Goal: Task Accomplishment & Management: Manage account settings

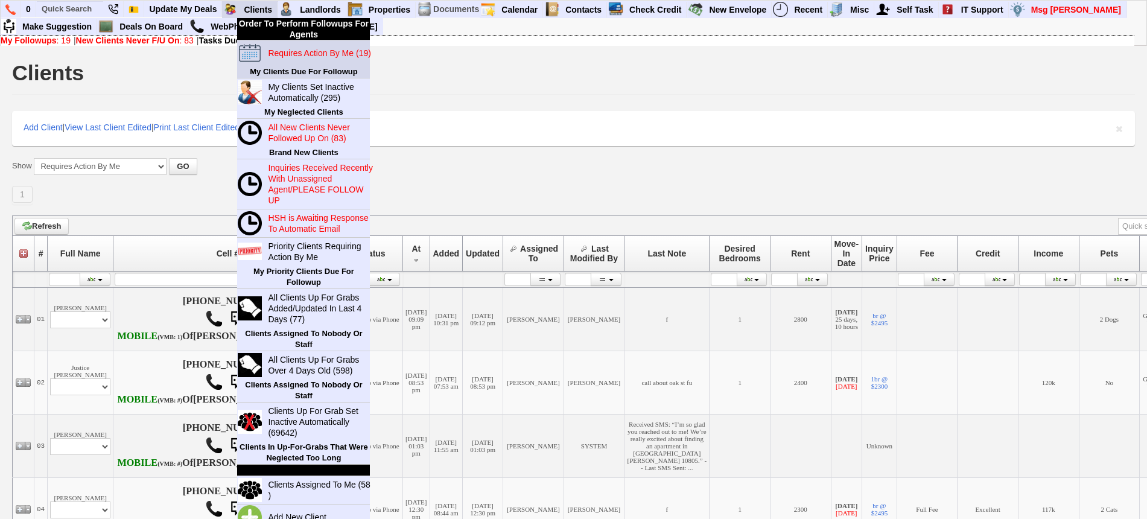
click at [285, 45] on link "Requires Action By Me (19)" at bounding box center [321, 53] width 116 height 16
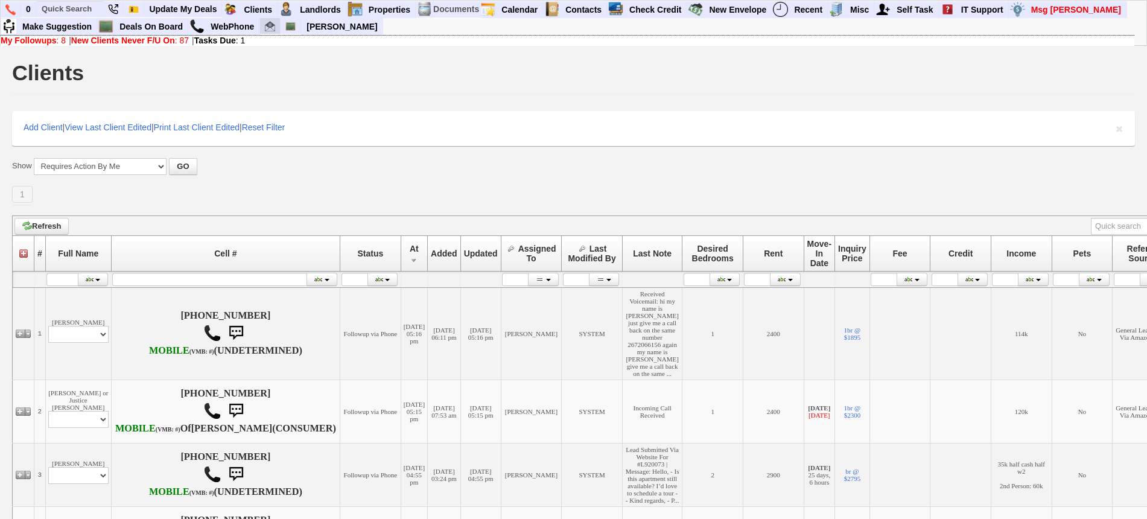
click at [269, 24] on img at bounding box center [270, 26] width 10 height 10
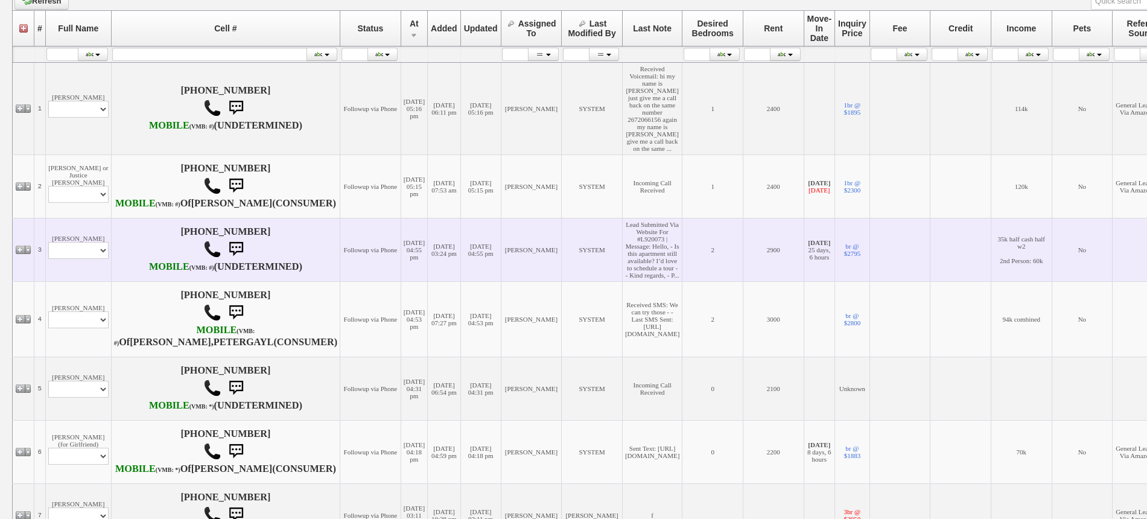
scroll to position [226, 0]
click at [98, 253] on select "Profile Edit Print Email Externally (Will Not Be Tracked In CRM) Closed Deals" at bounding box center [78, 249] width 60 height 17
select select "ChangeURL,/crm/custom/edit_client_form.php?redirect=%2Fcrm%2Fclients.php&id=168…"
click at [48, 250] on select "Profile Edit Print Email Externally (Will Not Be Tracked In CRM) Closed Deals" at bounding box center [78, 249] width 60 height 17
select select
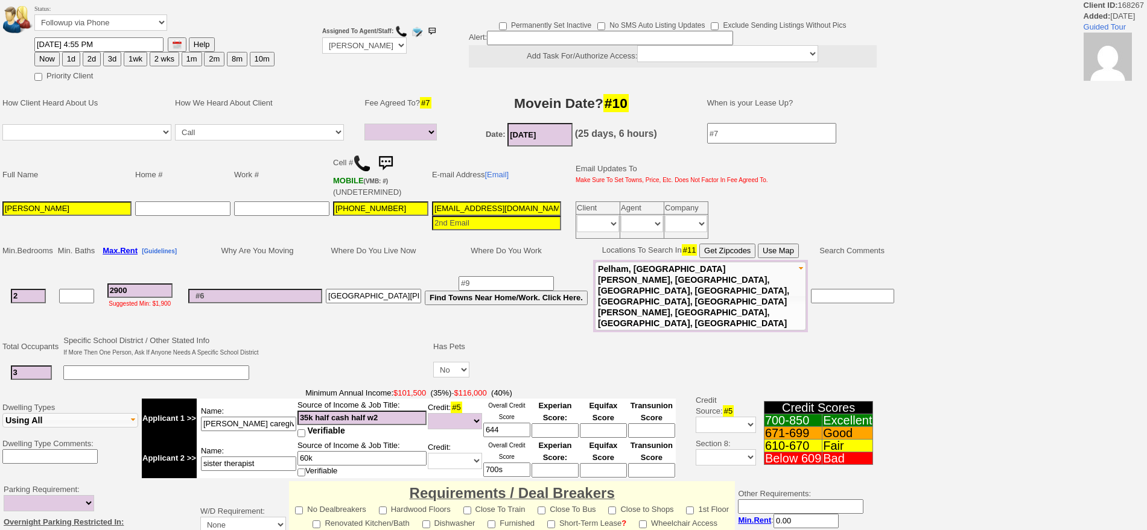
select select
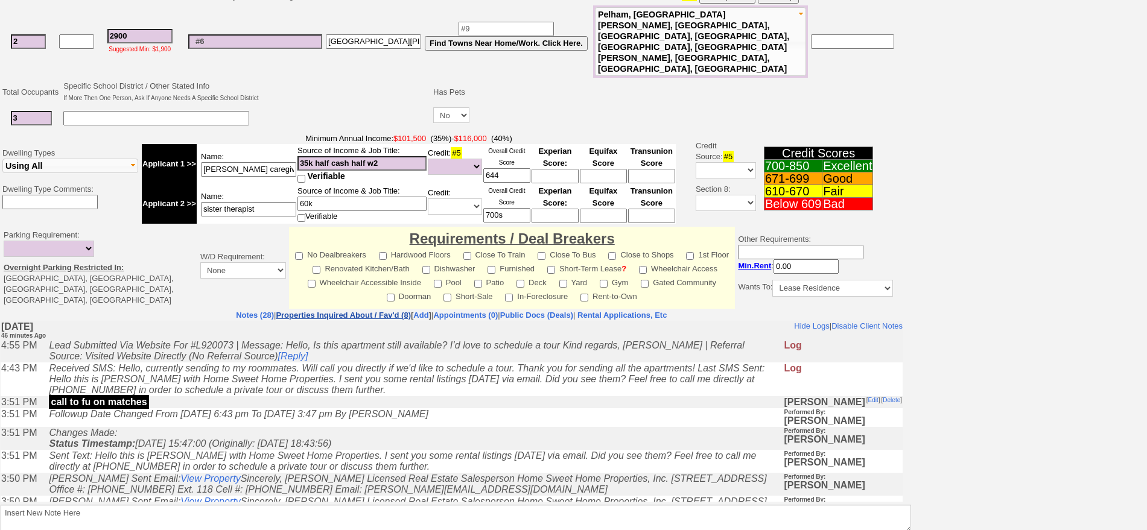
click at [302, 277] on tbody "Status: Followup via Phone Followup via Email Followup When Section 8 Property …" at bounding box center [451, 175] width 903 height 860
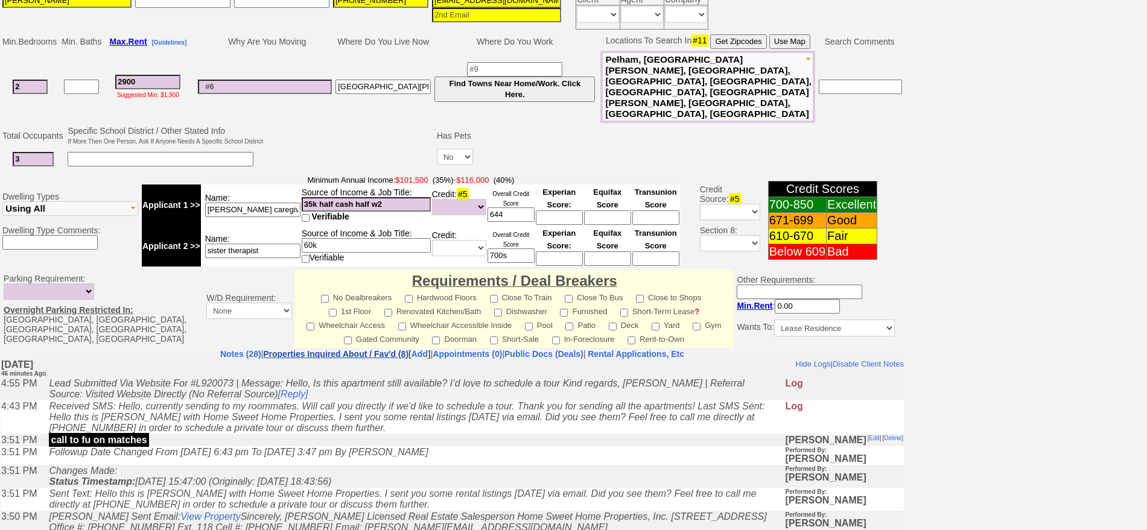
scroll to position [300, 0]
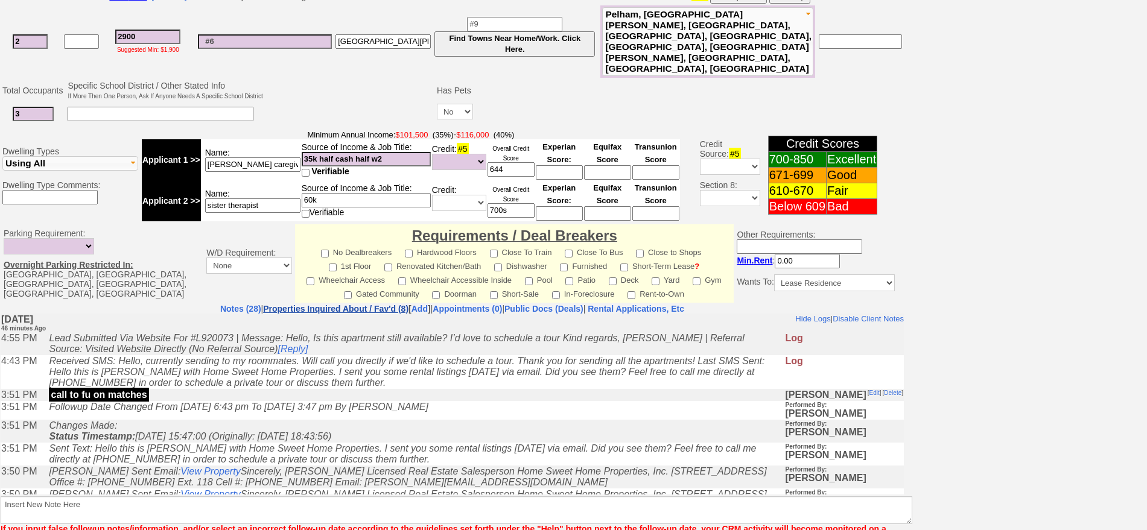
click at [306, 304] on link "Properties Inquired About / Fav'd (8)" at bounding box center [335, 309] width 145 height 10
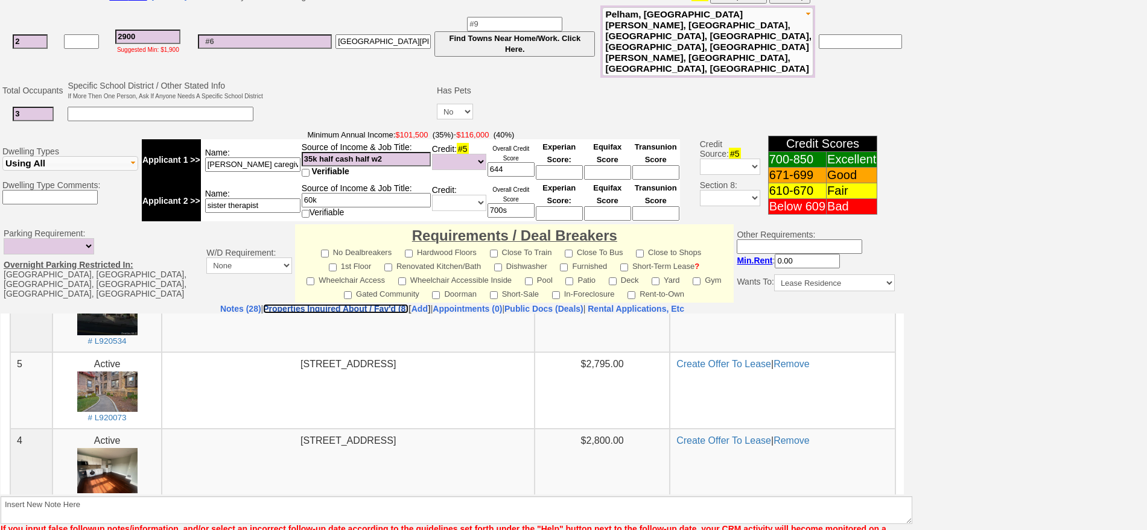
scroll to position [151, 0]
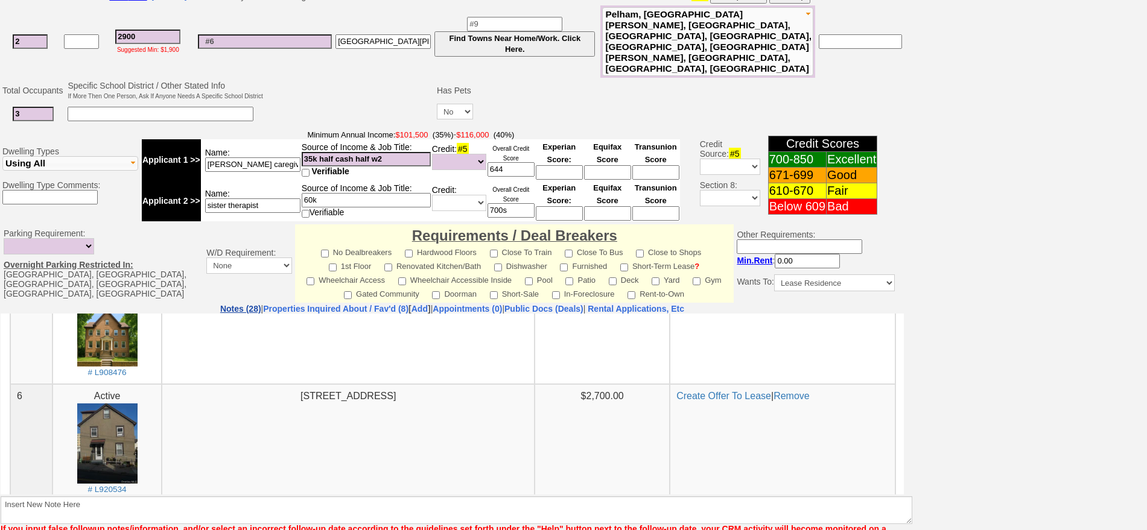
click at [220, 304] on link "Notes (28)" at bounding box center [240, 309] width 41 height 10
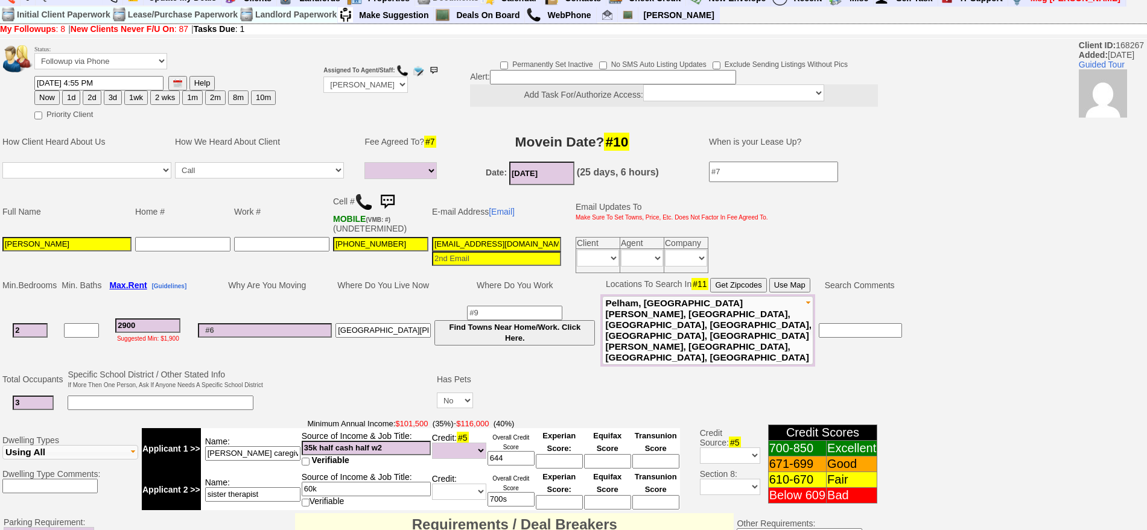
scroll to position [0, 0]
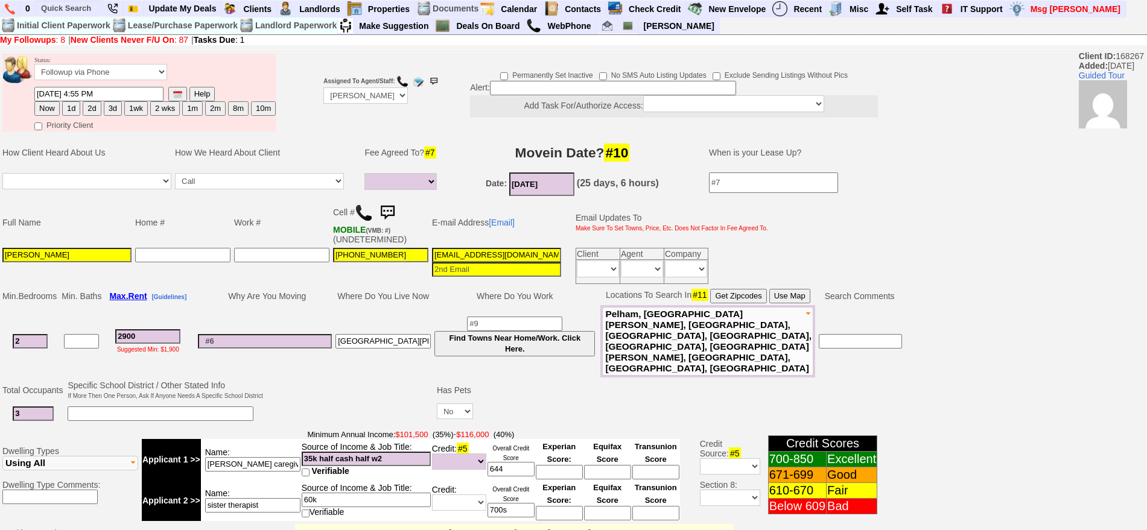
click at [386, 212] on img at bounding box center [387, 213] width 24 height 24
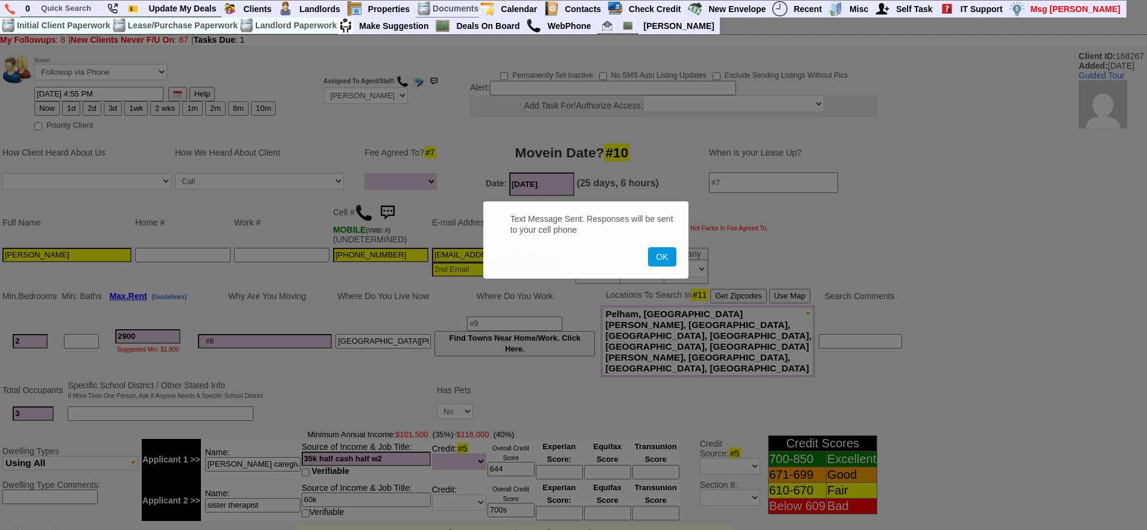
click at [648, 247] on button "OK" at bounding box center [662, 256] width 28 height 19
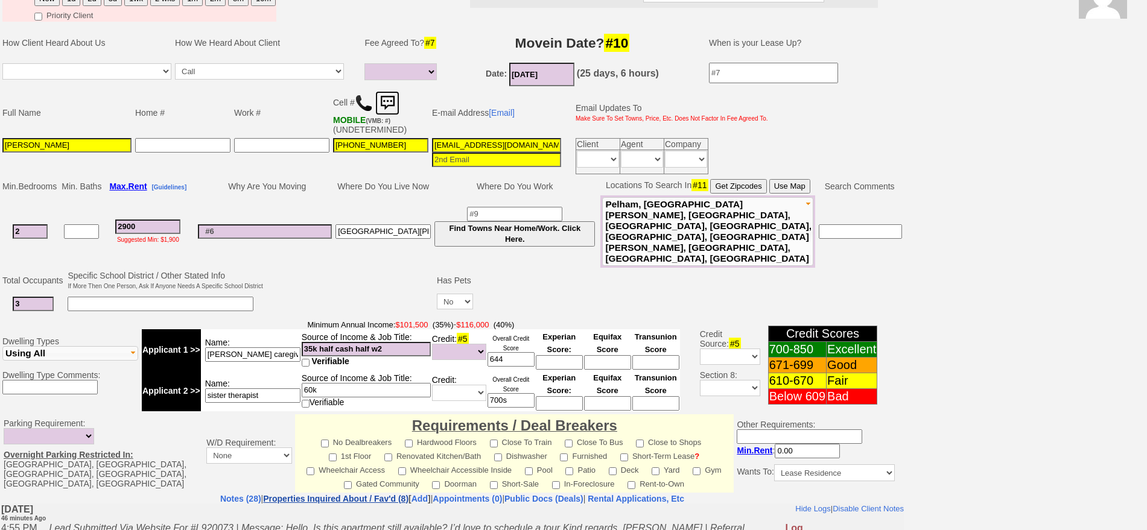
scroll to position [355, 0]
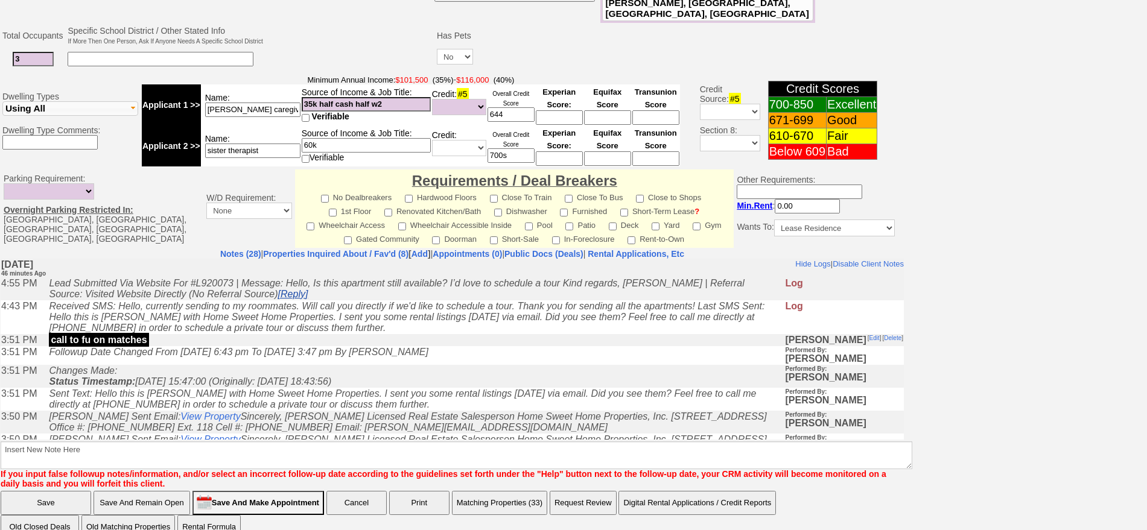
click at [278, 290] on link "[Reply]" at bounding box center [293, 293] width 30 height 10
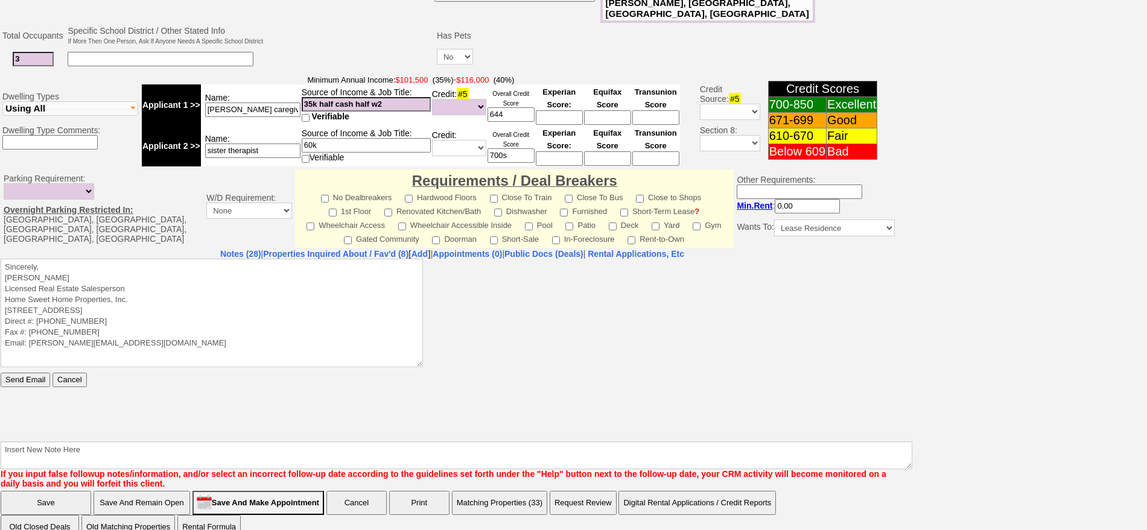
scroll to position [0, 0]
click at [252, 268] on textarea "Sincerely, Jorge Guerrero Licensed Real Estate Salesperson Home Sweet Home Prop…" at bounding box center [212, 312] width 422 height 109
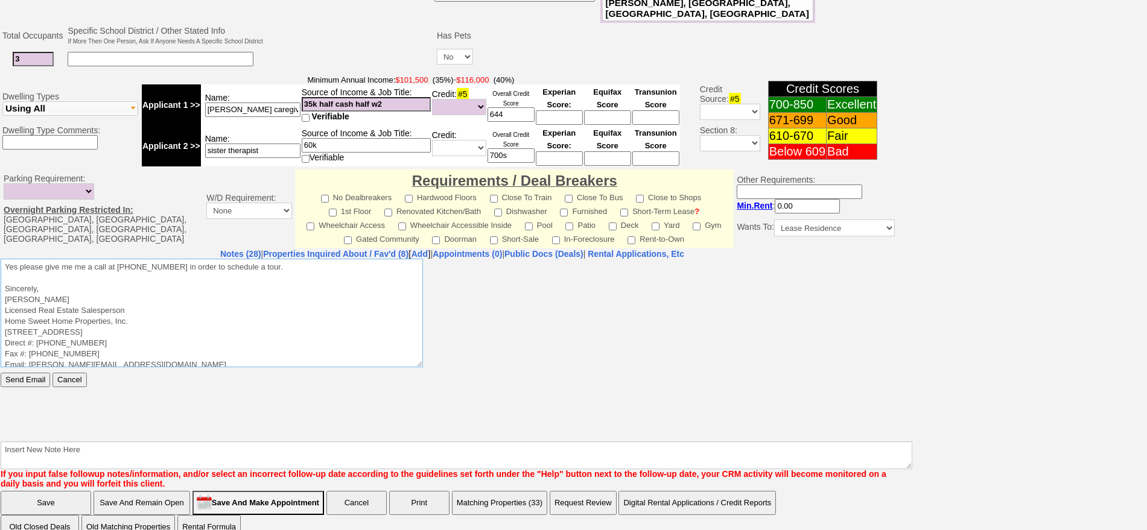
type textarea "Yes please give me me a call at (914)670-8924 in order to schedule a tour. Sinc…"
click at [1, 372] on input "Send Email" at bounding box center [25, 379] width 49 height 14
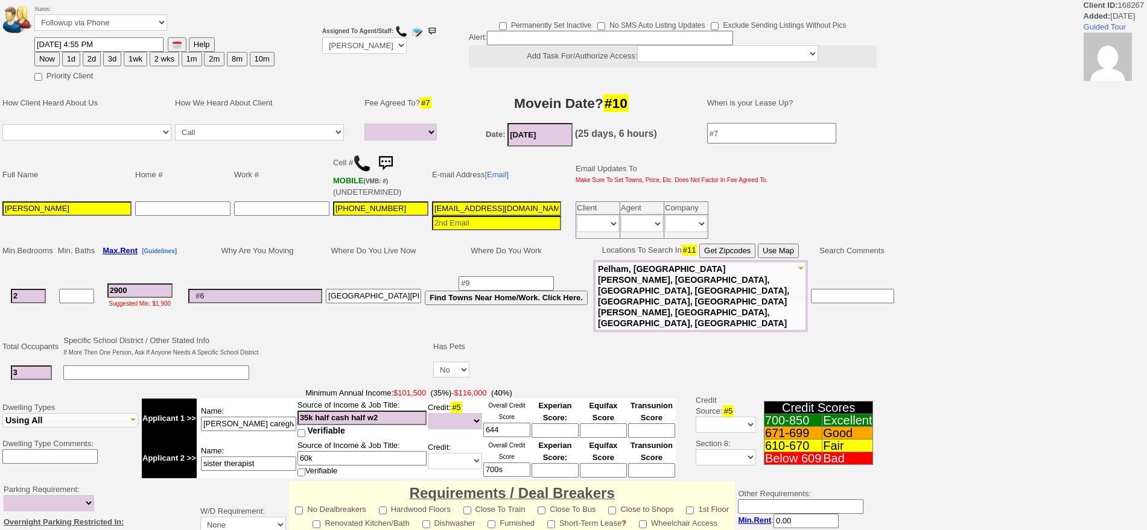
select select
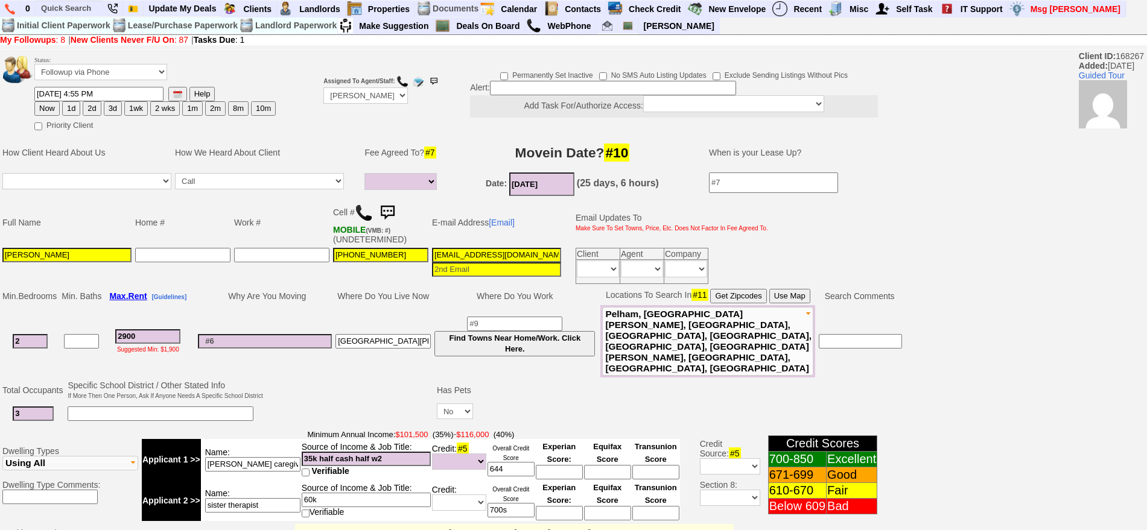
click at [76, 104] on button "1d" at bounding box center [71, 108] width 18 height 14
type input "10/07/2025 05:42 PM"
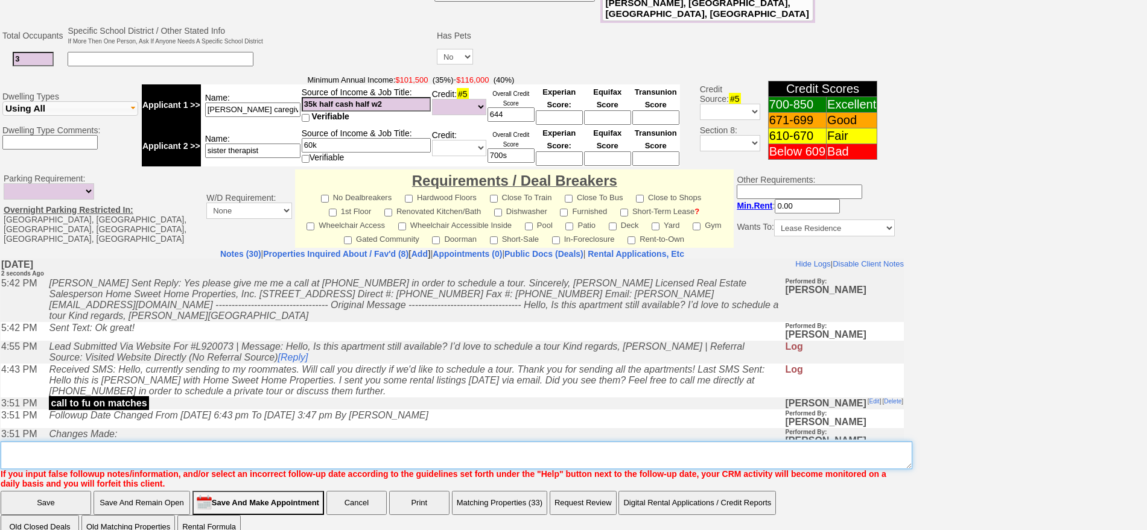
click at [586, 442] on textarea "Insert New Note Here" at bounding box center [456, 456] width 911 height 28
type textarea "f"
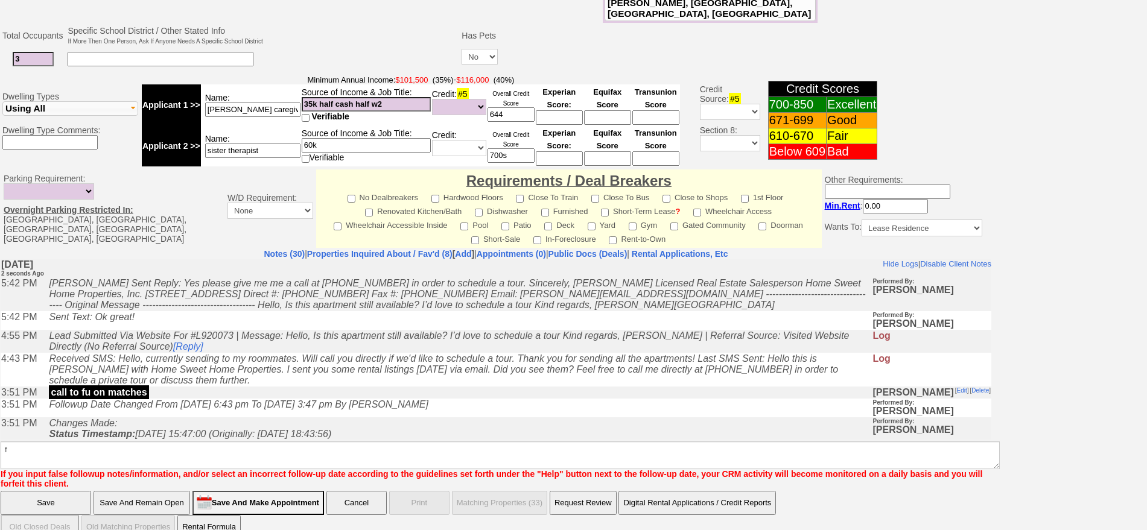
scroll to position [338, 0]
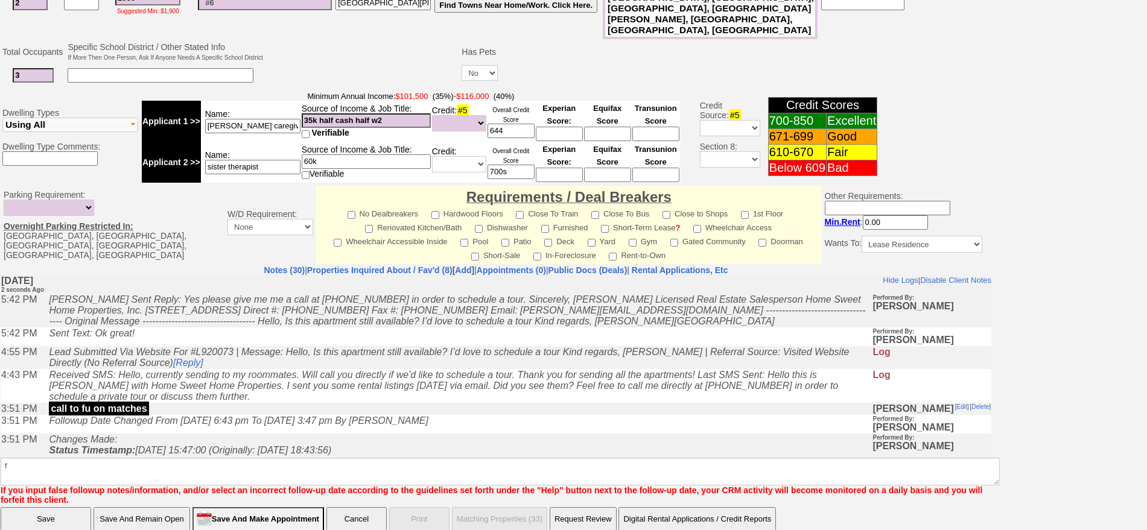
click at [56, 507] on input "Save" at bounding box center [46, 519] width 90 height 24
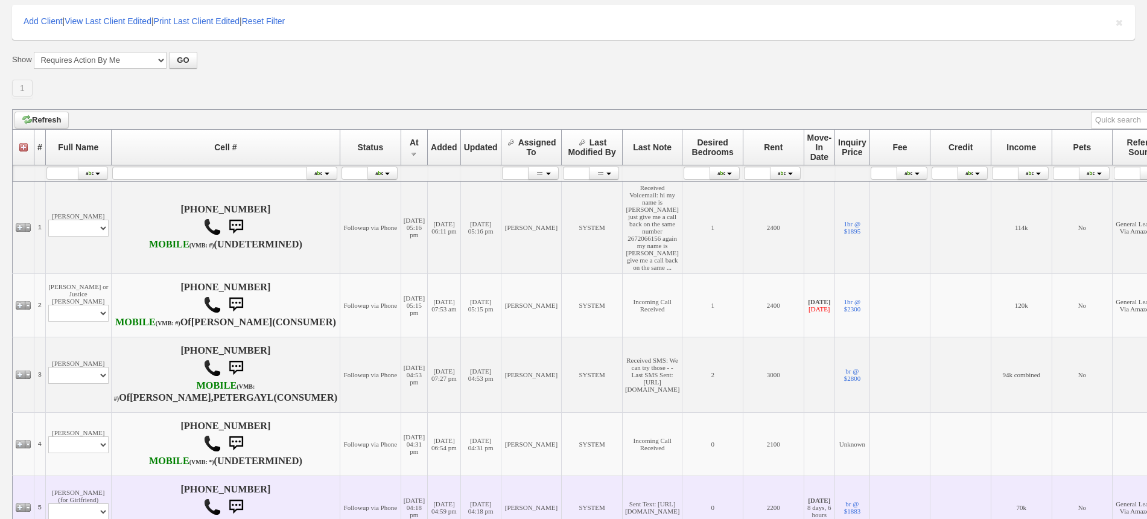
scroll to position [226, 0]
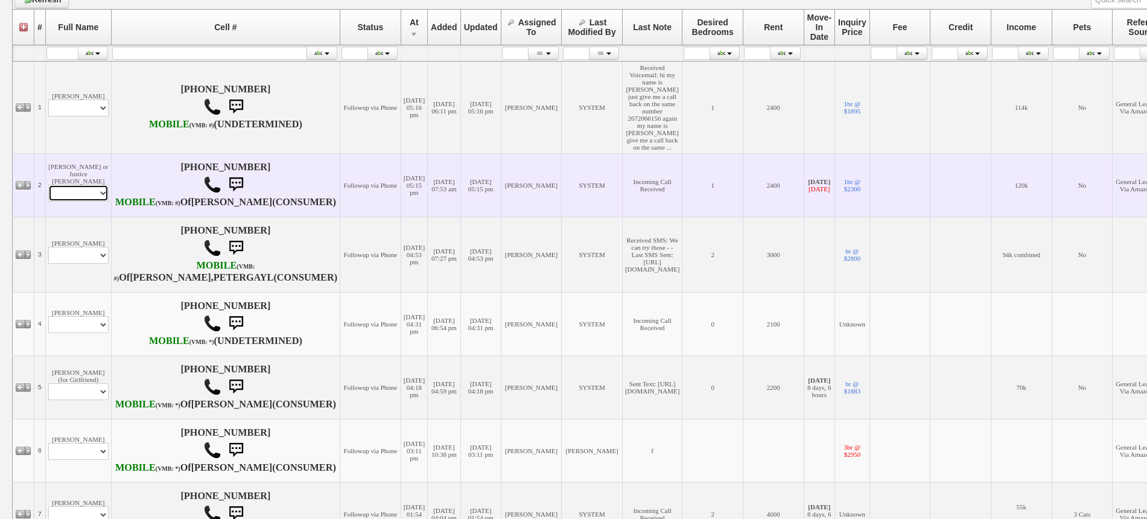
click at [93, 187] on select "Profile Edit Print Email Externally (Will Not Be Tracked In CRM) Closed Deals" at bounding box center [78, 193] width 60 height 17
select select "ChangeURL,/crm/custom/edit_client_form.php?redirect=%2Fcrm%2Fclients.php&id=156…"
click at [48, 185] on select "Profile Edit Print Email Externally (Will Not Be Tracked In CRM) Closed Deals" at bounding box center [78, 193] width 60 height 17
select select
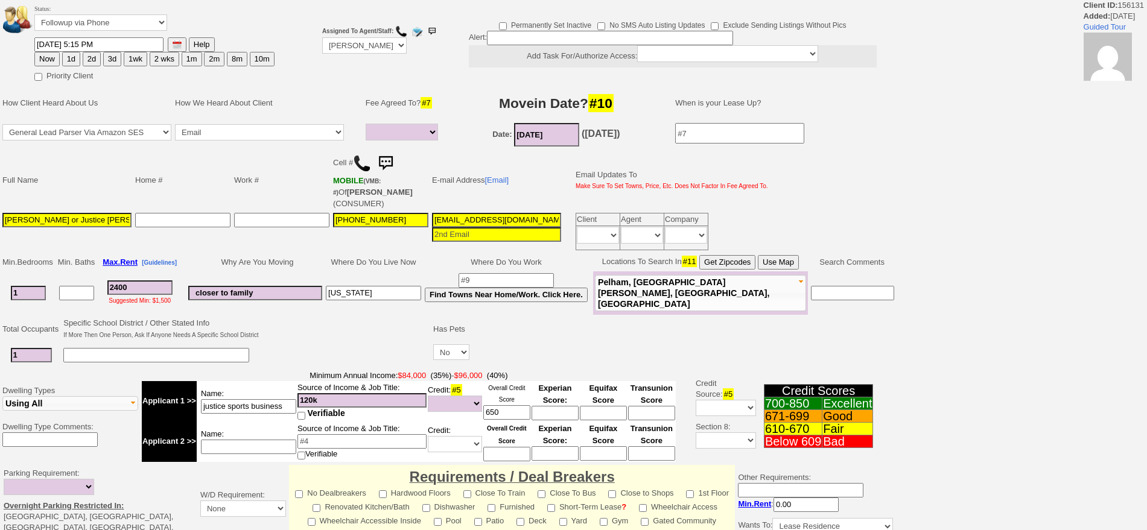
select select
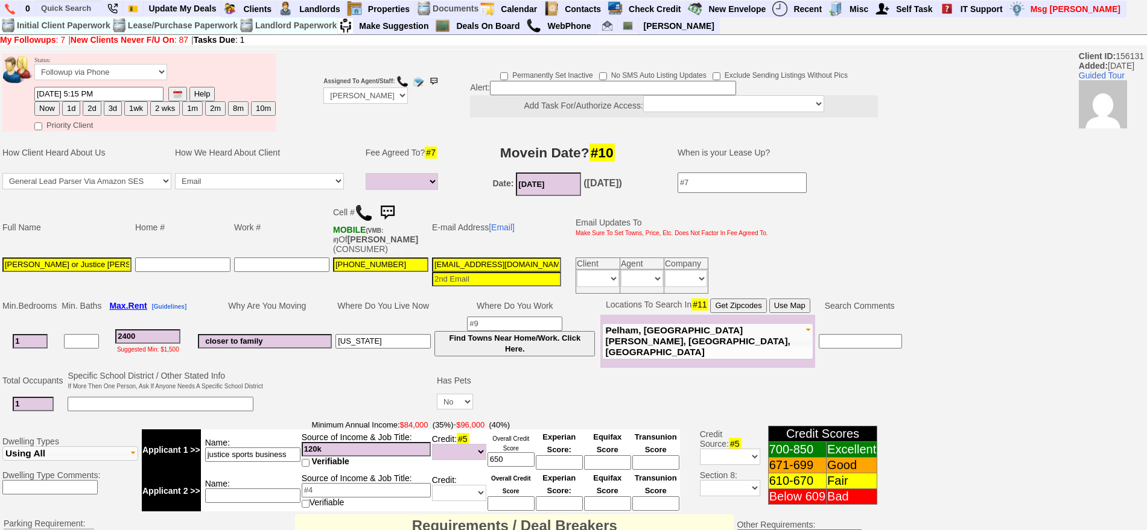
click at [361, 209] on img at bounding box center [364, 213] width 18 height 18
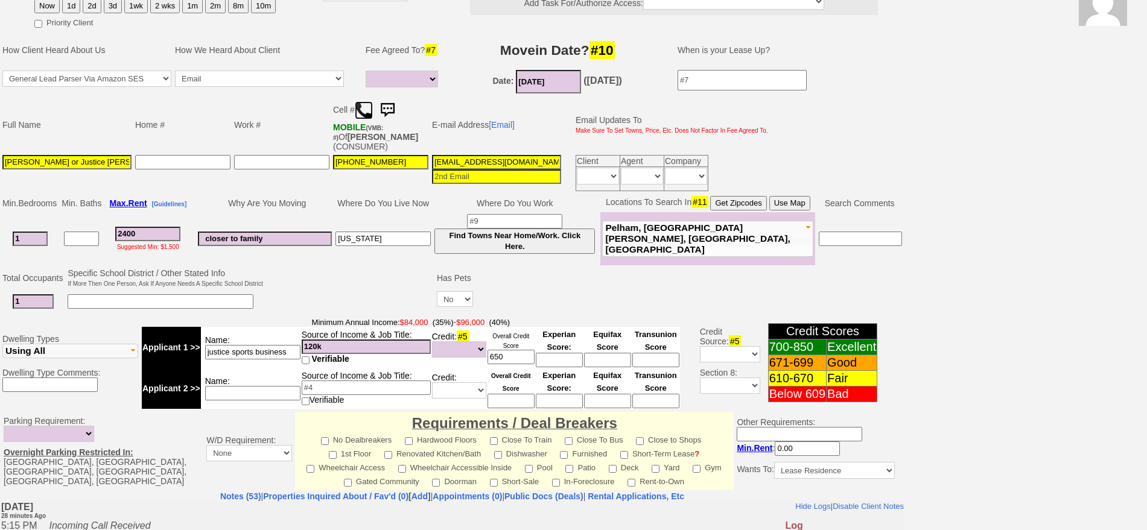
scroll to position [63, 0]
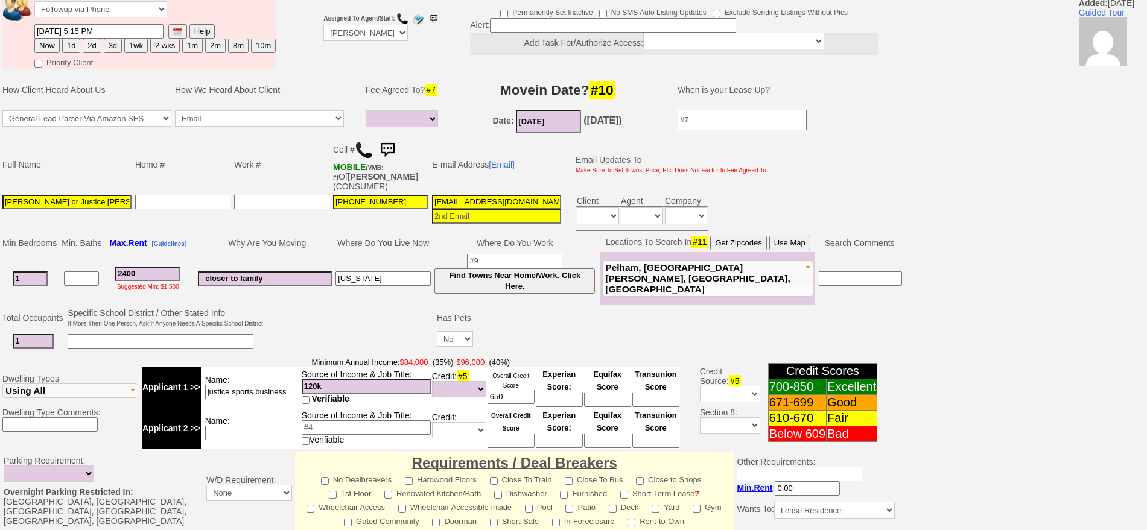
click at [68, 40] on button "1d" at bounding box center [71, 46] width 18 height 14
type input "10/07/2025 05:43 PM"
drag, startPoint x: 1157, startPoint y: 69, endPoint x: 1157, endPoint y: 293, distance: 223.8
click at [1146, 293] on html "0 Bookmark This Page Organize Update My Deals Clients Add New Client" at bounding box center [573, 384] width 1147 height 894
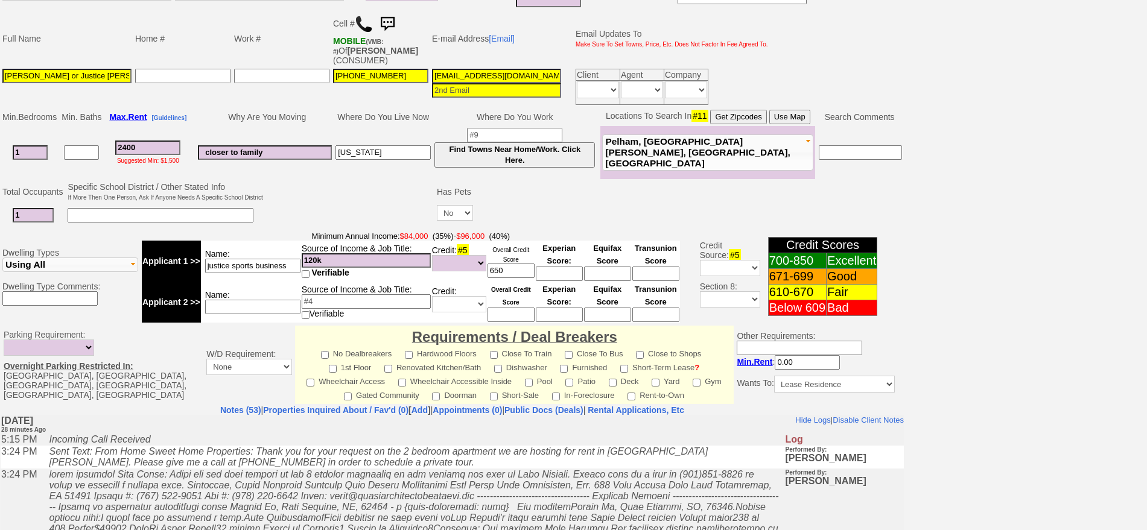
scroll to position [364, 0]
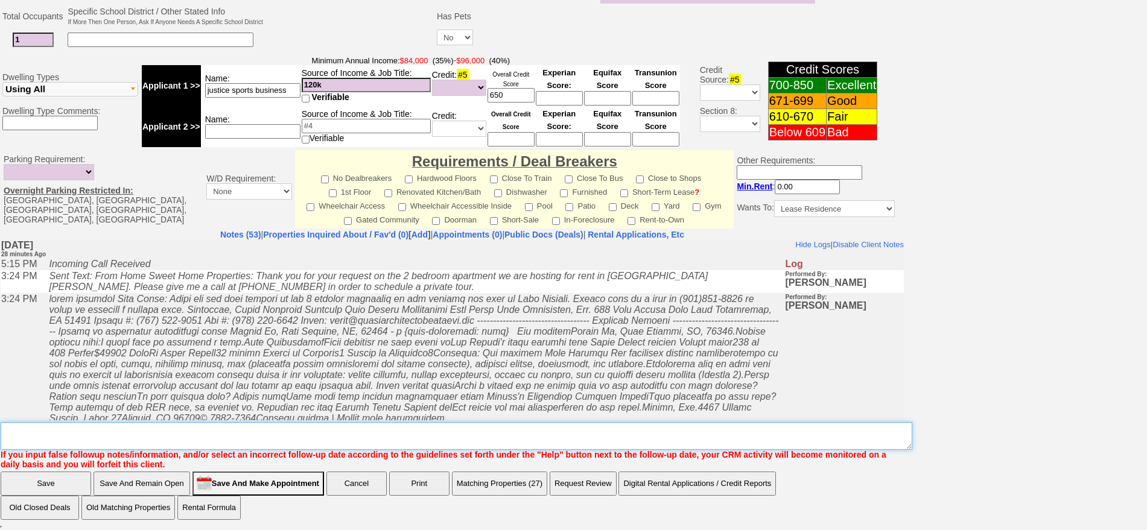
click at [696, 434] on textarea "Insert New Note Here" at bounding box center [456, 436] width 911 height 28
type textarea "called back lm fu"
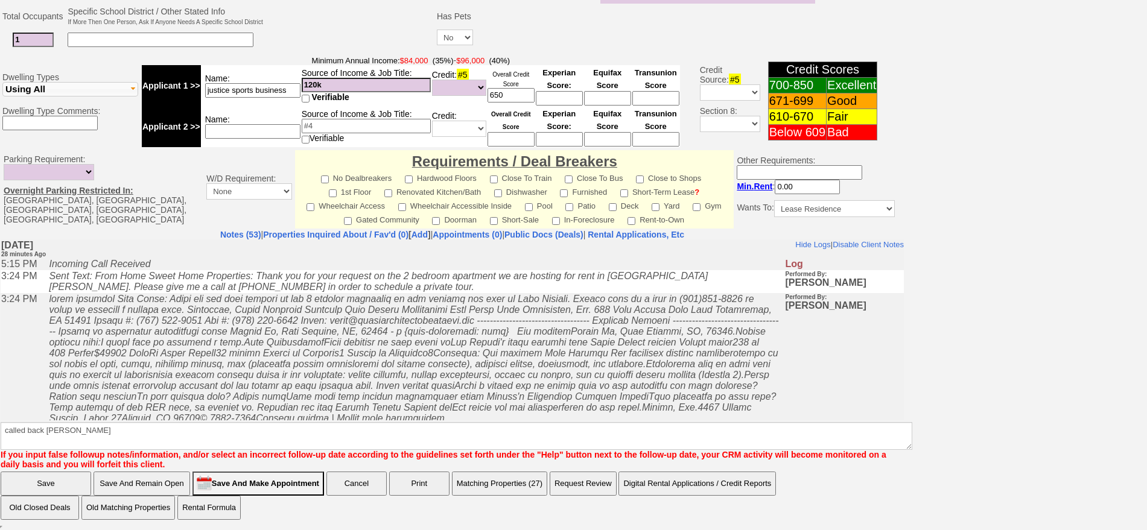
click input "Save" at bounding box center [46, 484] width 90 height 24
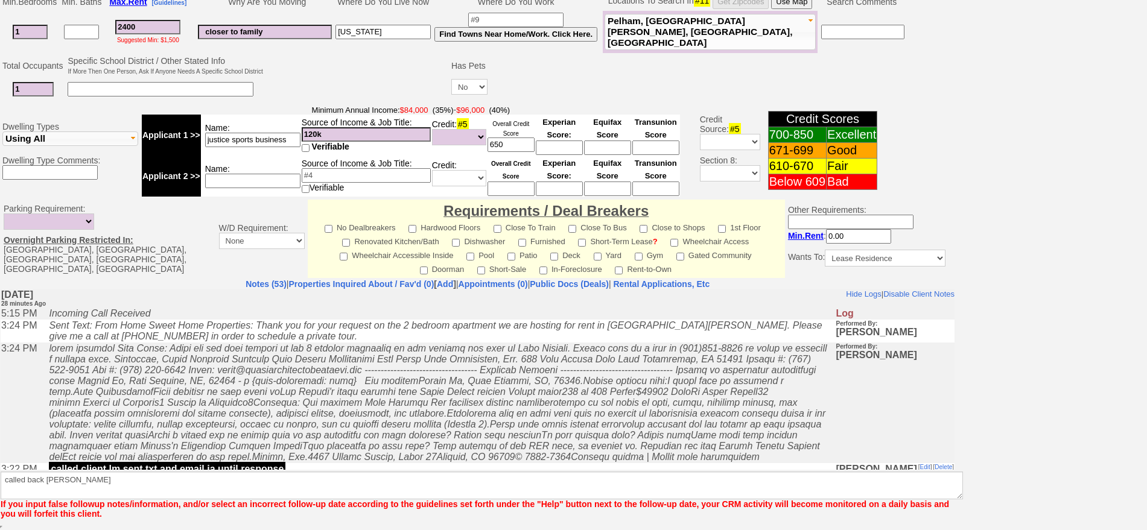
scroll to position [304, 0]
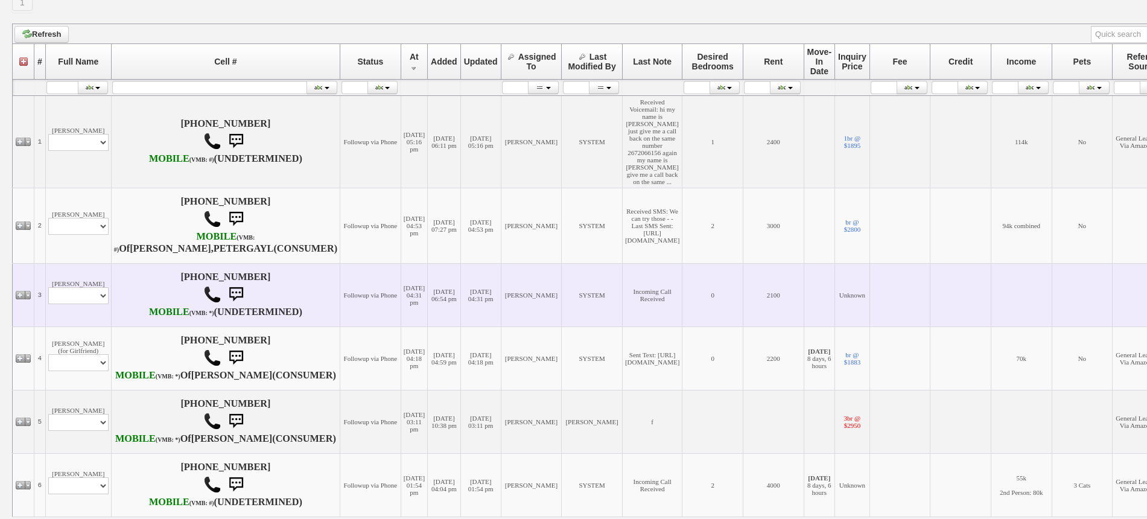
scroll to position [226, 0]
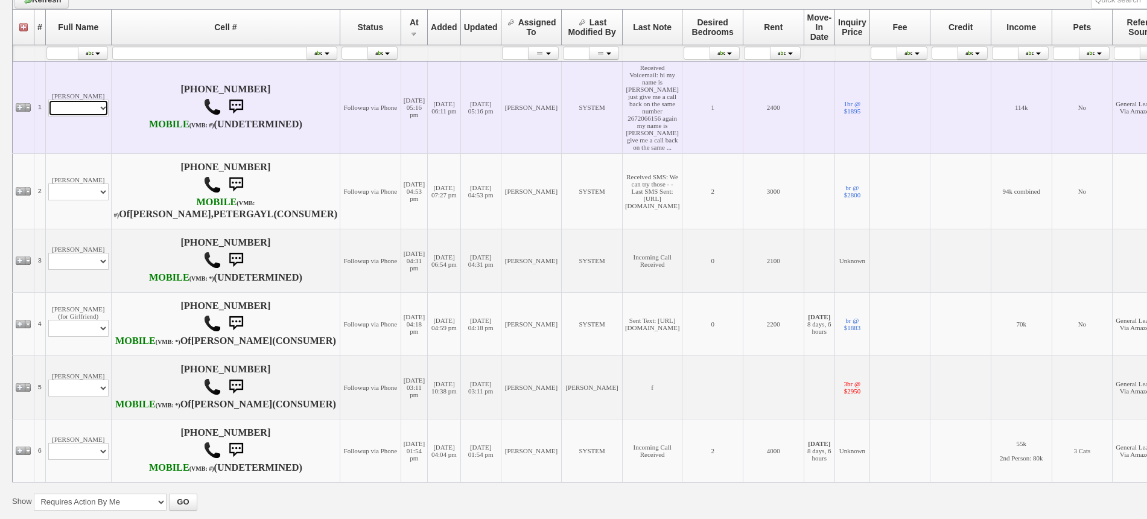
click at [88, 106] on select "Profile Edit Print Email Externally (Will Not Be Tracked In CRM) Closed Deals" at bounding box center [78, 108] width 60 height 17
select select "ChangeURL,/crm/custom/edit_client_form.php?redirect=%2Fcrm%2Fclients.php&id=168…"
click at [48, 100] on select "Profile Edit Print Email Externally (Will Not Be Tracked In CRM) Closed Deals" at bounding box center [78, 108] width 60 height 17
select select
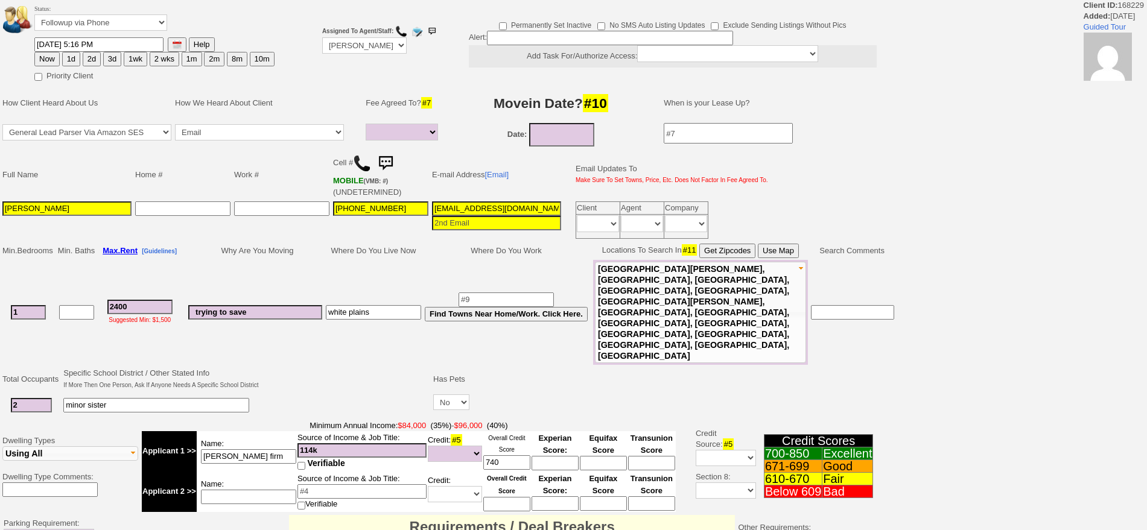
select select
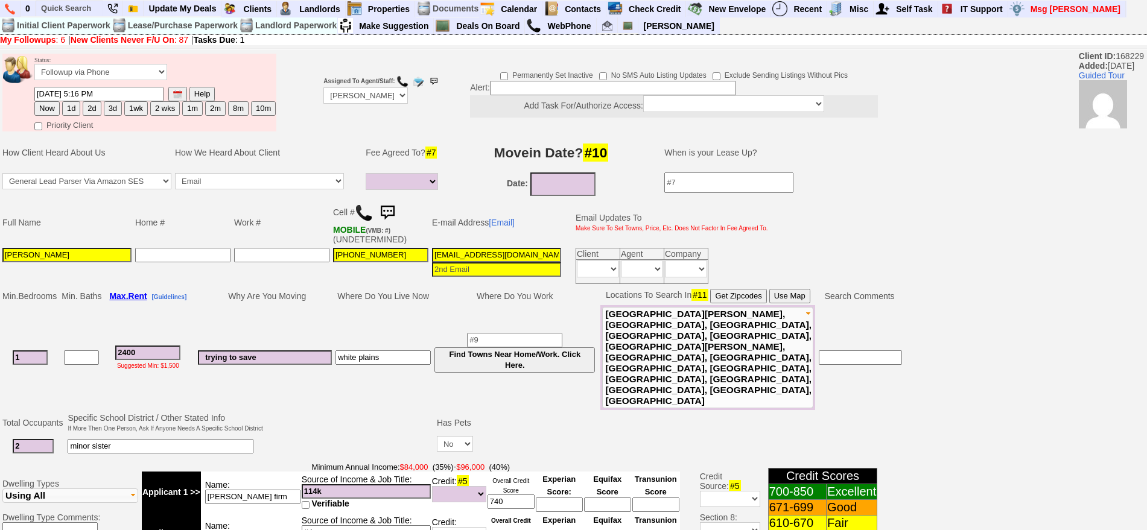
click at [367, 204] on img at bounding box center [364, 213] width 18 height 18
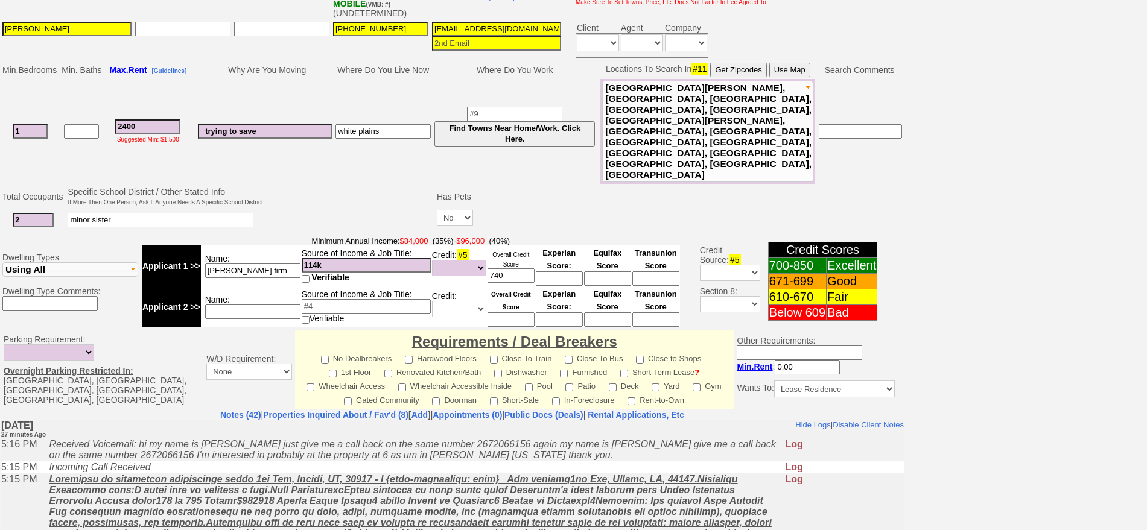
scroll to position [363, 0]
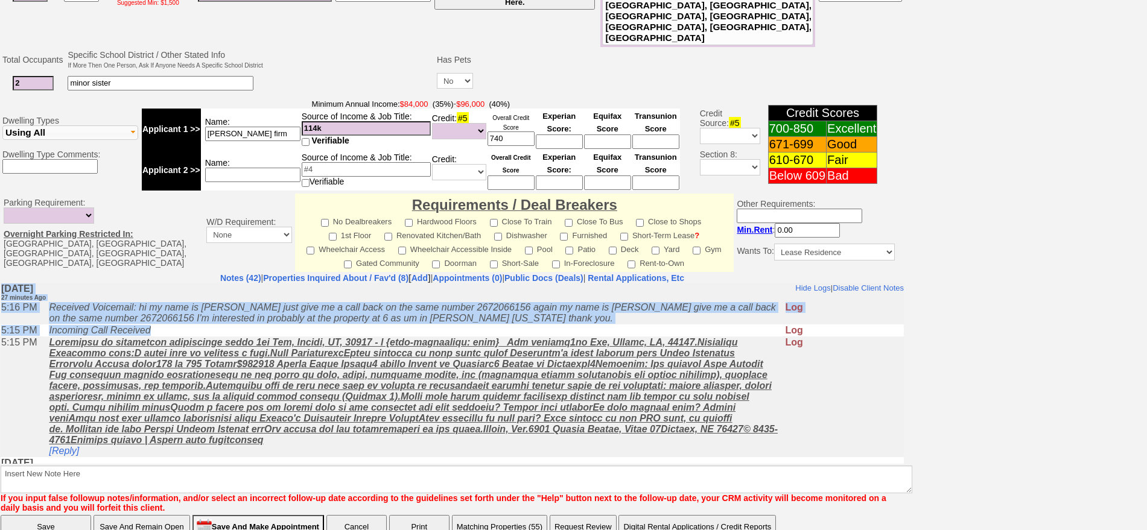
drag, startPoint x: 162, startPoint y: 332, endPoint x: 0, endPoint y: 313, distance: 162.8
click at [43, 307] on td "5:16 PM" at bounding box center [22, 312] width 42 height 23
drag, startPoint x: 174, startPoint y: 332, endPoint x: 5, endPoint y: 308, distance: 170.1
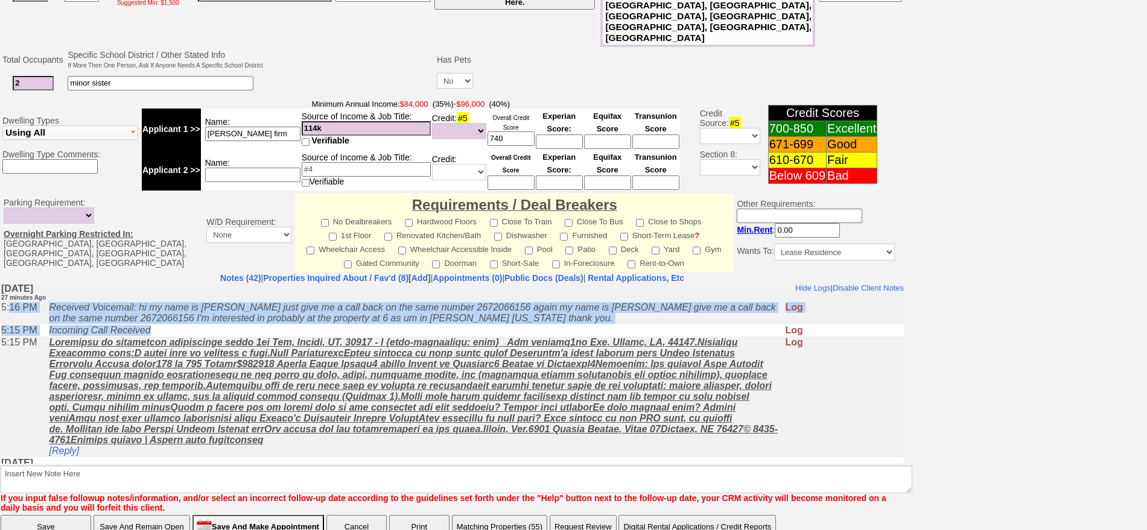
click at [56, 310] on icon "Received Voicemail: hi my name is Susan just give me a call back on the same nu…" at bounding box center [412, 312] width 726 height 21
drag, startPoint x: 169, startPoint y: 330, endPoint x: 1, endPoint y: 545, distance: 272.8
click at [162, 325] on td "Incoming Call Received" at bounding box center [413, 330] width 741 height 12
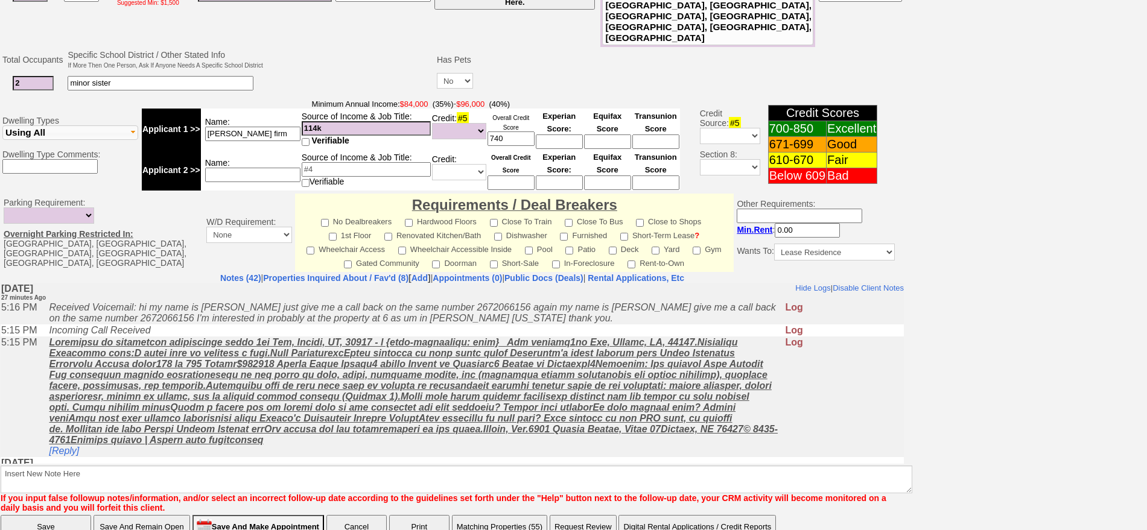
click at [166, 329] on td "Incoming Call Received" at bounding box center [413, 330] width 741 height 12
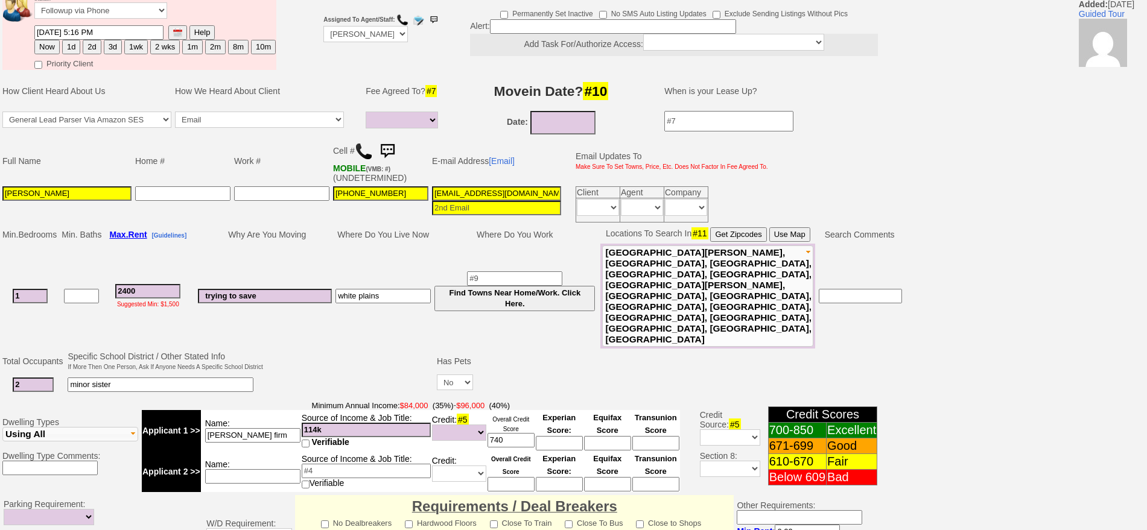
scroll to position [0, 0]
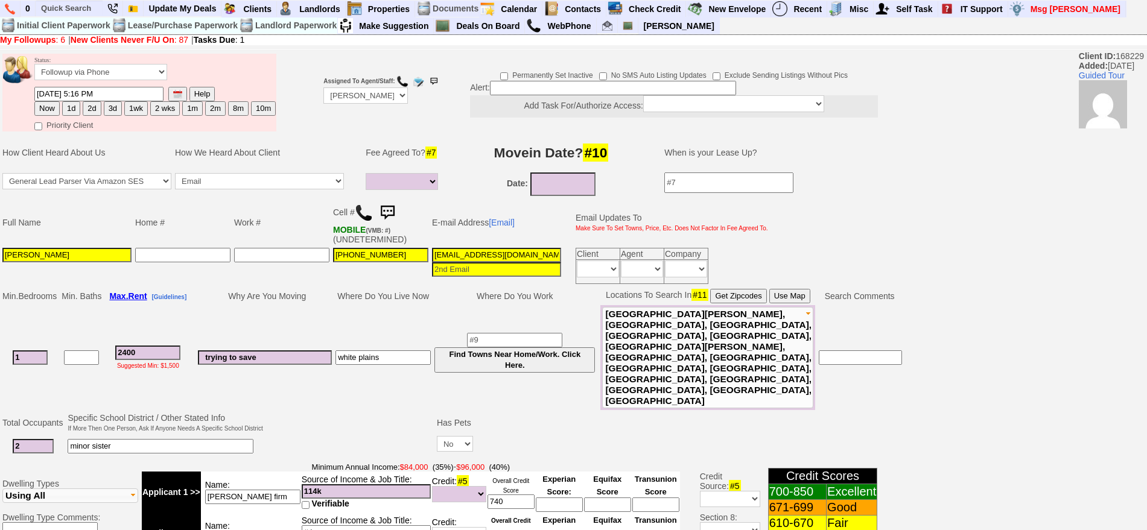
click at [399, 208] on img at bounding box center [387, 213] width 24 height 24
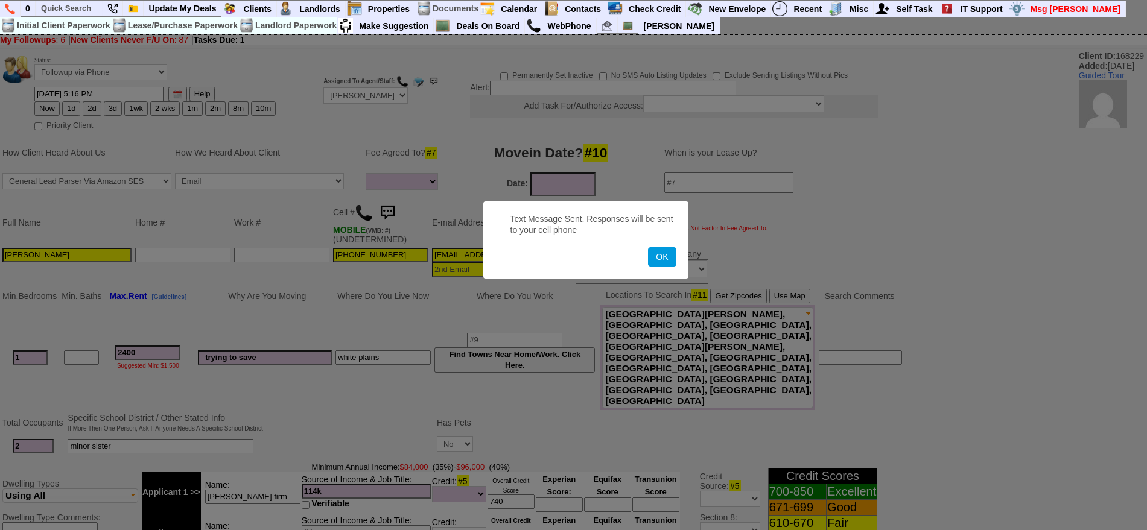
click at [648, 247] on button "OK" at bounding box center [662, 256] width 28 height 19
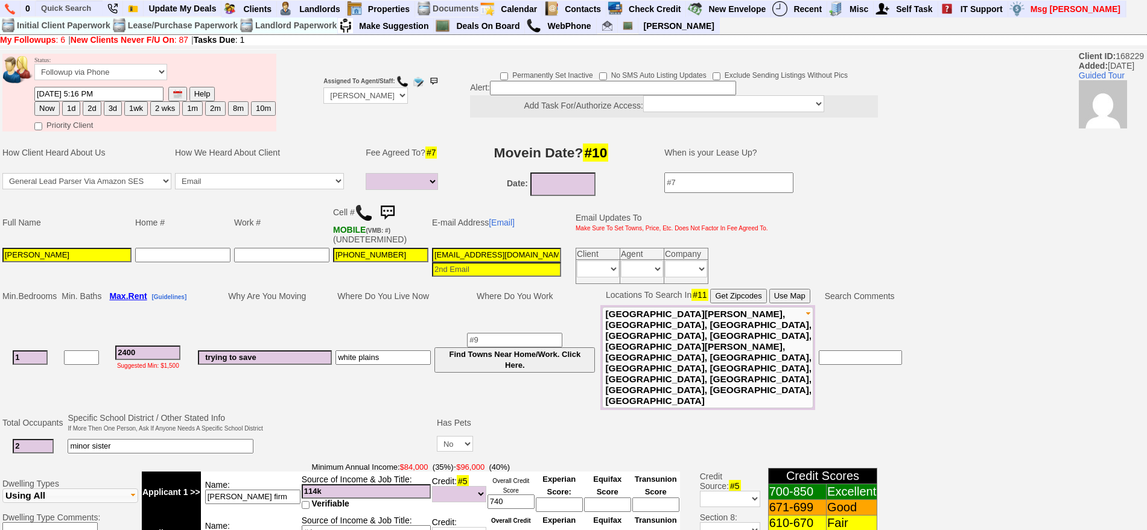
click at [399, 208] on img at bounding box center [387, 213] width 24 height 24
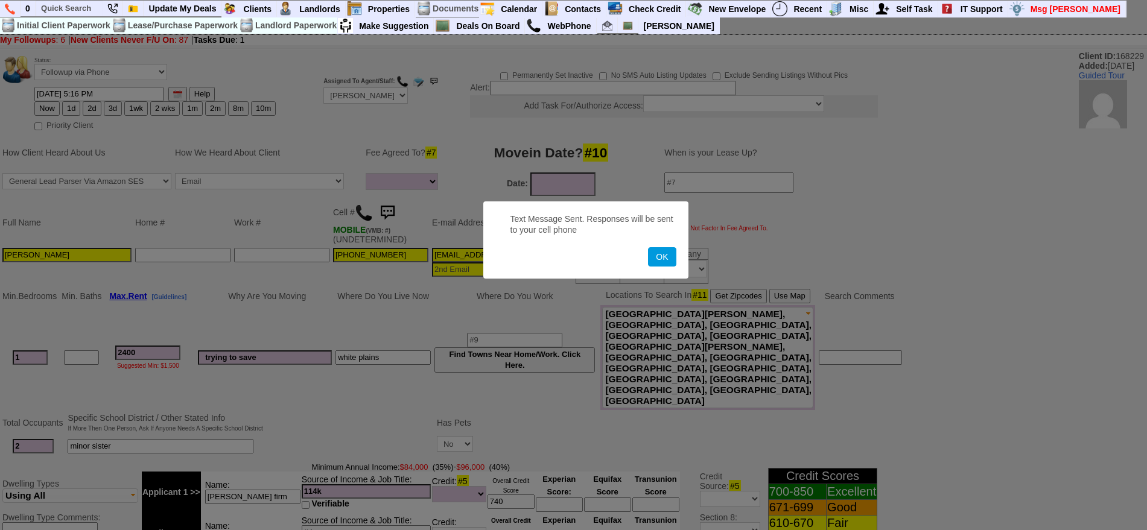
click at [648, 247] on button "OK" at bounding box center [662, 256] width 28 height 19
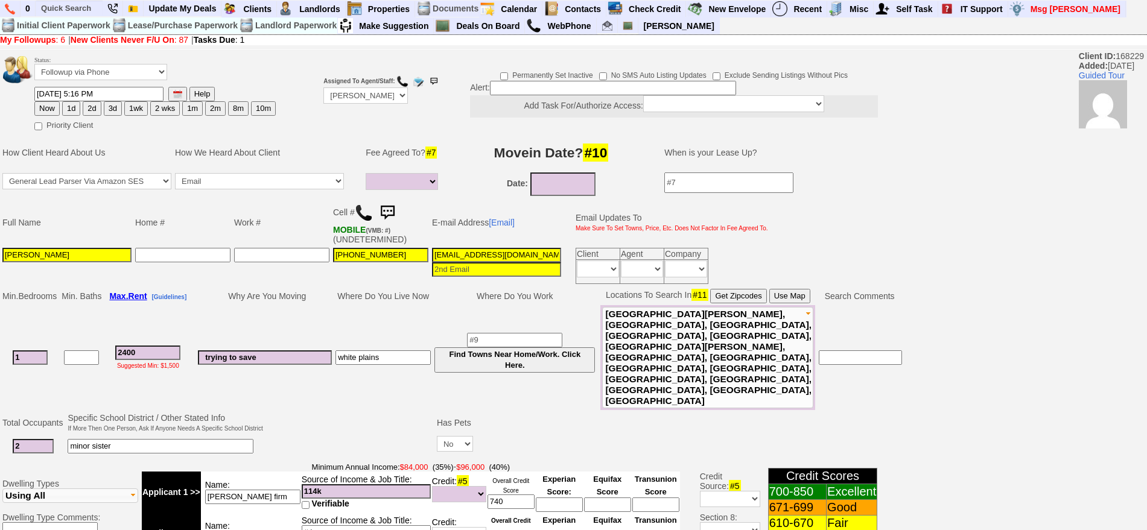
click at [76, 107] on button "1d" at bounding box center [71, 108] width 18 height 14
type input "10/07/2025 05:44 PM"
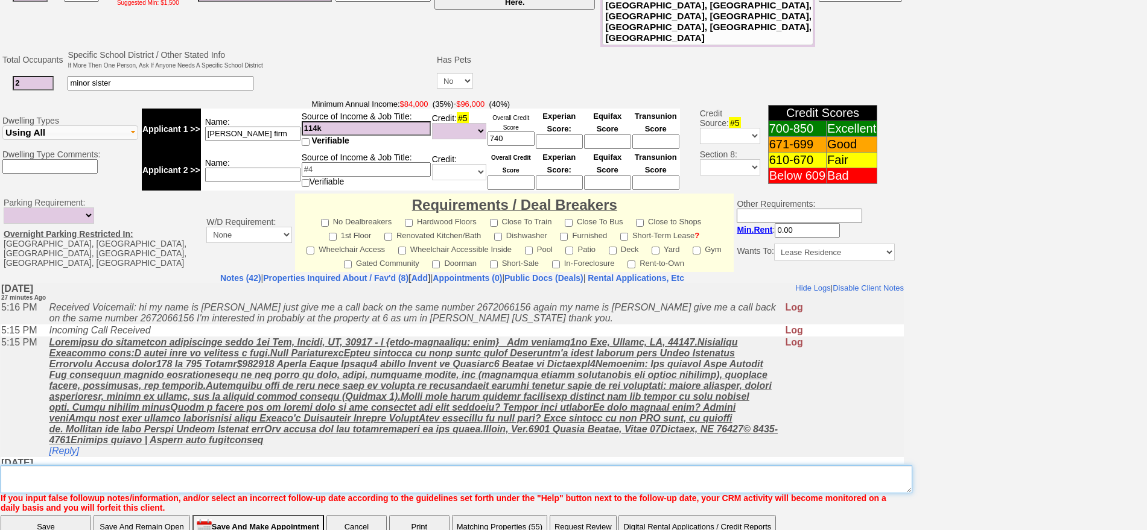
click at [434, 466] on textarea "Insert New Note Here" at bounding box center [456, 480] width 911 height 28
type textarea "f"
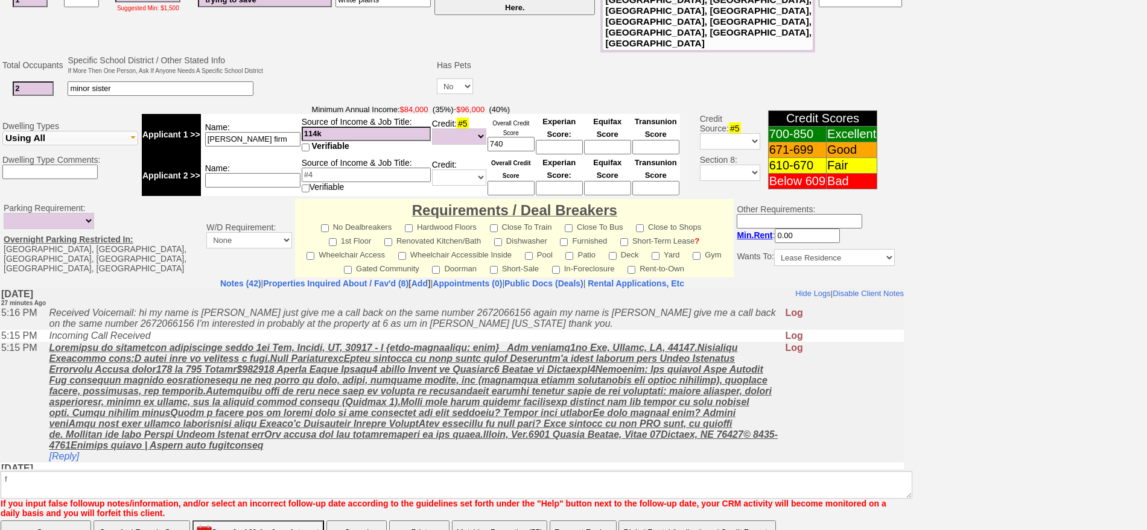
click input "Save" at bounding box center [46, 533] width 90 height 24
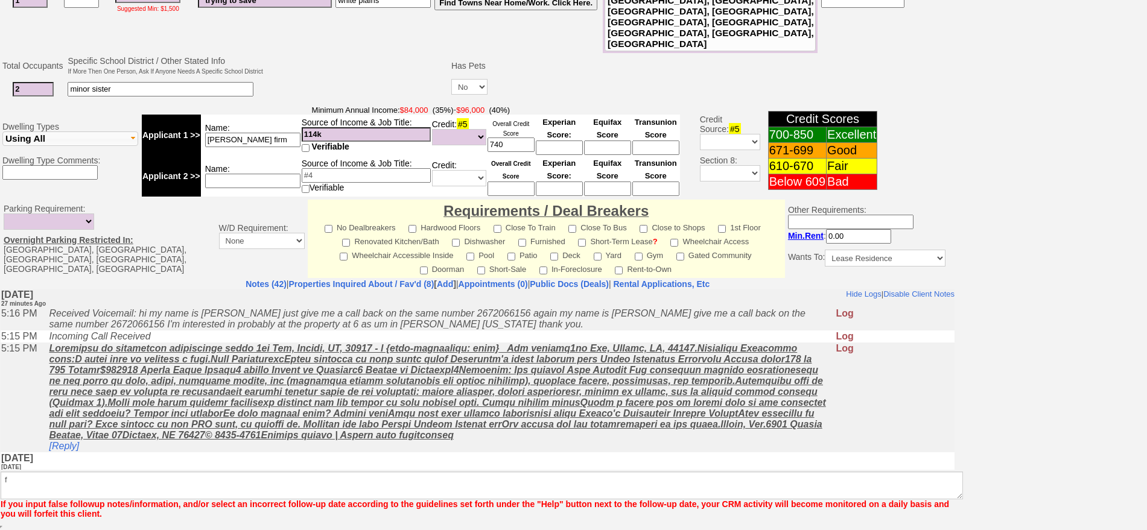
scroll to position [314, 0]
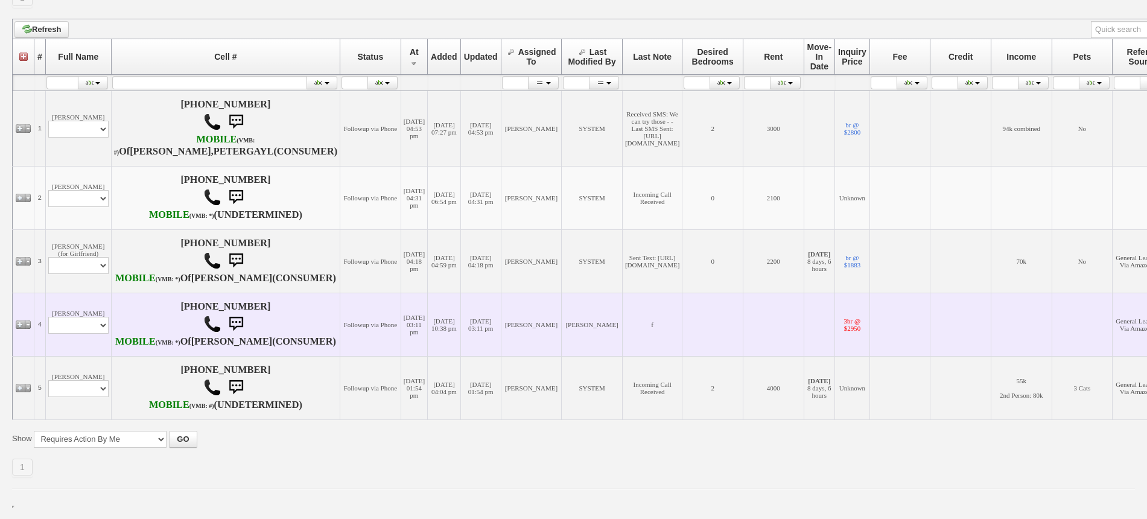
scroll to position [226, 0]
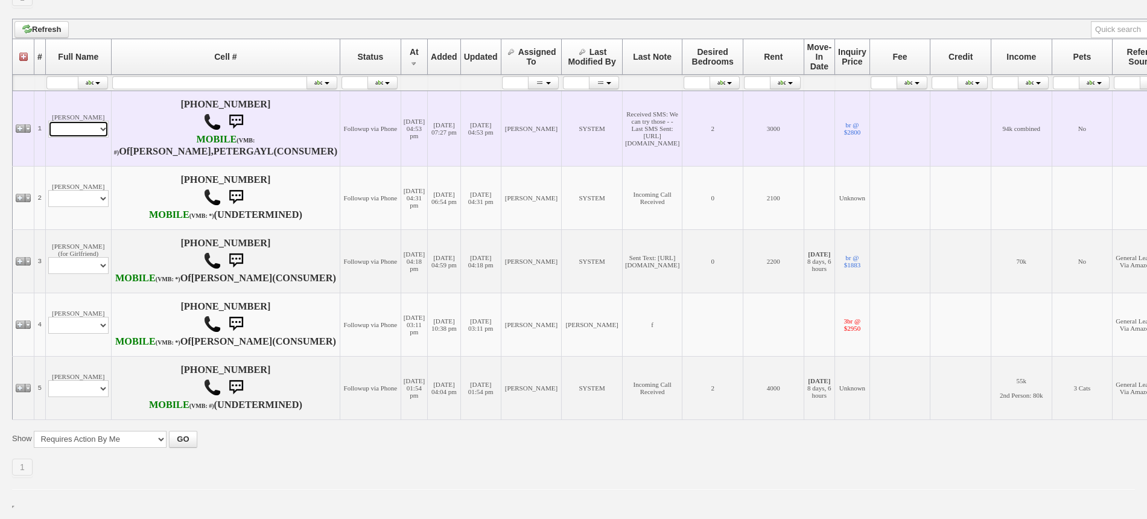
click at [80, 121] on select "Profile Edit Print Email Externally (Will Not Be Tracked In CRM) Closed Deals" at bounding box center [78, 129] width 60 height 17
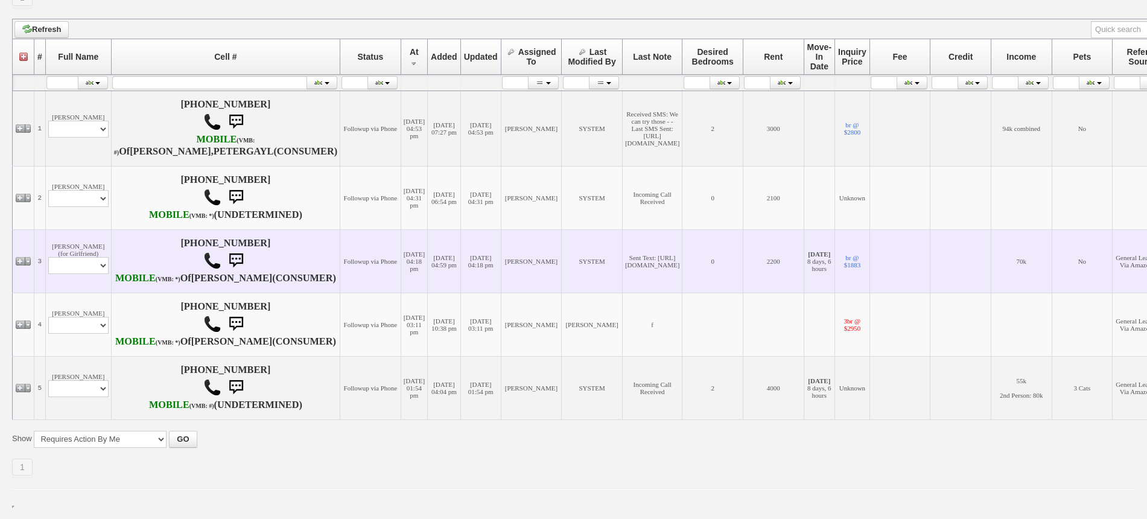
click at [622, 229] on td "Sent Text: [URL][DOMAIN_NAME]" at bounding box center [652, 260] width 60 height 63
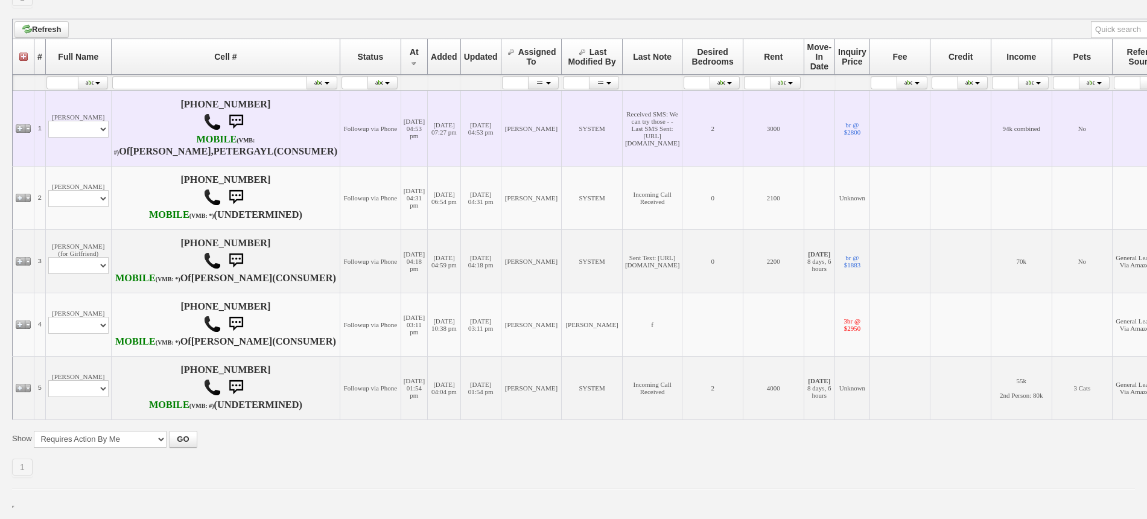
click at [89, 114] on td "[PERSON_NAME] Profile Edit Print Email Externally (Will Not Be Tracked In CRM) …" at bounding box center [78, 127] width 66 height 75
click at [85, 121] on select "Profile Edit Print Email Externally (Will Not Be Tracked In CRM) Closed Deals" at bounding box center [78, 129] width 60 height 17
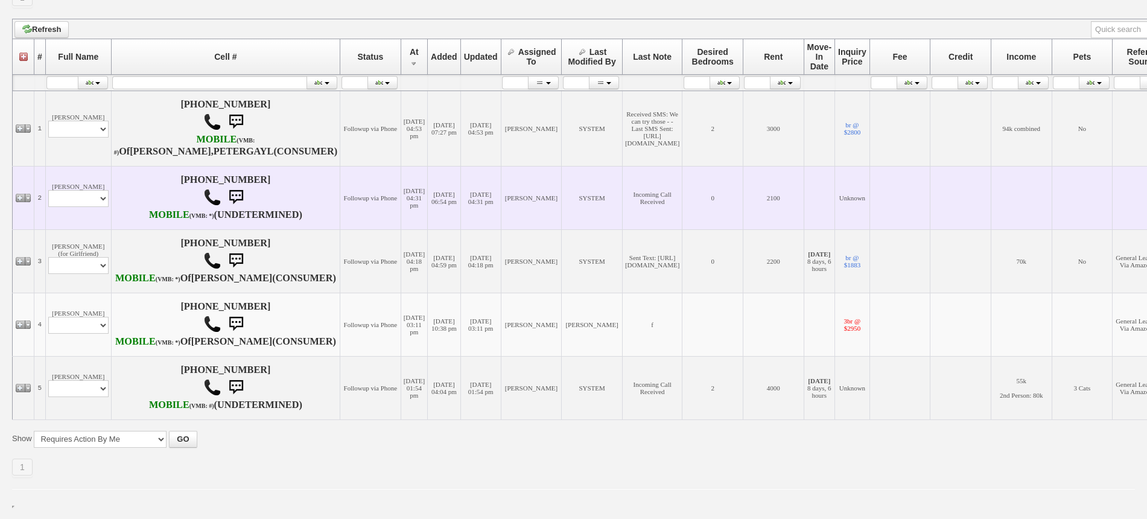
click at [428, 174] on td "[DATE] 06:54 pm" at bounding box center [444, 197] width 33 height 63
click at [90, 190] on select "Profile Edit Print Email Externally (Will Not Be Tracked In CRM) Closed Deals" at bounding box center [78, 198] width 60 height 17
select select "ChangeURL,/crm/custom/edit_client_form.php?redirect=%2Fcrm%2Fclients.php&id=168…"
click at [48, 190] on select "Profile Edit Print Email Externally (Will Not Be Tracked In CRM) Closed Deals" at bounding box center [78, 198] width 60 height 17
select select
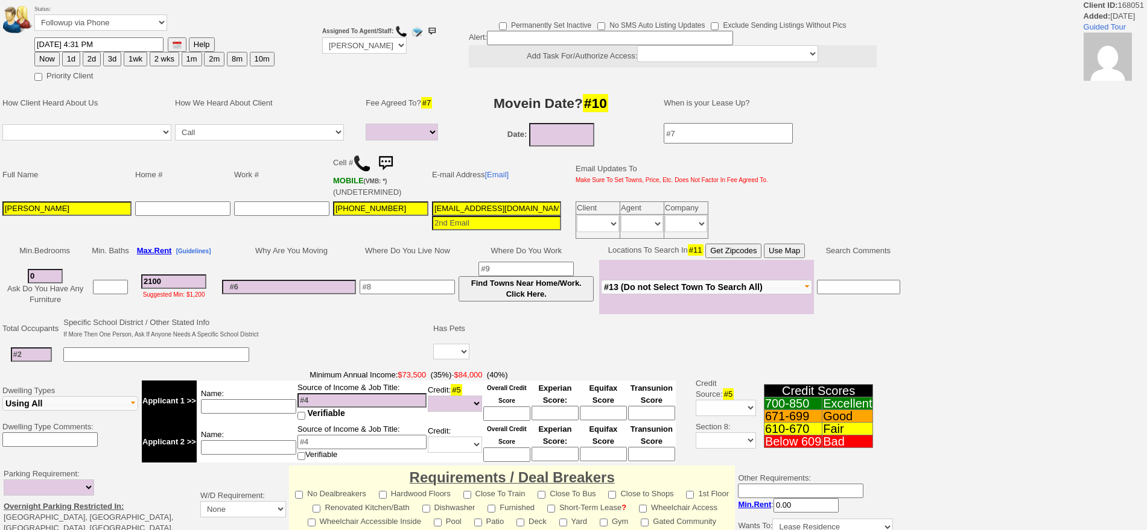
select select
click at [362, 163] on img at bounding box center [362, 163] width 18 height 18
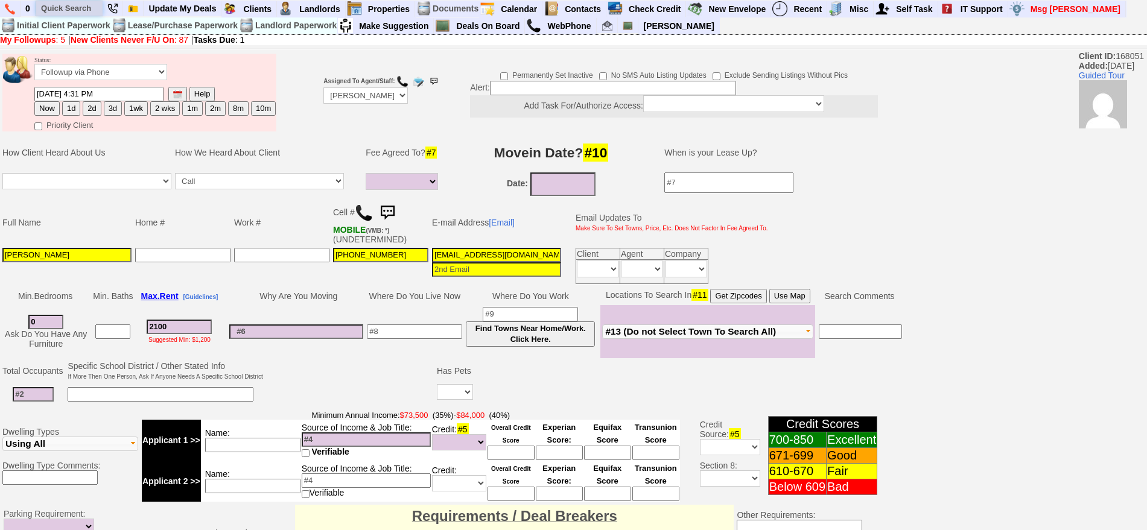
click at [55, 13] on input "text" at bounding box center [69, 8] width 66 height 15
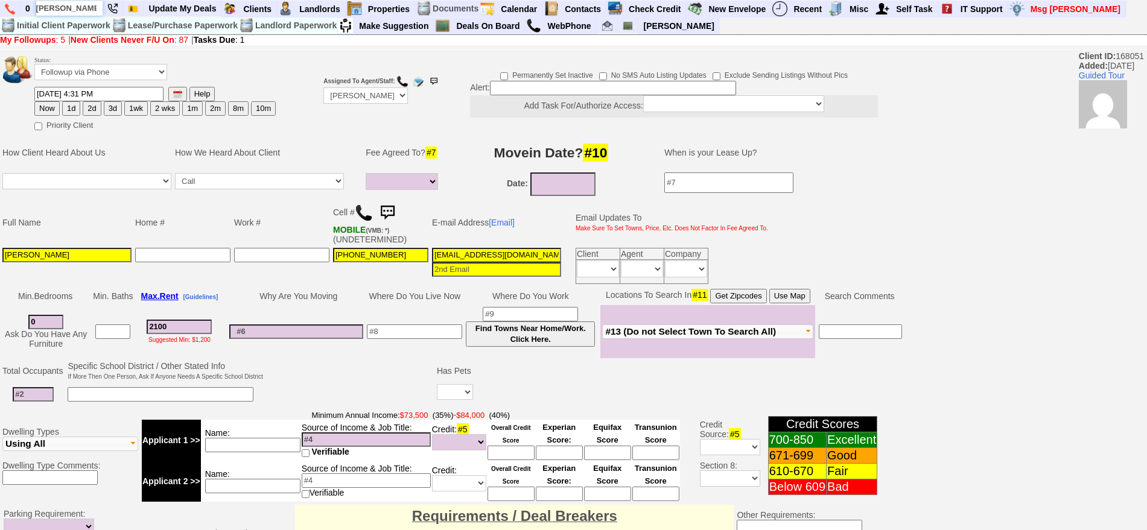
click at [91, 8] on input "nelly gicho" at bounding box center [69, 8] width 66 height 15
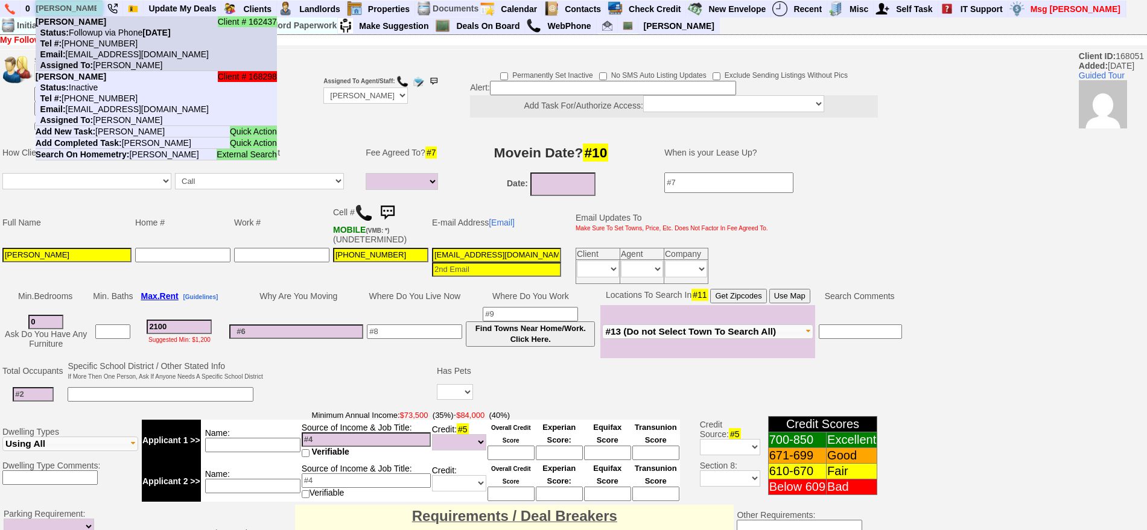
type input "nelly gicho"
click at [116, 43] on nobr "Tel #: 845-936-9866" at bounding box center [87, 44] width 102 height 10
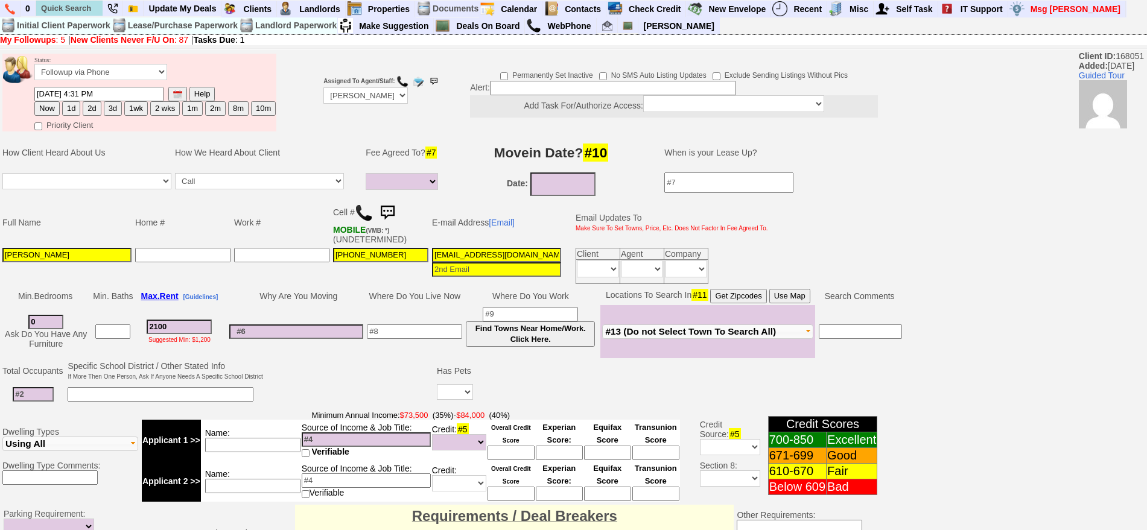
scroll to position [355, 0]
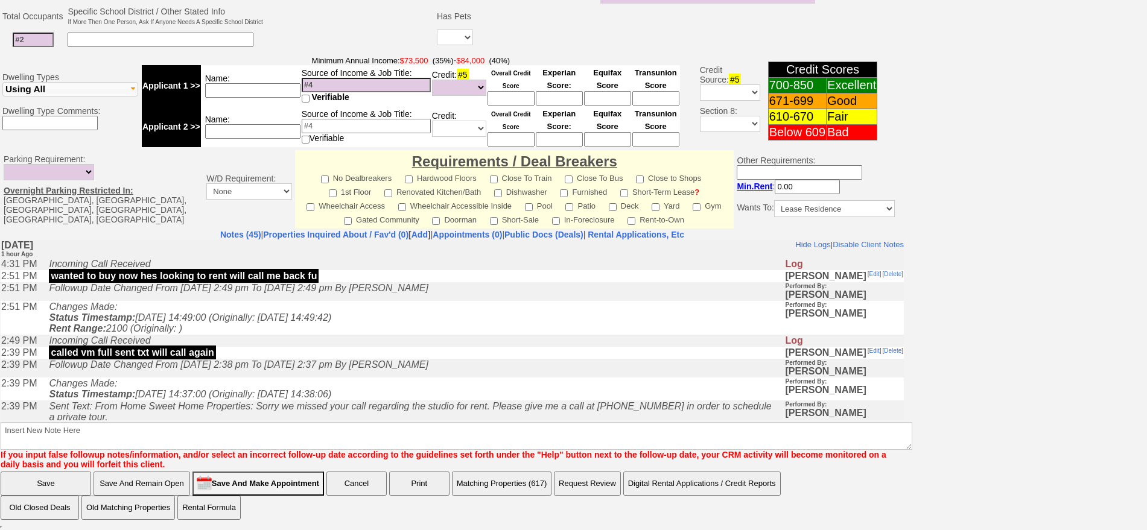
click at [286, 369] on icon "Followup Date Changed From Monday, October 6th, 2025 2:38 pm To Tuesday, Octobe…" at bounding box center [238, 364] width 379 height 10
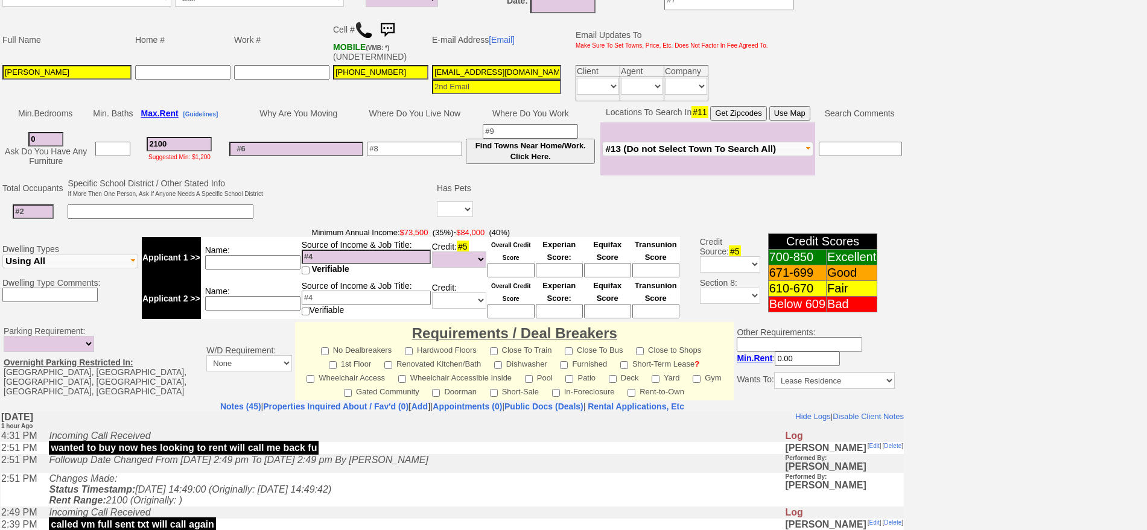
scroll to position [53, 0]
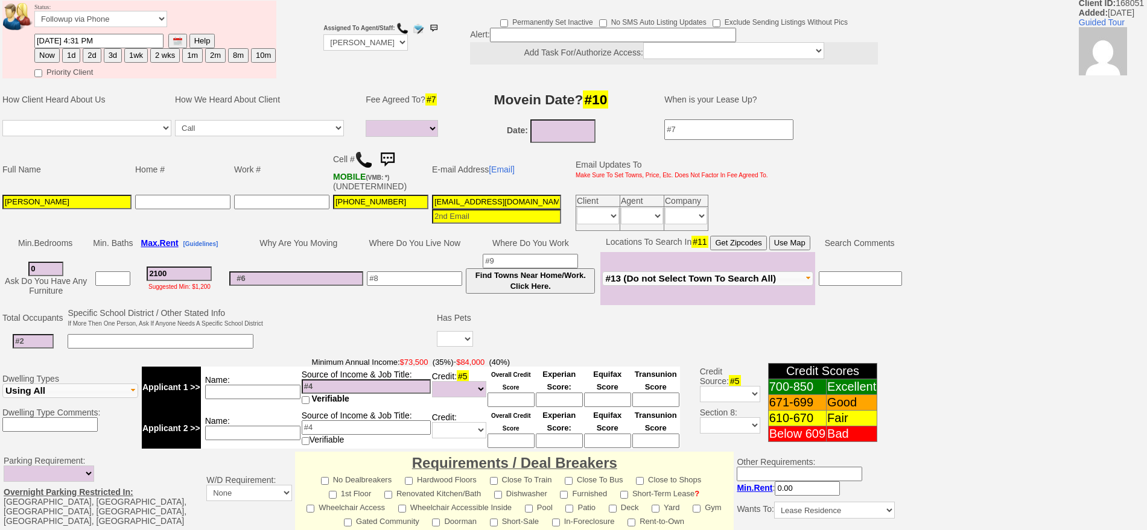
click at [179, 273] on input "2100" at bounding box center [179, 274] width 65 height 14
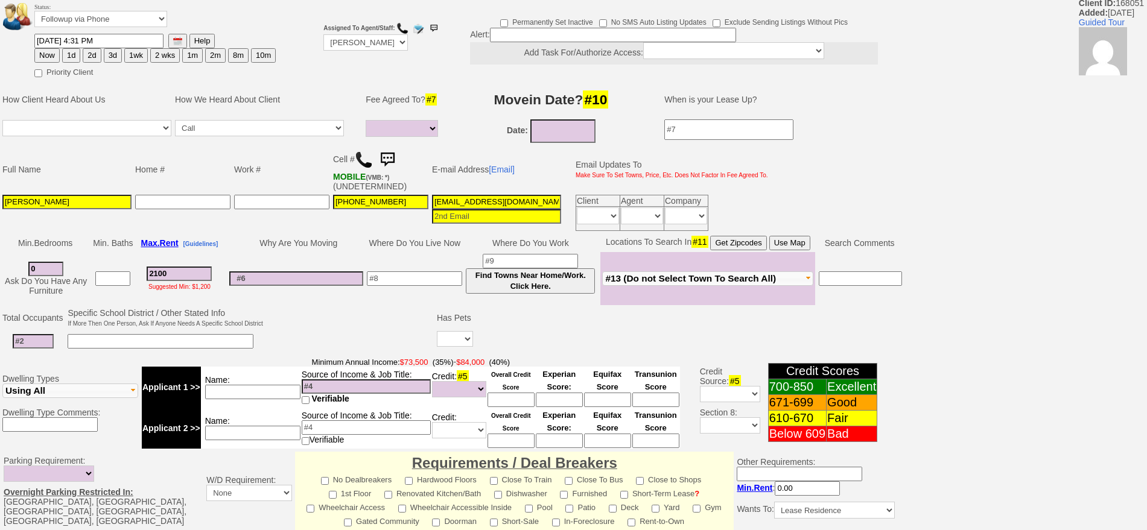
drag, startPoint x: 184, startPoint y: 273, endPoint x: 143, endPoint y: 274, distance: 41.1
click at [143, 274] on td "2100 Suggested Min: $1,200" at bounding box center [179, 278] width 89 height 53
click at [196, 267] on input "2100" at bounding box center [179, 274] width 65 height 14
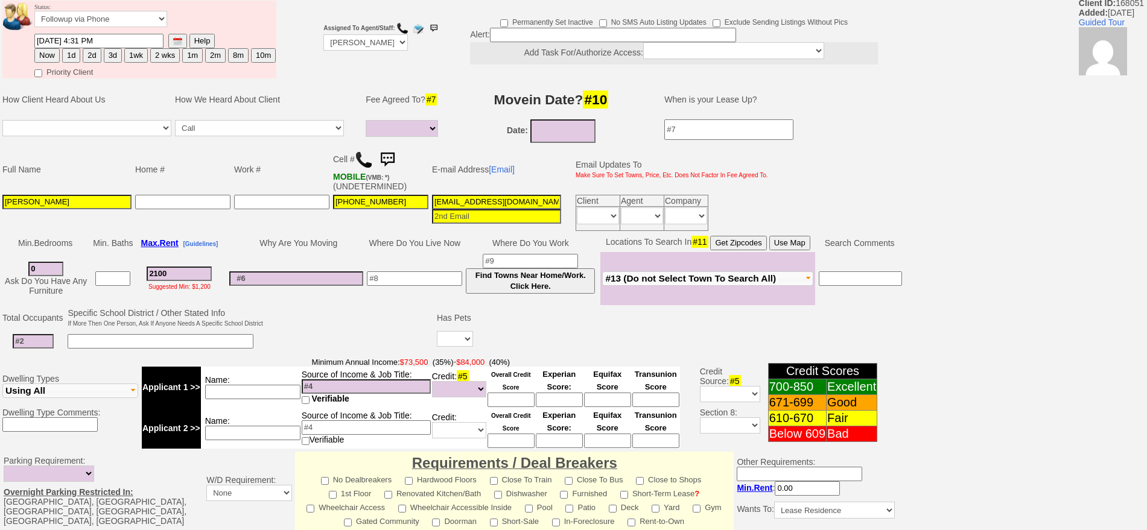
click at [40, 273] on input "0" at bounding box center [45, 269] width 35 height 14
drag, startPoint x: 45, startPoint y: 269, endPoint x: 0, endPoint y: 271, distance: 44.7
click at [0, 271] on td "Min. Bedrooms Min. Baths Max. Rent [Guidelines] Why Are You Moving Where Do You…" at bounding box center [452, 269] width 904 height 72
type input "1"
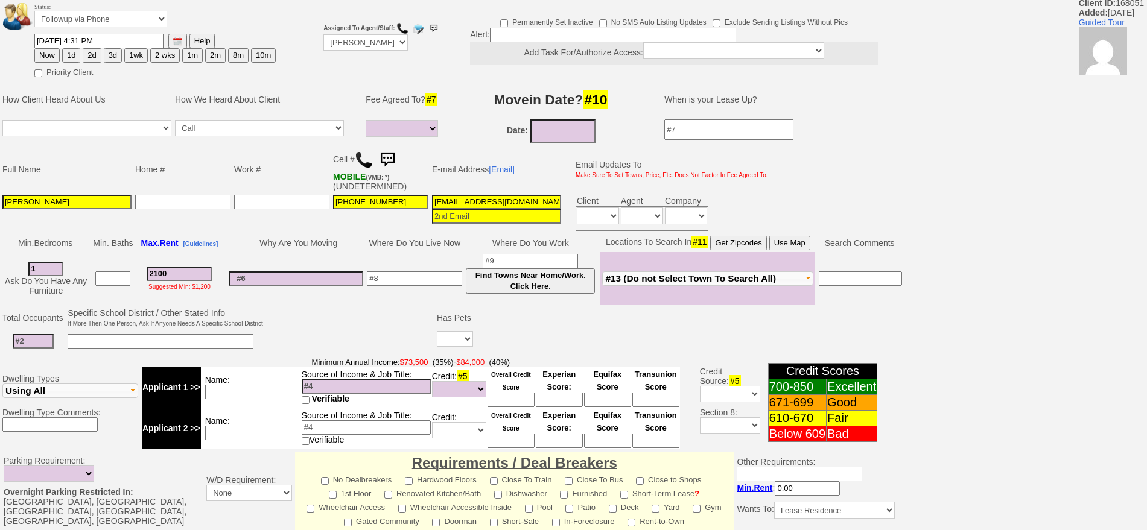
select select
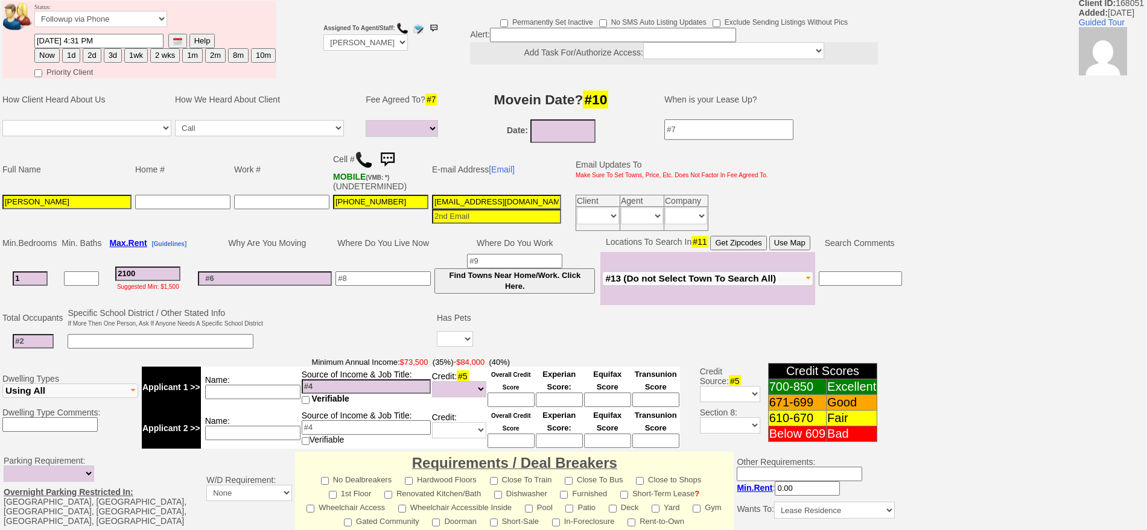
drag, startPoint x: 31, startPoint y: 277, endPoint x: 0, endPoint y: 272, distance: 31.1
click at [0, 272] on td "Min. Bedrooms Min. Baths Max. Rent [Guidelines] Why Are You Moving Where Do You…" at bounding box center [452, 269] width 904 height 72
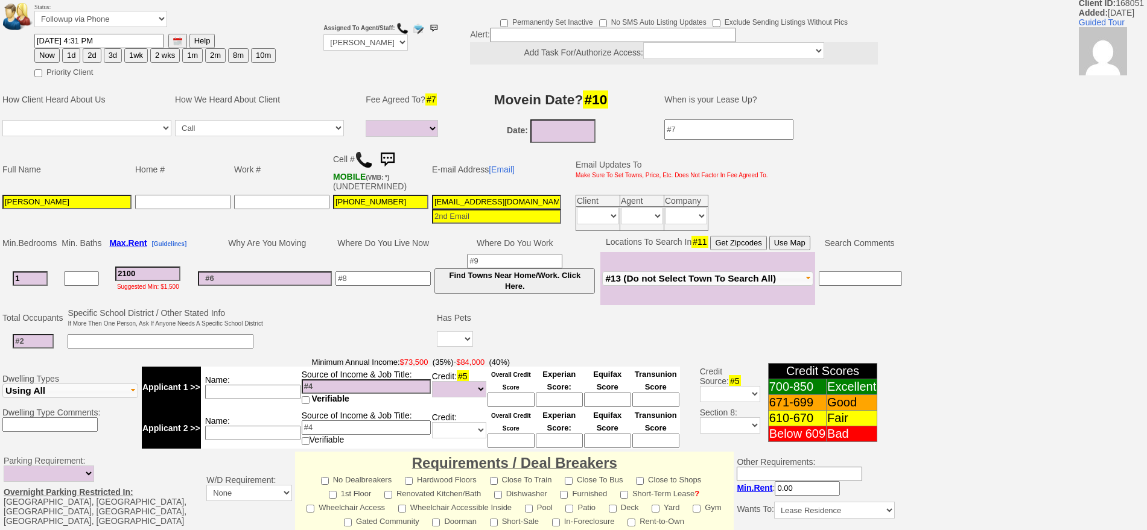
type input "0"
select select
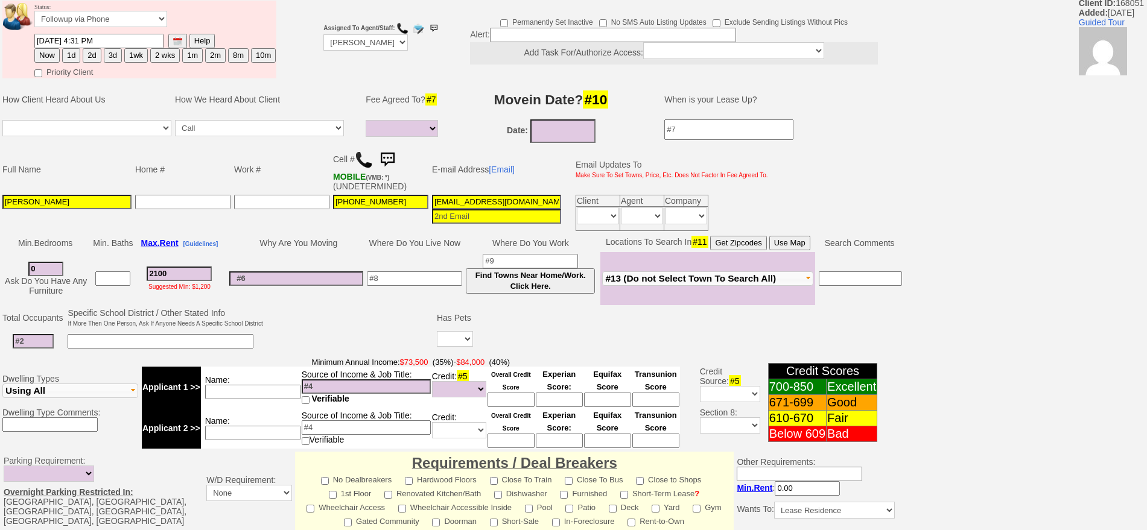
click at [211, 257] on td "2100 Suggested Min: $1,200" at bounding box center [179, 278] width 89 height 53
click at [782, 240] on button "Use Map" at bounding box center [789, 243] width 41 height 14
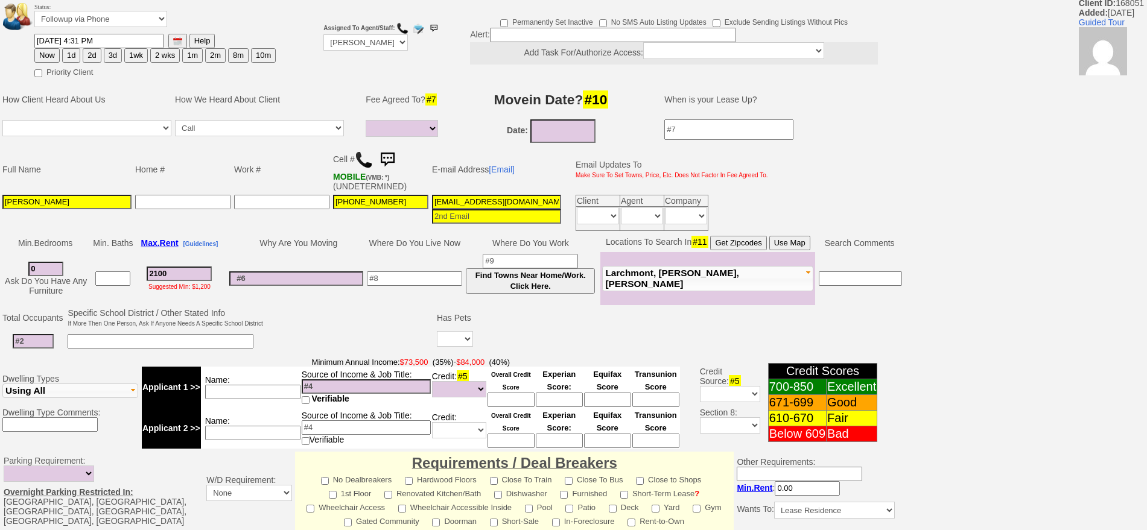
click at [68, 55] on button "1d" at bounding box center [71, 55] width 18 height 14
type input "10/07/2025 05:46 PM"
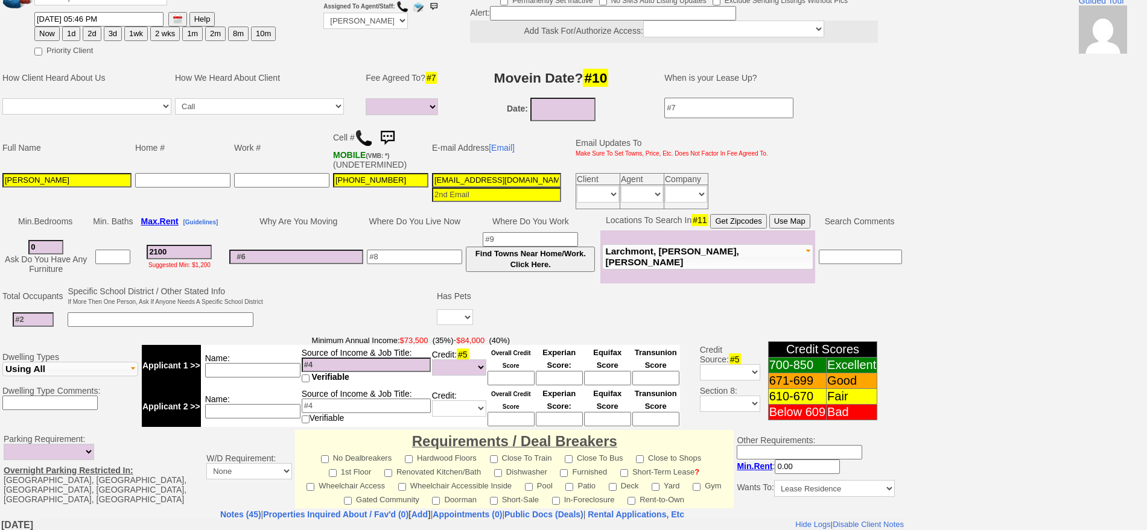
scroll to position [355, 0]
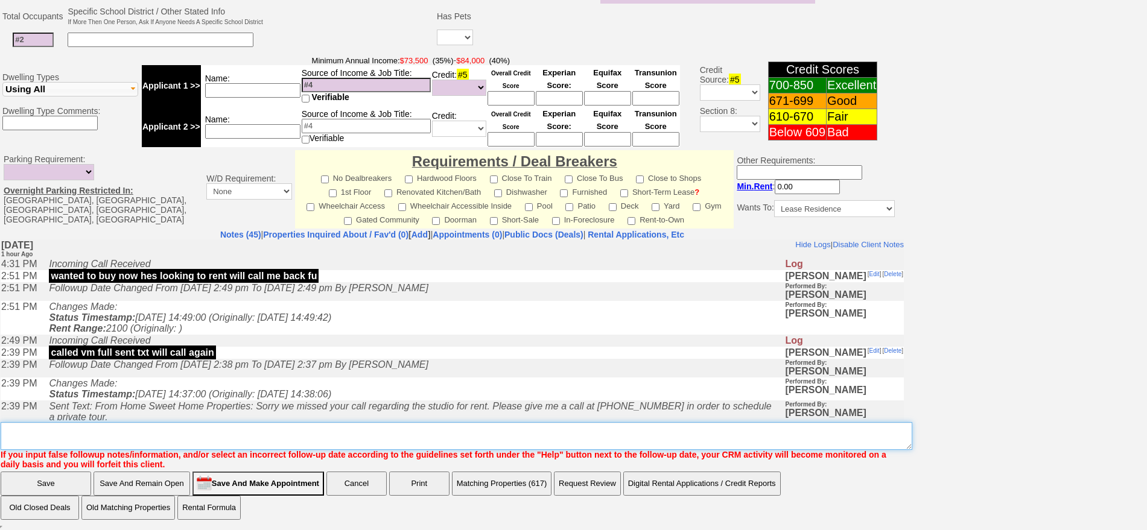
click at [464, 446] on textarea "Insert New Note Here" at bounding box center [456, 436] width 911 height 28
type textarea "had to call me back"
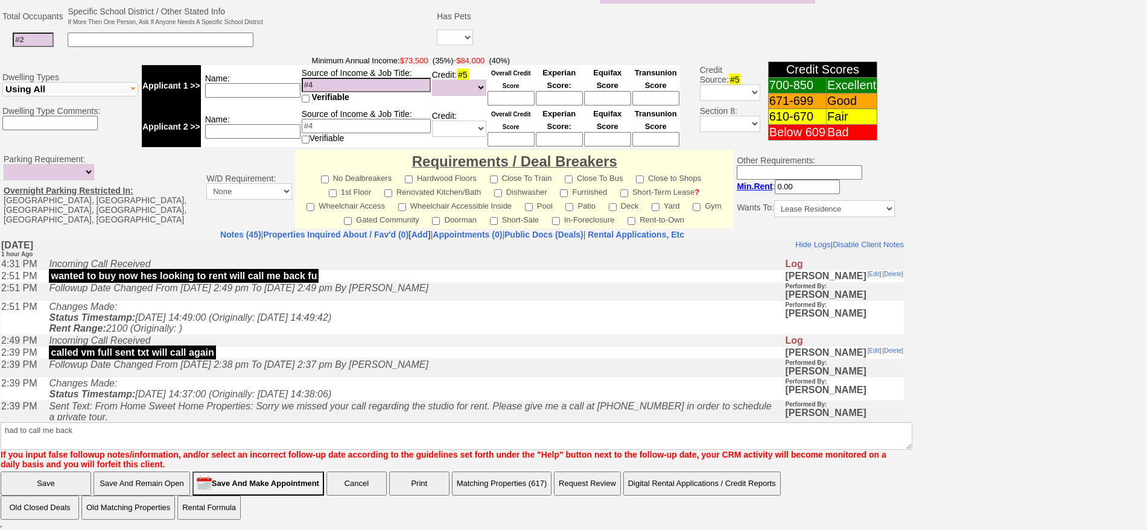
click input "Save" at bounding box center [46, 484] width 90 height 24
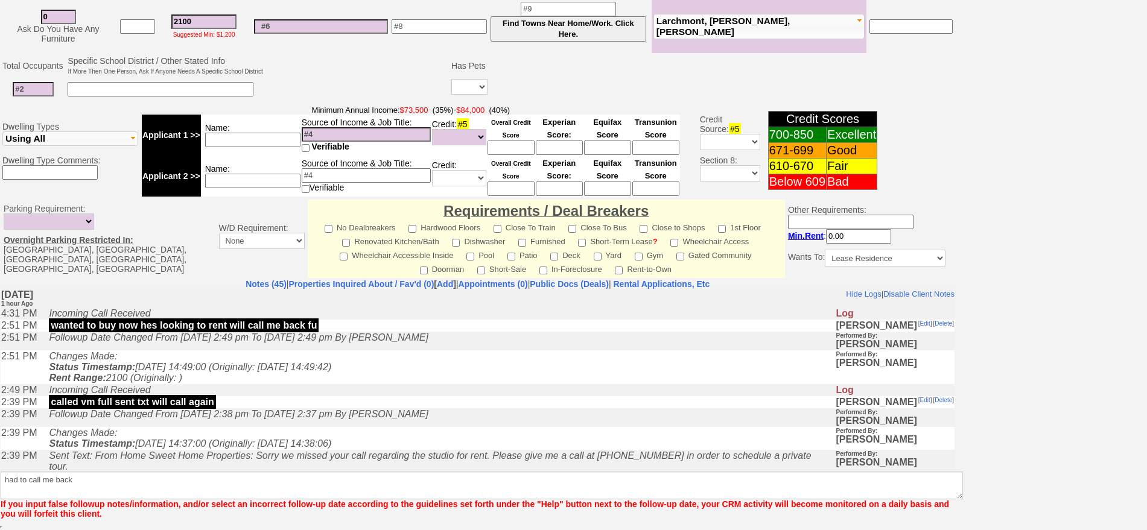
scroll to position [305, 0]
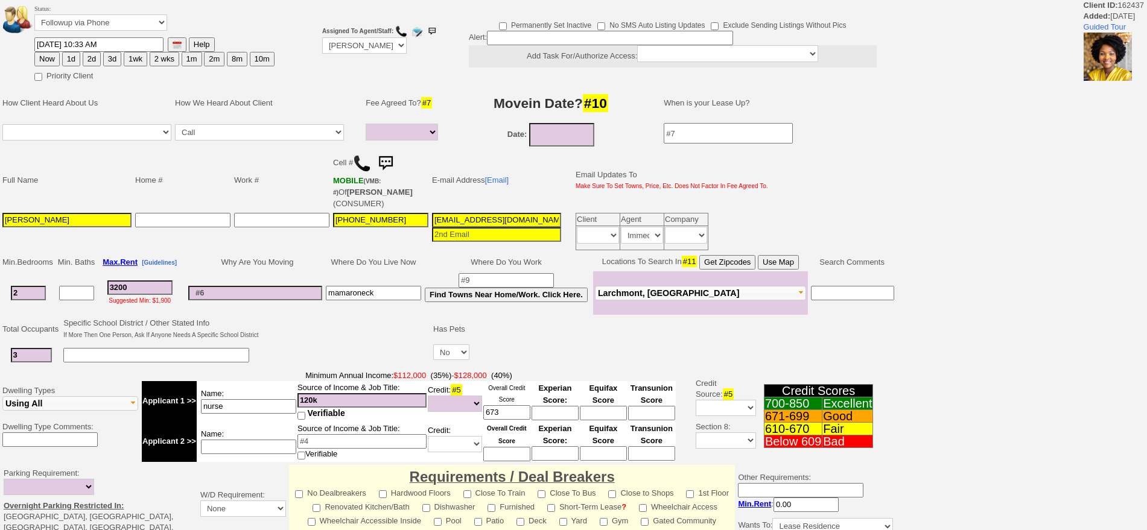
select select
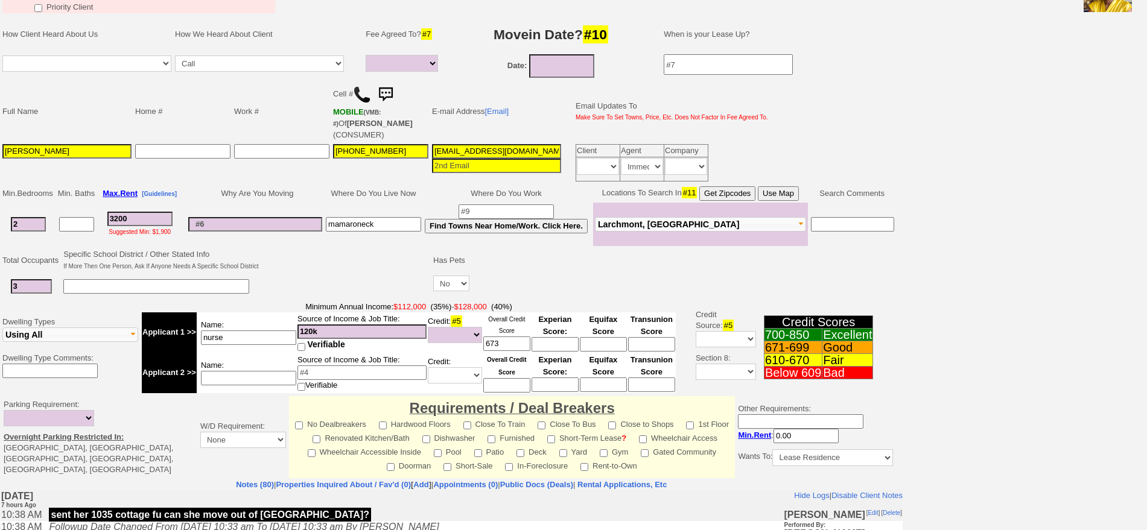
scroll to position [317, 0]
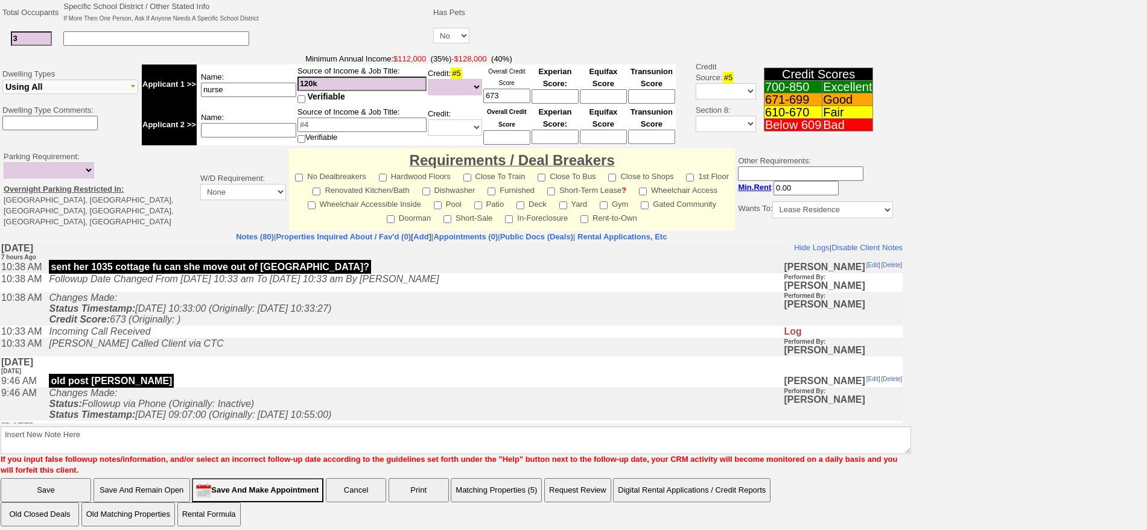
click at [301, 348] on td "[PERSON_NAME] Called Client via CTC" at bounding box center [413, 347] width 740 height 19
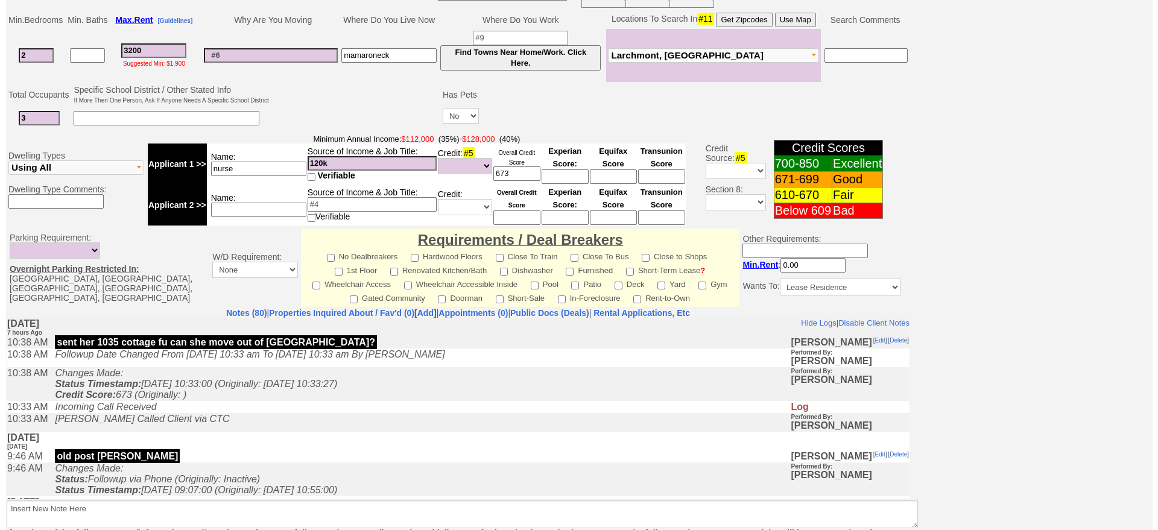
scroll to position [214, 0]
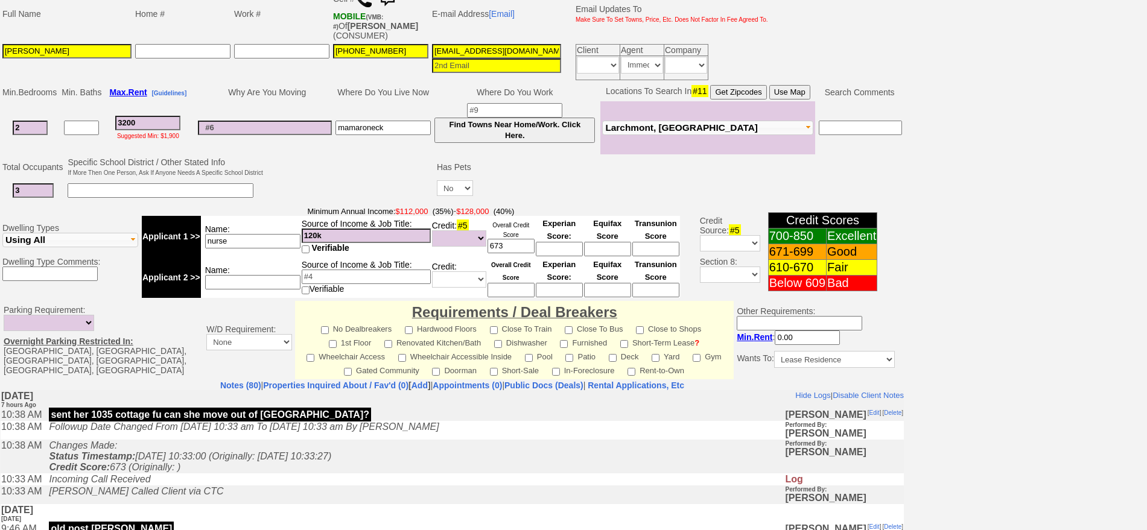
click at [469, 54] on input "nelsg86@gmail.com" at bounding box center [496, 51] width 129 height 14
click at [506, 15] on link "[Email]" at bounding box center [502, 14] width 26 height 10
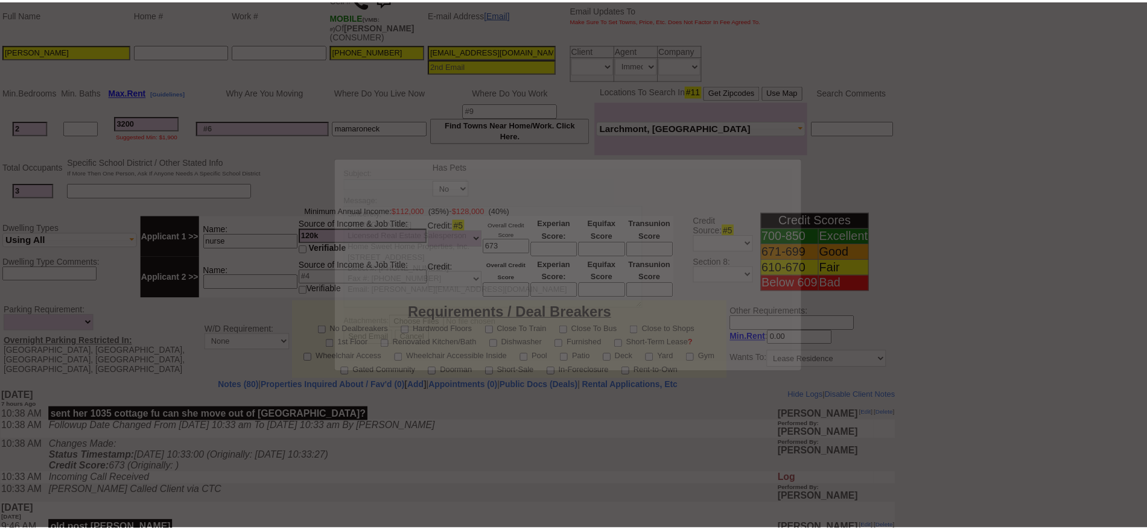
scroll to position [0, 0]
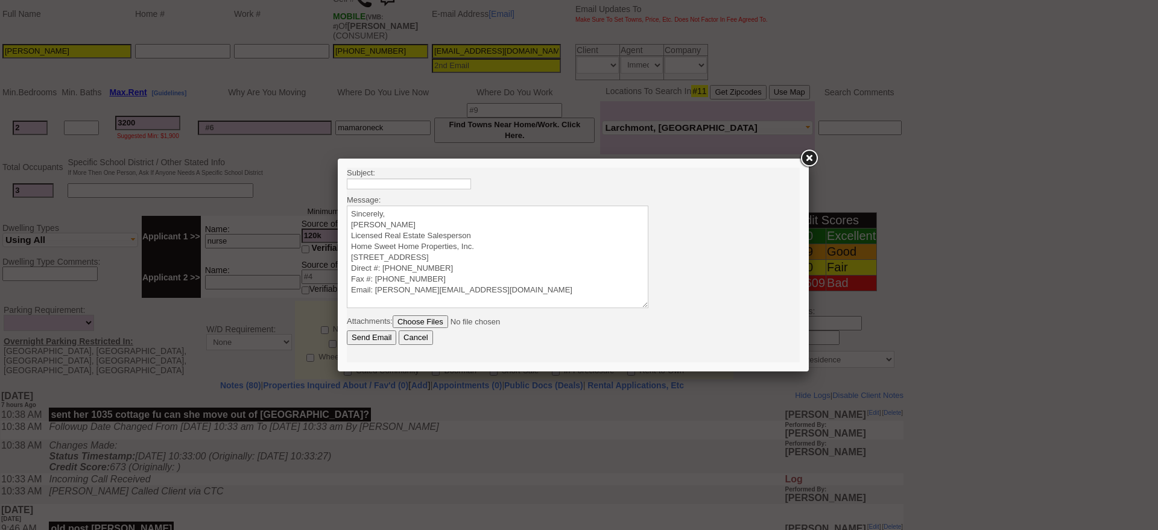
click at [413, 342] on input "Cancel" at bounding box center [416, 338] width 34 height 14
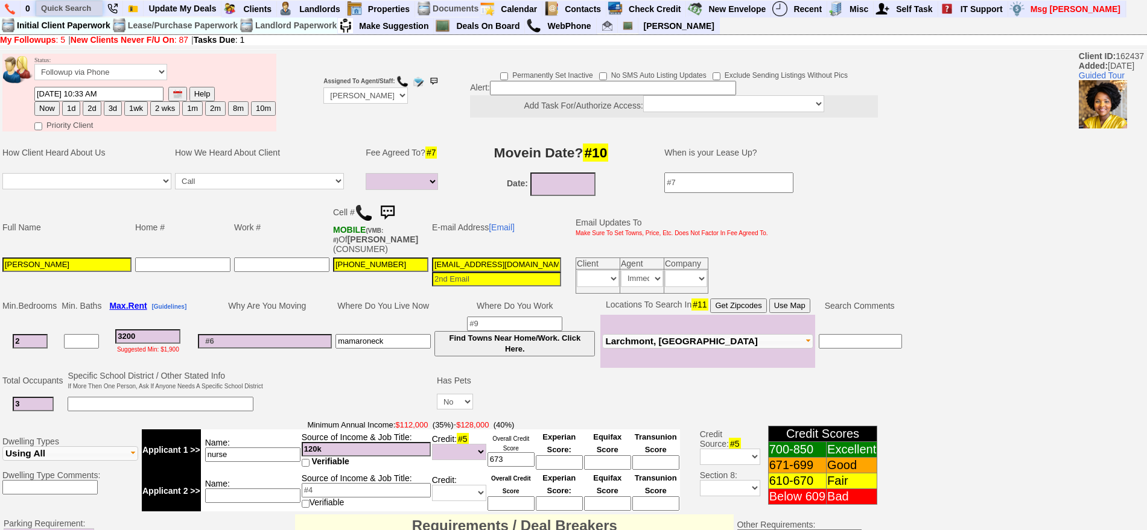
click at [77, 5] on input "text" at bounding box center [69, 8] width 66 height 15
paste input "212) 858-9595"
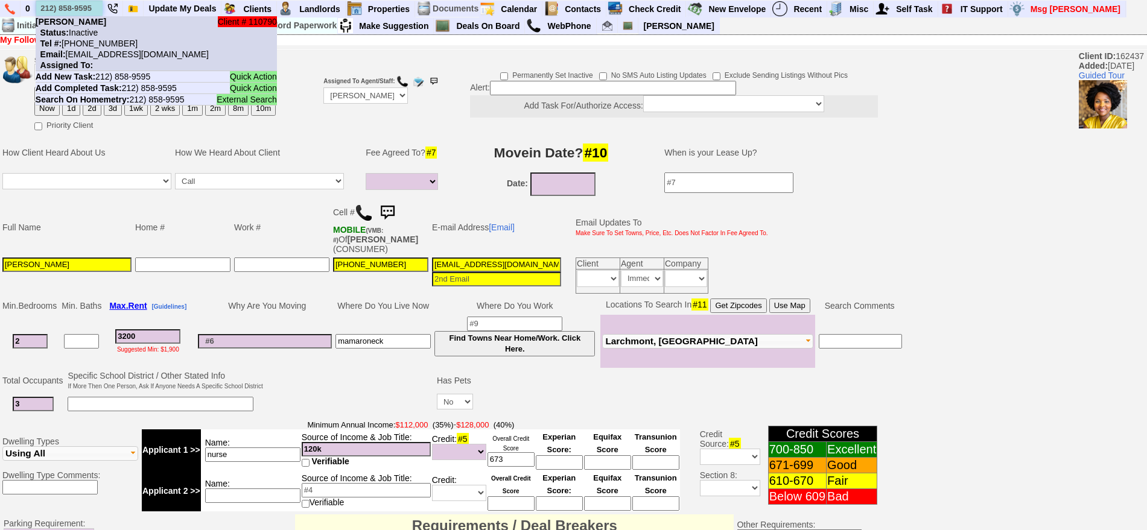
type input "212) 858-9595"
click at [100, 21] on b "[PERSON_NAME]" at bounding box center [71, 22] width 71 height 10
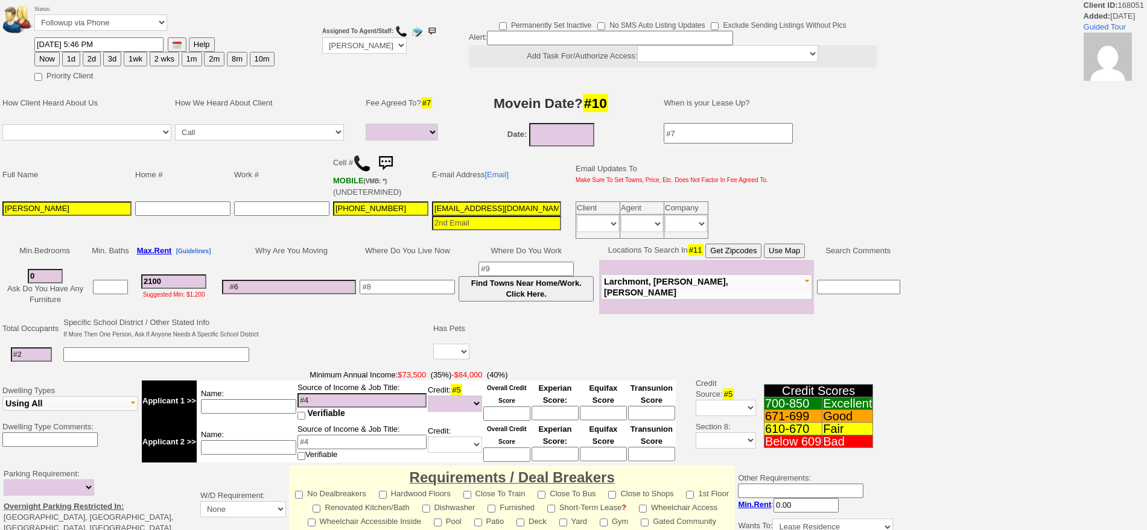
select select
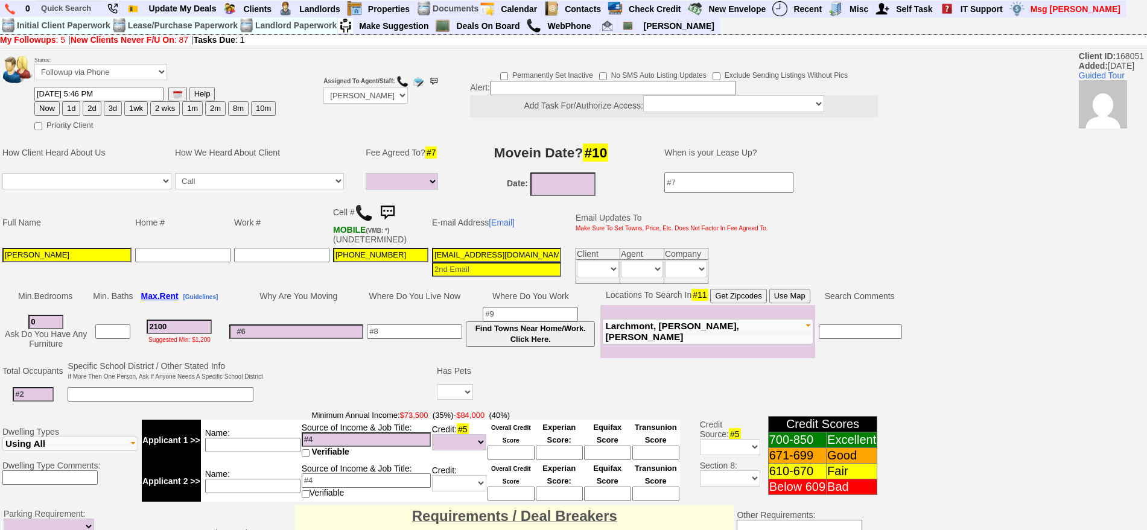
click at [391, 204] on img at bounding box center [387, 213] width 24 height 24
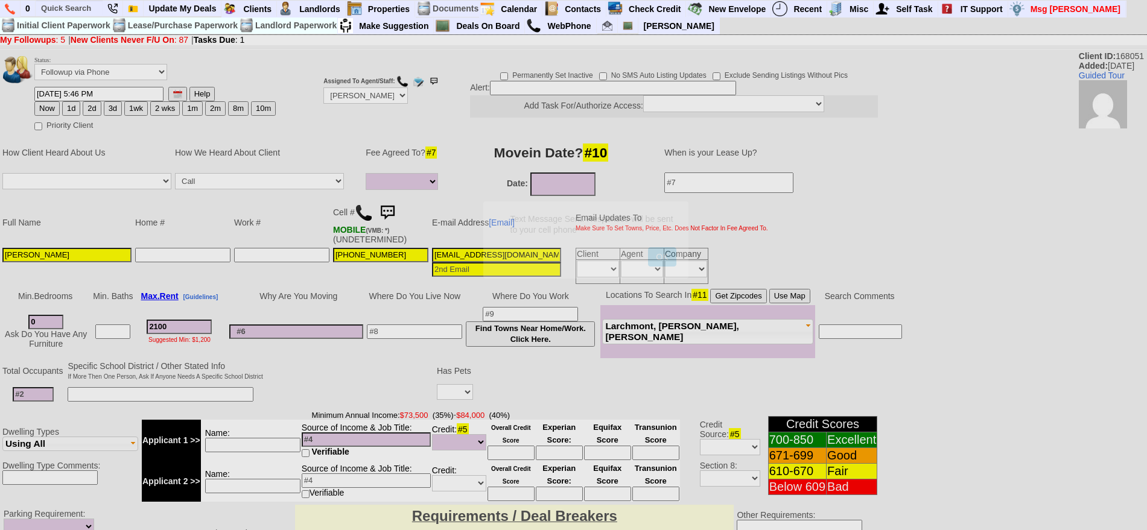
click at [648, 247] on button "OK" at bounding box center [662, 256] width 28 height 19
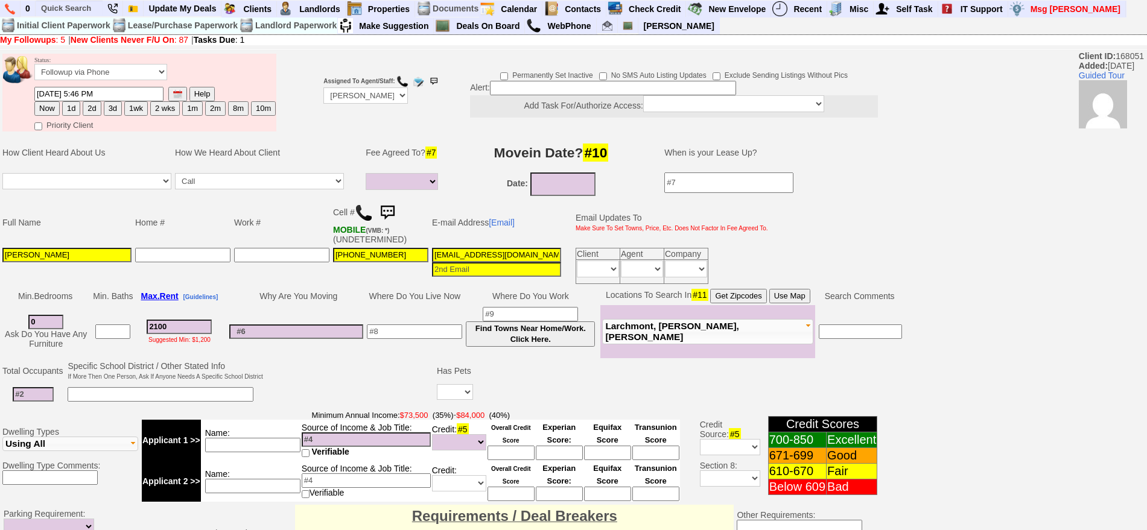
click at [391, 204] on img at bounding box center [387, 213] width 24 height 24
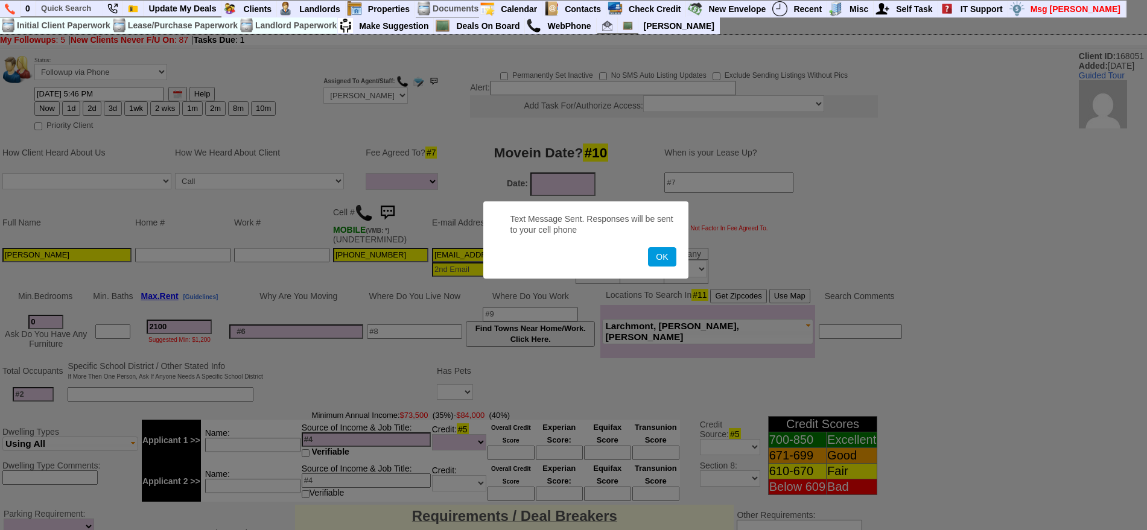
click at [648, 247] on button "OK" at bounding box center [662, 256] width 28 height 19
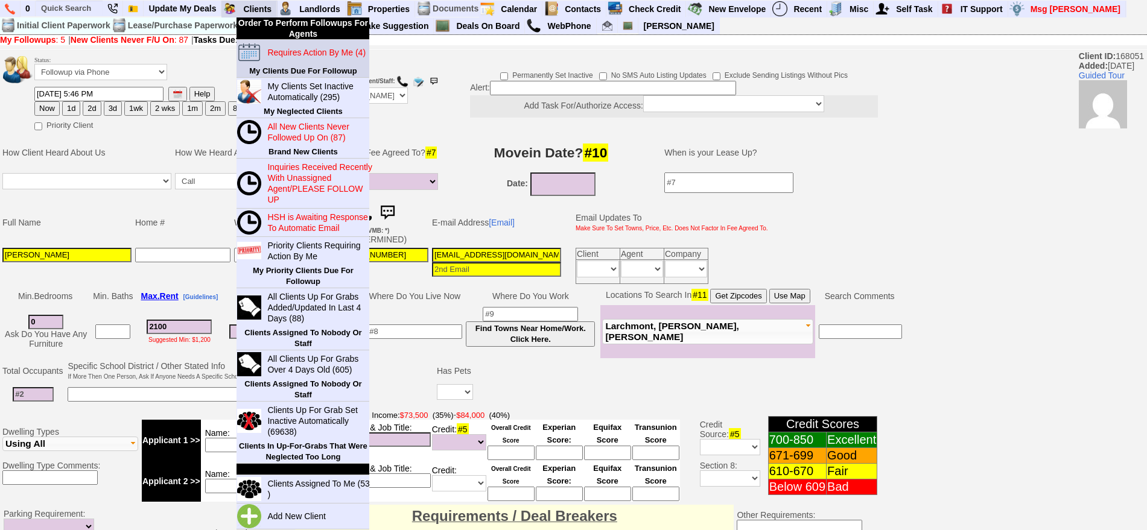
click at [286, 48] on blink "Requires Action By Me (4)" at bounding box center [316, 53] width 98 height 10
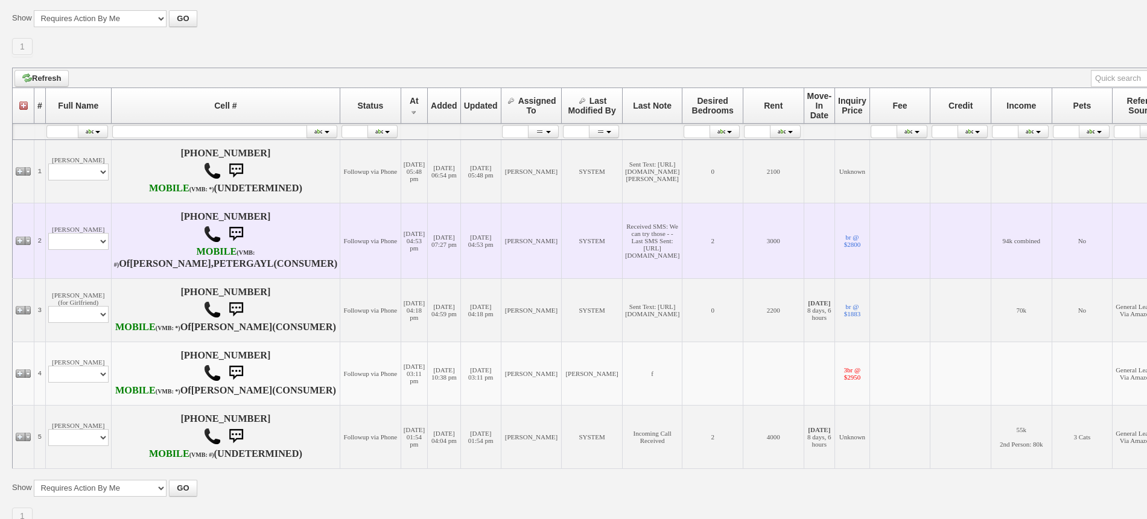
scroll to position [151, 0]
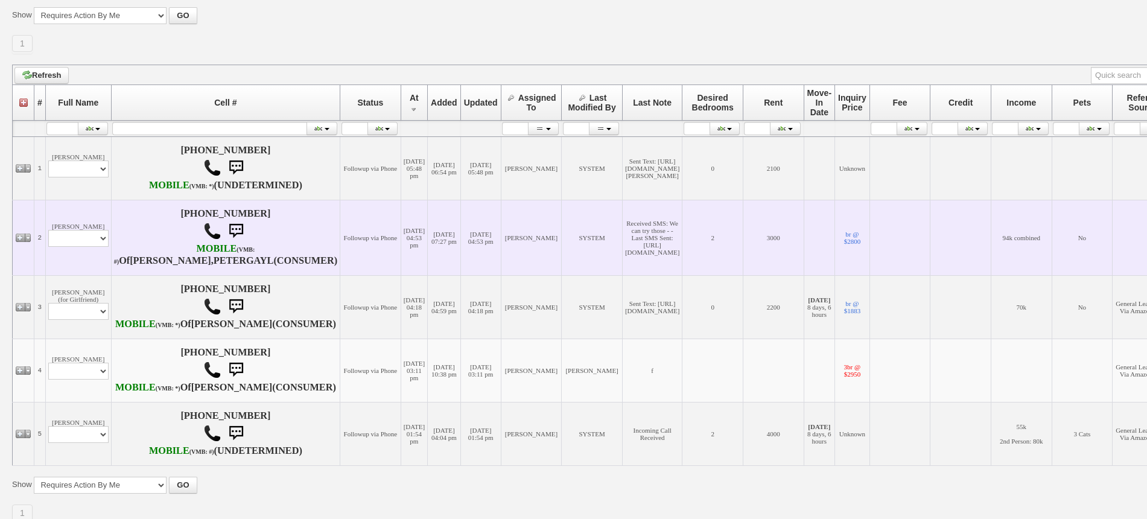
click at [77, 275] on td "[PERSON_NAME] Profile Edit Print Email Externally (Will Not Be Tracked In CRM) …" at bounding box center [78, 237] width 66 height 75
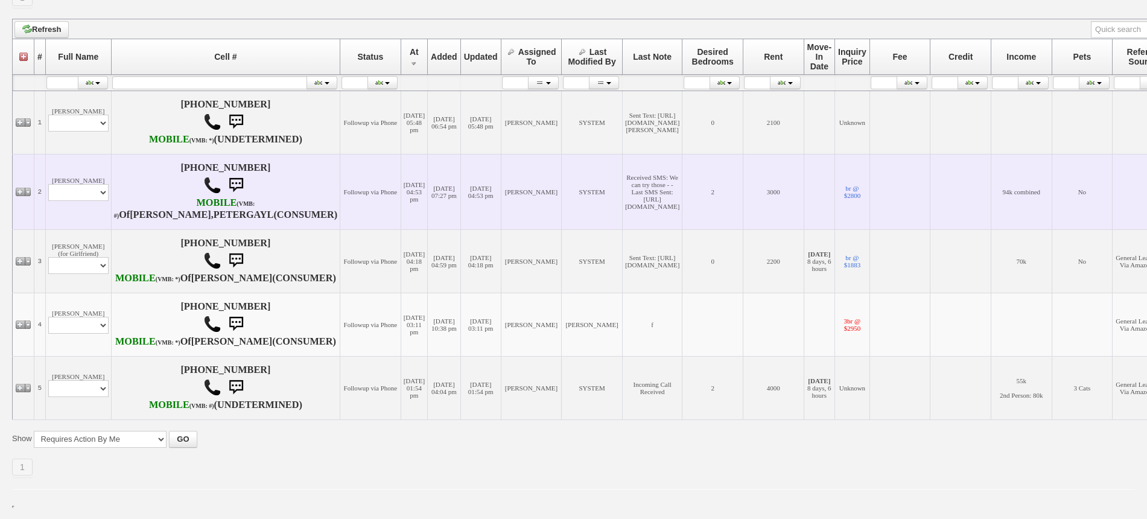
scroll to position [226, 0]
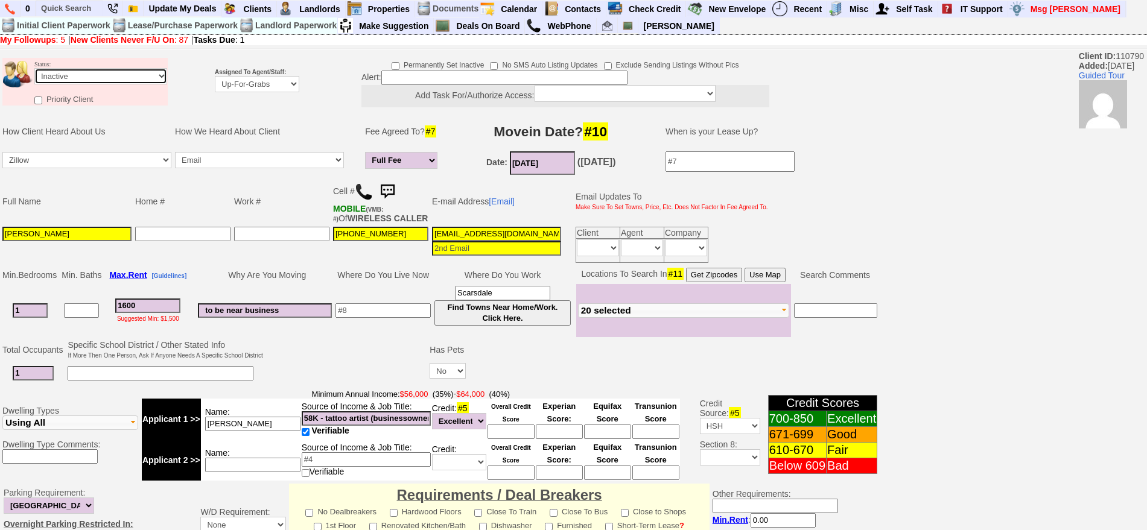
click at [81, 77] on select "Followup via Phone Followup via Email Followup When Section 8 Property Found De…" at bounding box center [100, 76] width 133 height 16
select select "Followup via Phone"
click at [34, 68] on select "Followup via Phone Followup via Email Followup When Section 8 Property Found De…" at bounding box center [100, 76] width 133 height 16
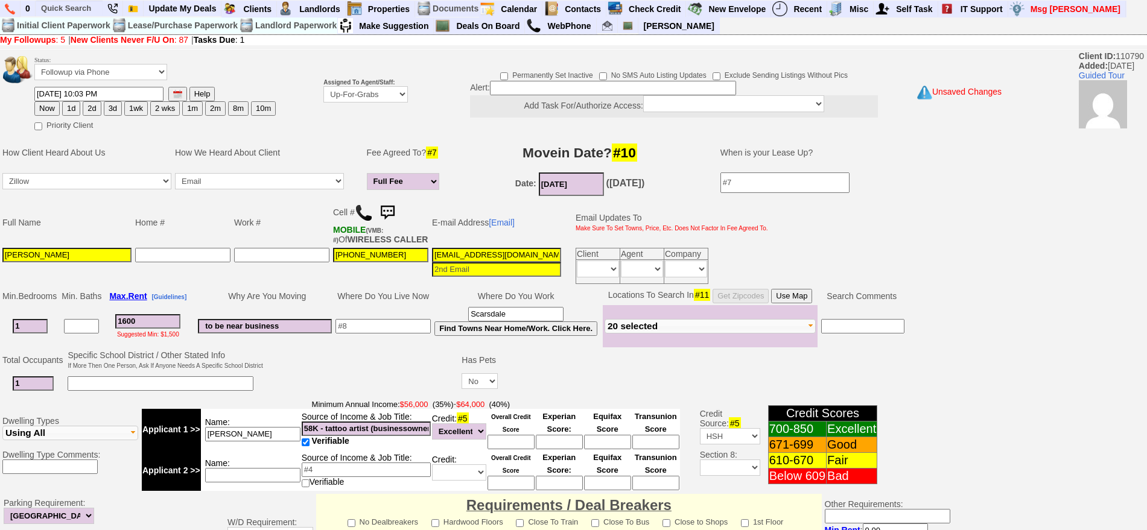
click at [62, 104] on button "1d" at bounding box center [71, 108] width 18 height 14
type input "10/07/2025 06:03 PM"
click at [76, 107] on button "1d" at bounding box center [71, 108] width 18 height 14
click at [472, 254] on input "nydammnice@icloud.com" at bounding box center [496, 255] width 129 height 14
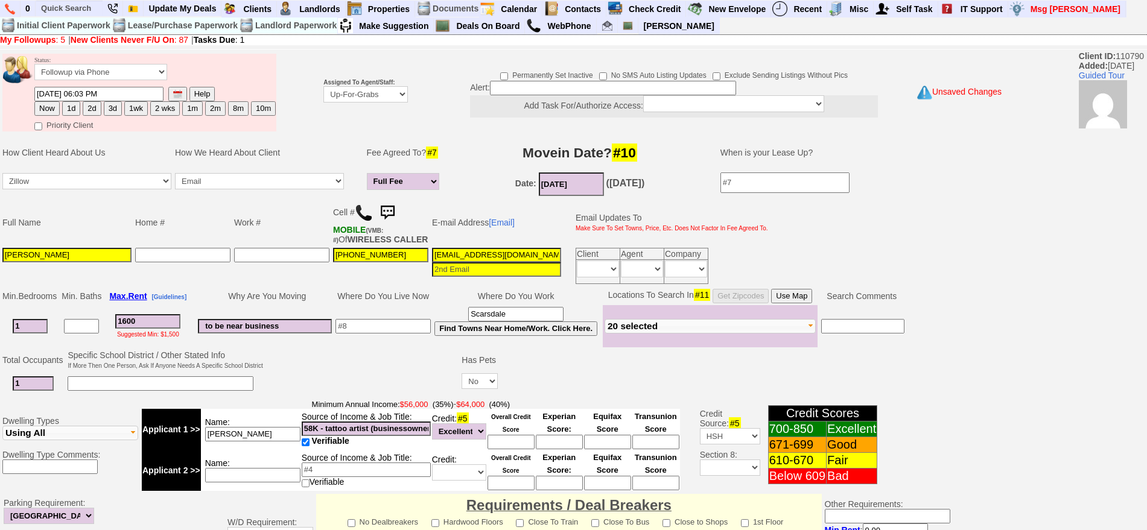
click at [472, 254] on input "nydammnice@icloud.com" at bounding box center [496, 255] width 129 height 14
paste input "d.a.ramirez111@proton.me"
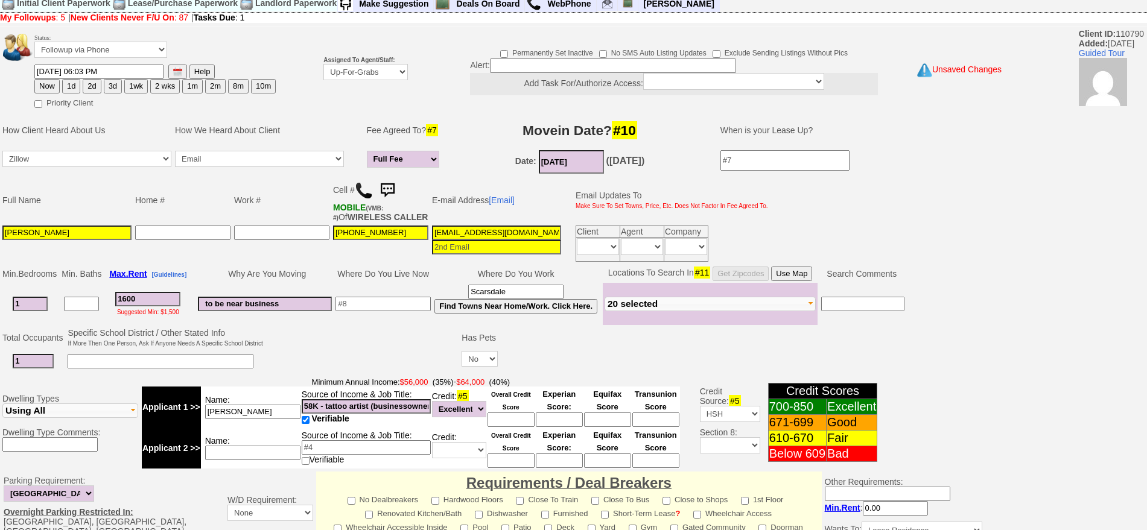
scroll to position [338, 0]
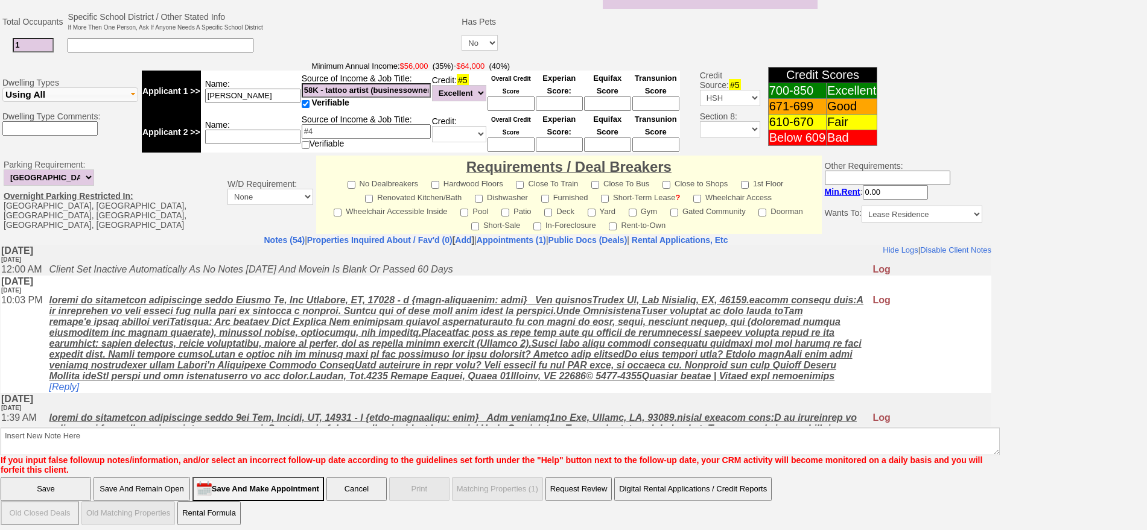
type input "d.a.ramirez111@proton.me"
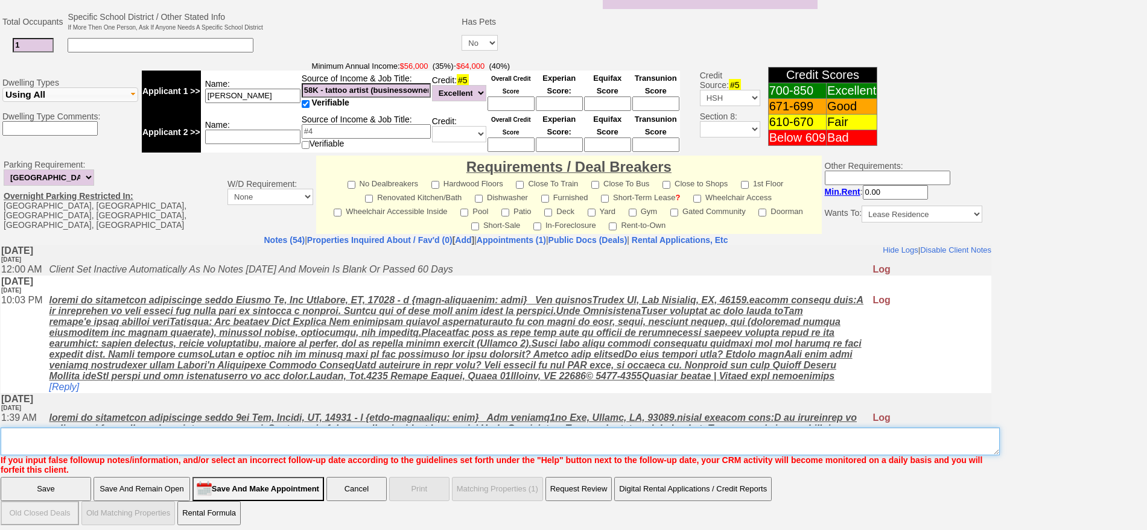
click at [525, 438] on textarea "Insert New Note Here" at bounding box center [500, 442] width 999 height 28
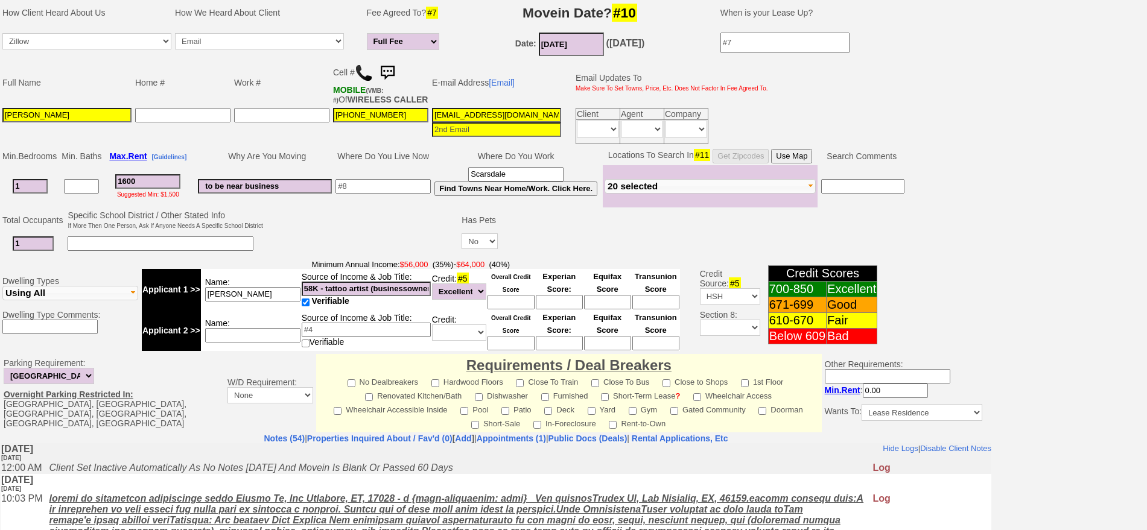
scroll to position [0, 0]
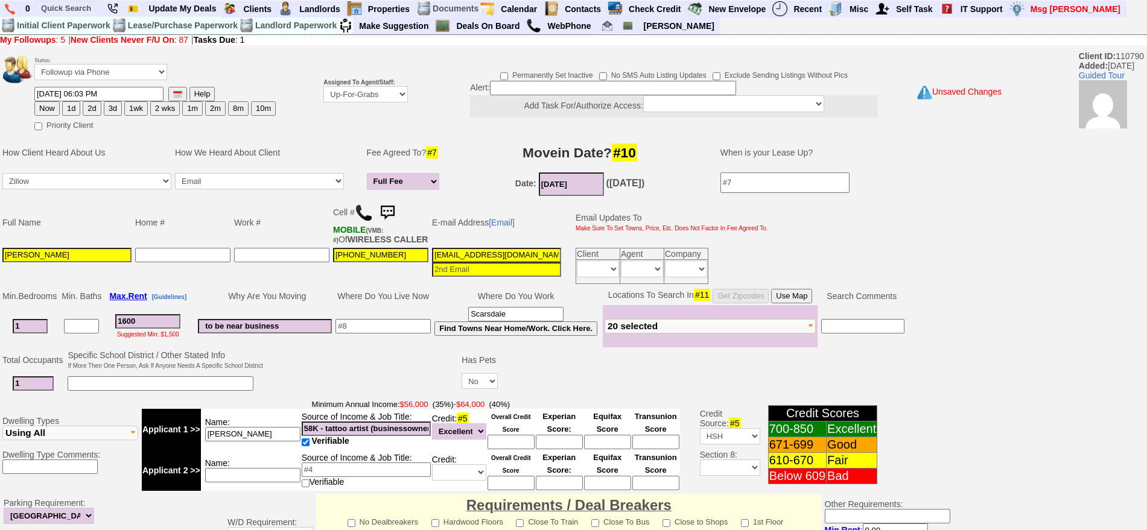
type textarea "2104g ld fu"
click at [379, 92] on select "Up-For-Grabs ***** STAFF ***** Bob Bruno 914-419-3579 Cristy Liberto 914-486-10…" at bounding box center [365, 94] width 84 height 16
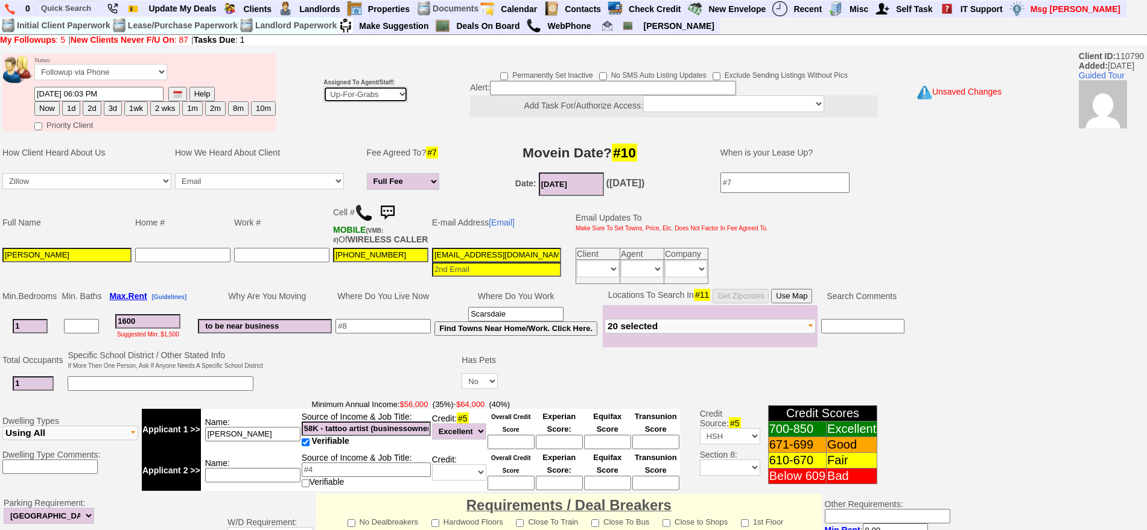
click at [361, 89] on select "Up-For-Grabs ***** STAFF ***** Bob Bruno 914-419-3579 Cristy Liberto 914-486-10…" at bounding box center [365, 94] width 84 height 16
select select "148"
click at [323, 86] on select "Up-For-Grabs ***** STAFF ***** Bob Bruno 914-419-3579 Cristy Liberto 914-486-10…" at bounding box center [365, 94] width 84 height 16
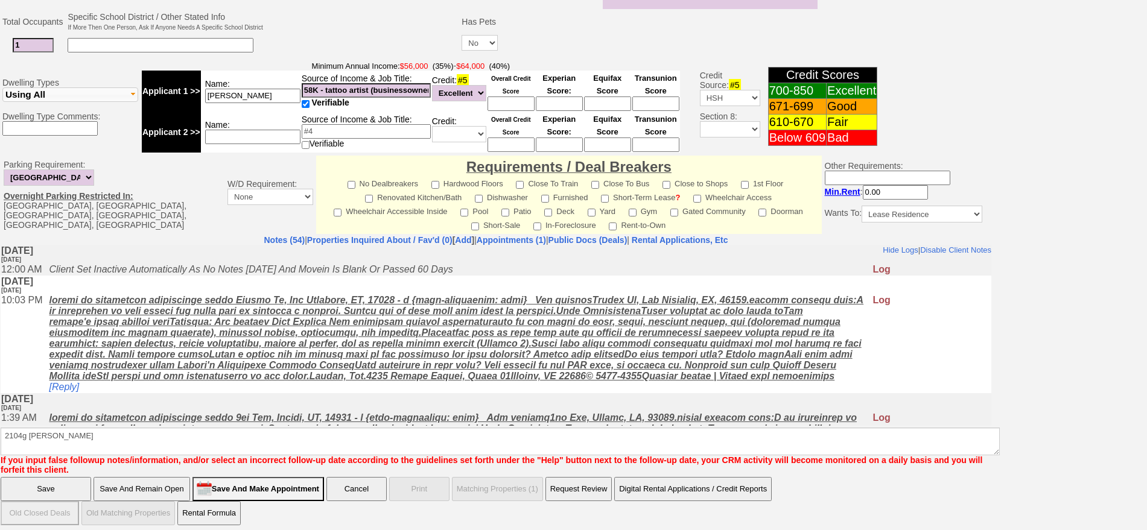
click at [72, 483] on input "Save" at bounding box center [46, 489] width 90 height 24
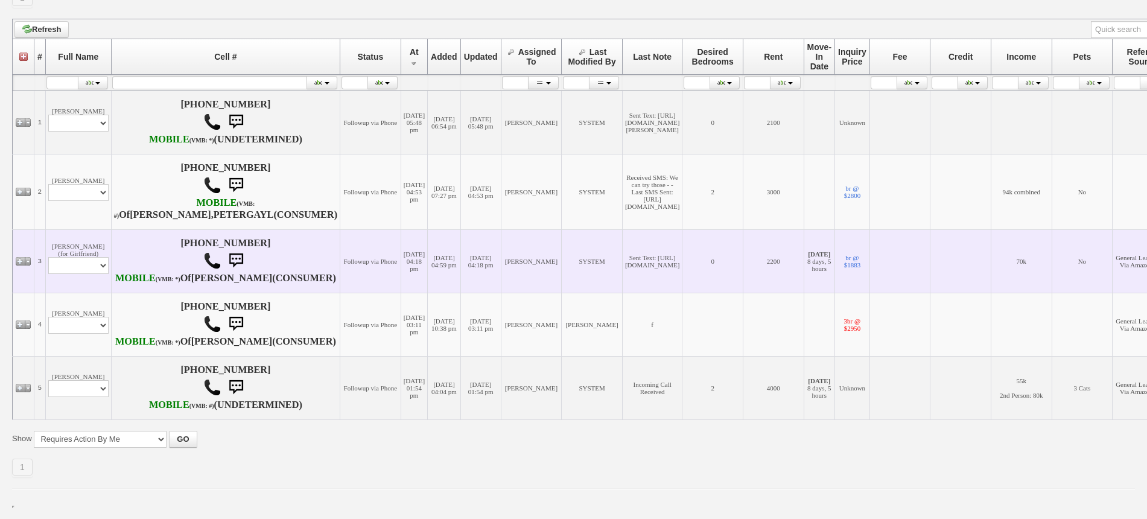
scroll to position [271, 0]
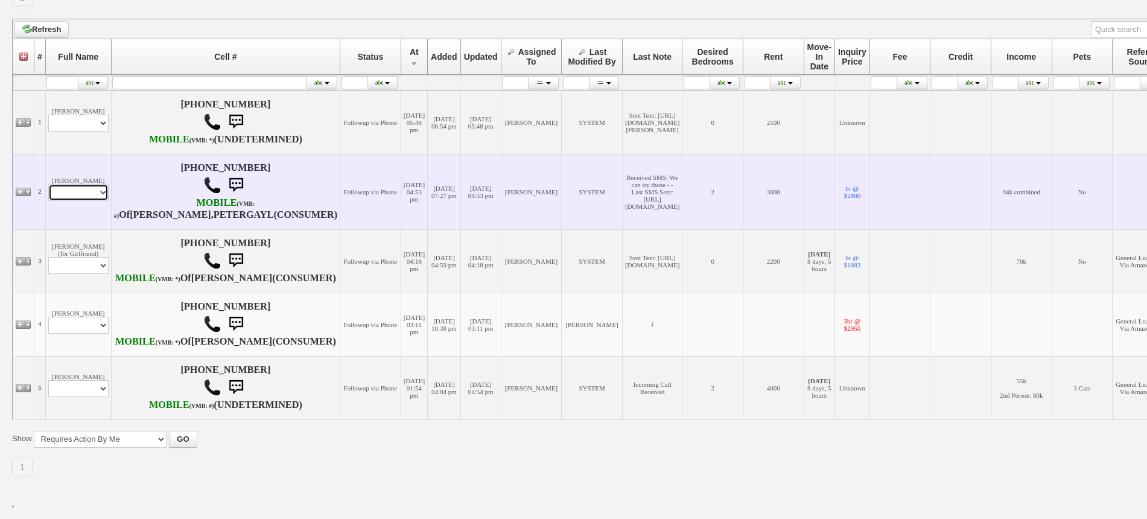
click at [82, 184] on select "Profile Edit Print Email Externally (Will Not Be Tracked In CRM) Closed Deals" at bounding box center [78, 192] width 60 height 17
select select "ChangeURL,/crm/custom/edit_client_form.php?redirect=%2Fcrm%2Fclients.php&id=168…"
click at [48, 184] on select "Profile Edit Print Email Externally (Will Not Be Tracked In CRM) Closed Deals" at bounding box center [78, 192] width 60 height 17
select select
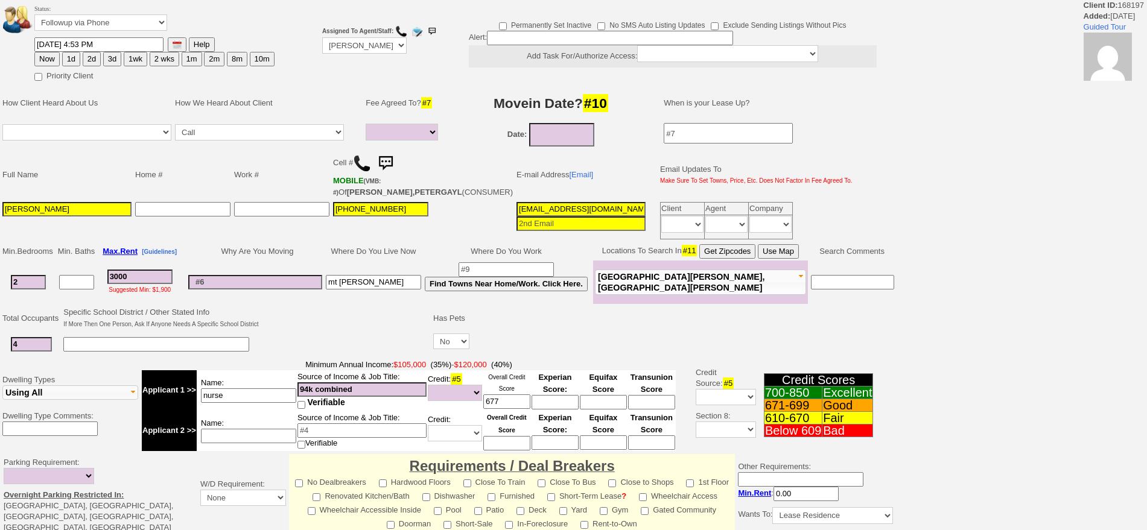
select select
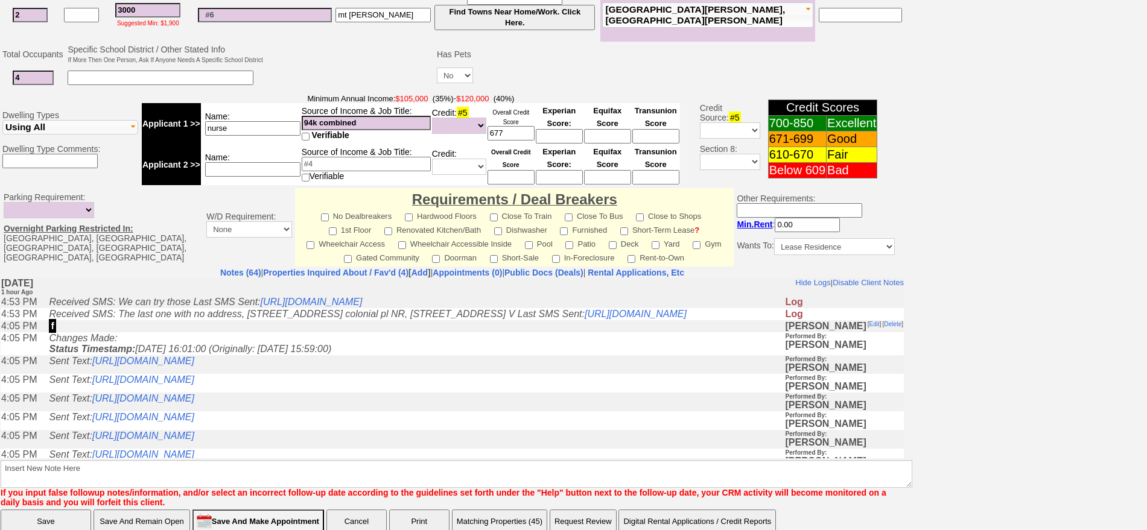
scroll to position [364, 0]
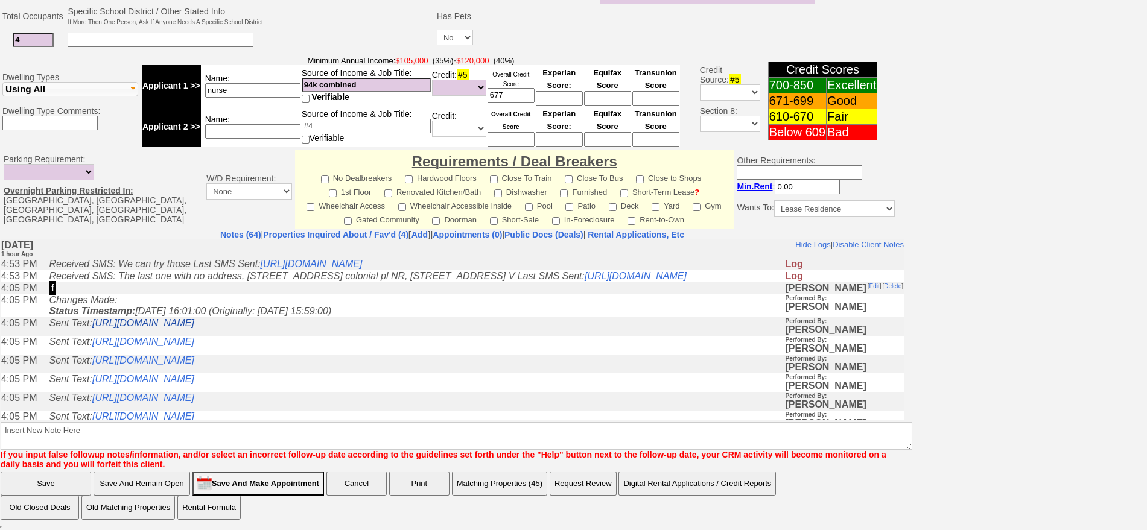
click at [194, 328] on link "[URL][DOMAIN_NAME]" at bounding box center [143, 322] width 102 height 10
click at [414, 409] on td "Sent Text: https://hshprop.com/?section=view_property&propertyid=L903423&collec…" at bounding box center [413, 400] width 741 height 19
click at [194, 402] on link "https://hshprop.com/?section=view_property&propertyid=L903423&collection=" at bounding box center [143, 397] width 102 height 10
click at [194, 384] on link "https://hshprop.com/?section=view_property&propertyid=L918854&collection=" at bounding box center [143, 378] width 102 height 10
click at [194, 365] on link "https://hshprop.com/?section=view_property&propertyid=L917840&collection=" at bounding box center [143, 360] width 102 height 10
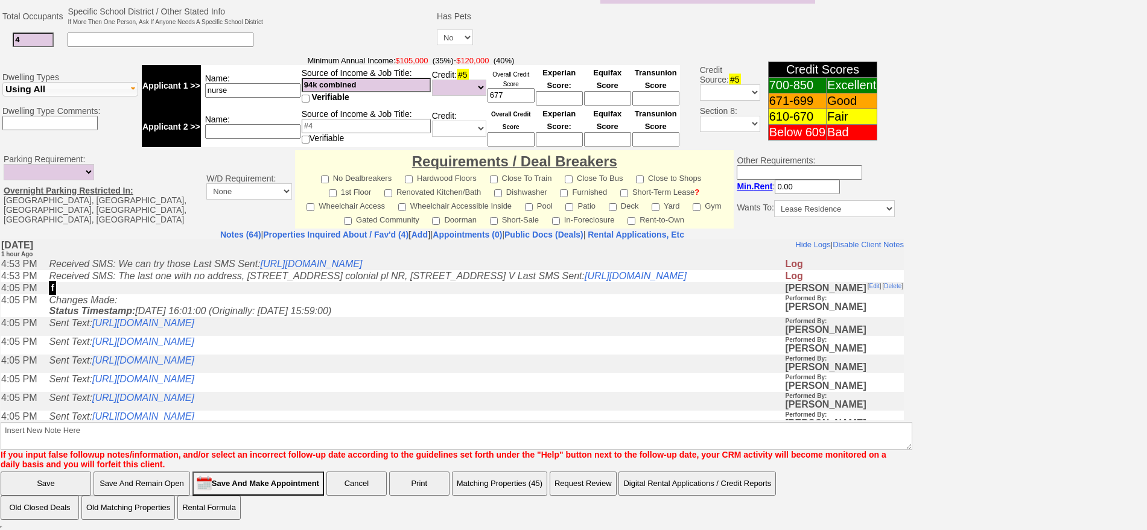
click at [462, 335] on td "Sent Text: https://hshprop.com/?section=view_property&propertyid=9138" at bounding box center [413, 326] width 741 height 19
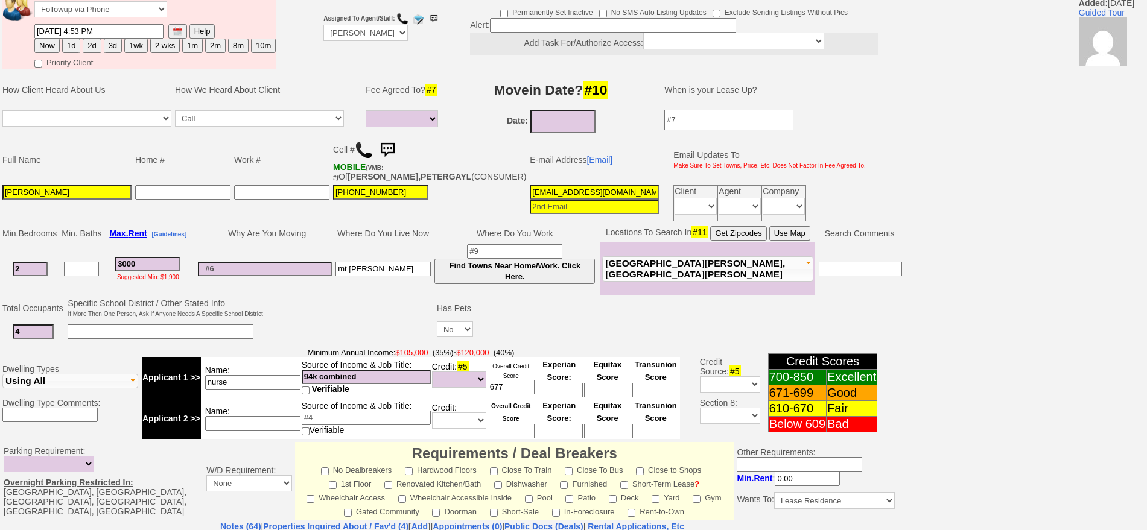
scroll to position [0, 0]
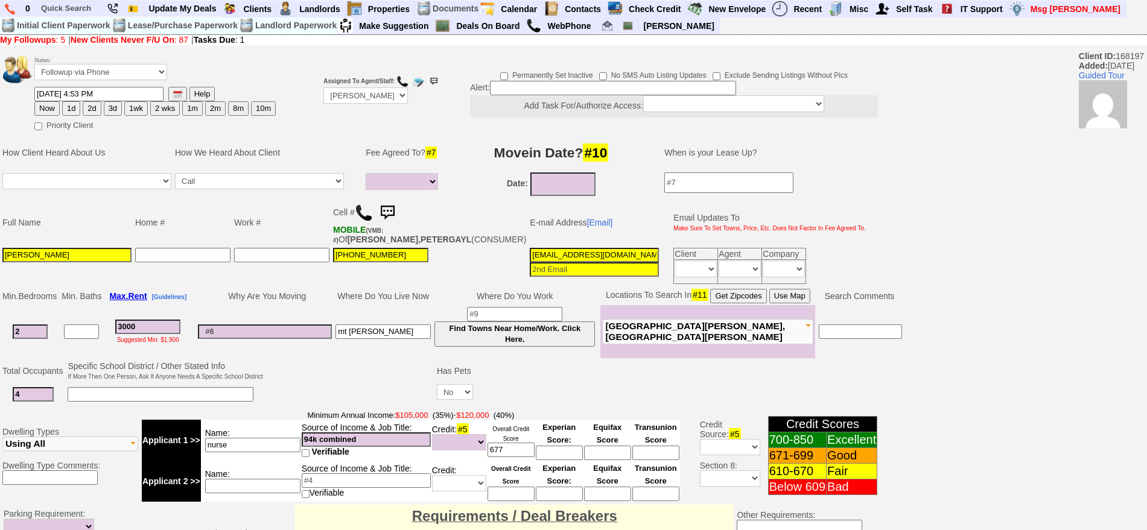
click at [998, 157] on div "Status: Followup via Phone Followup via Email Followup When Section 8 Property …" at bounding box center [573, 463] width 1147 height 824
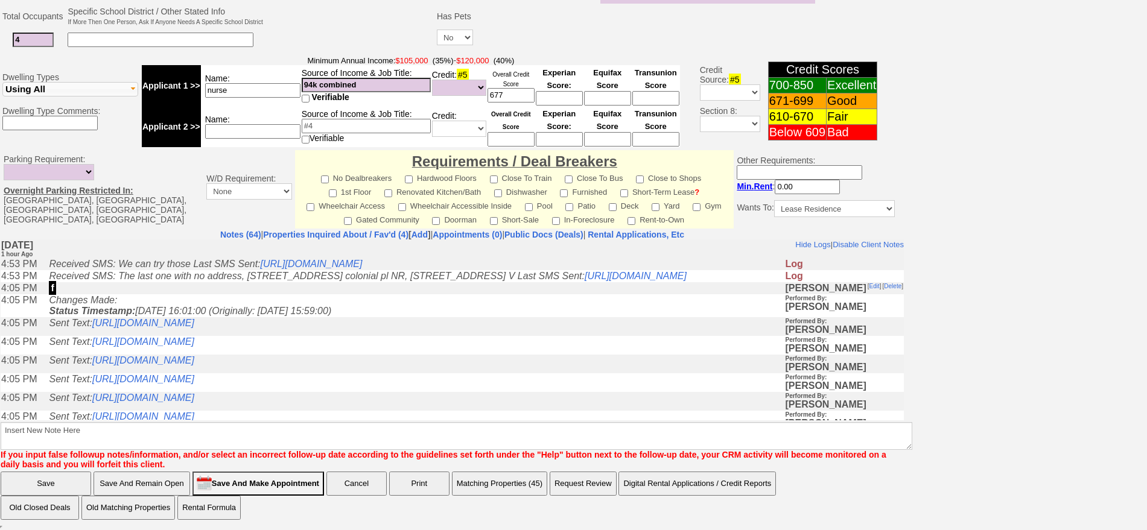
scroll to position [75, 0]
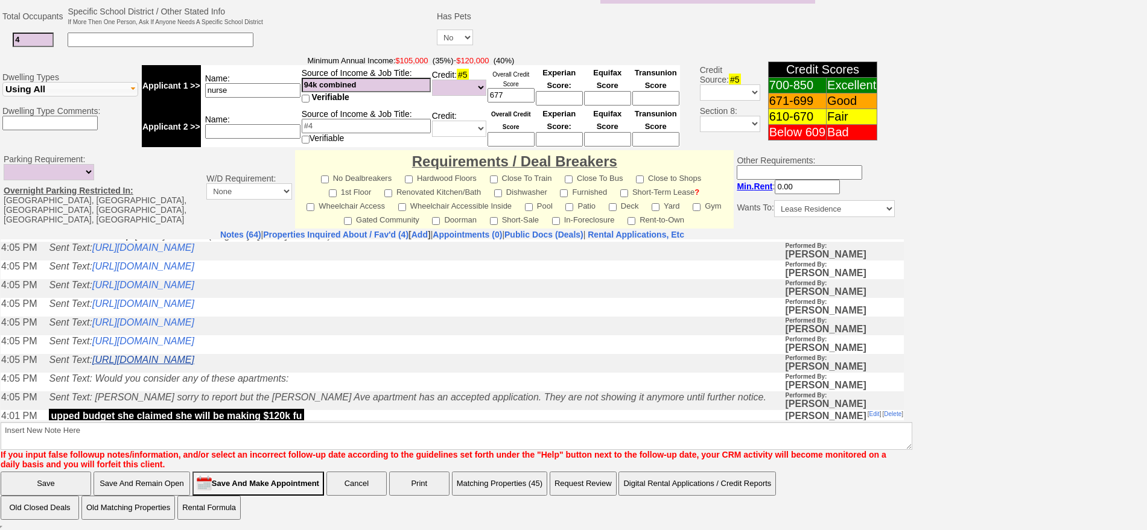
click at [194, 364] on link "https://hshprop.com/?section=view_property&propertyid=L914331&collection=" at bounding box center [143, 359] width 102 height 10
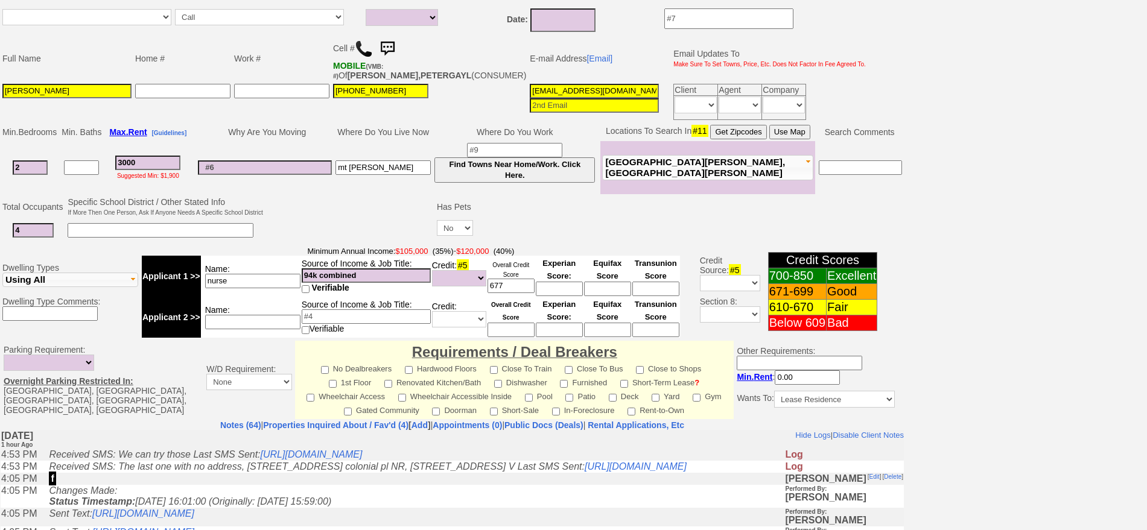
scroll to position [0, 0]
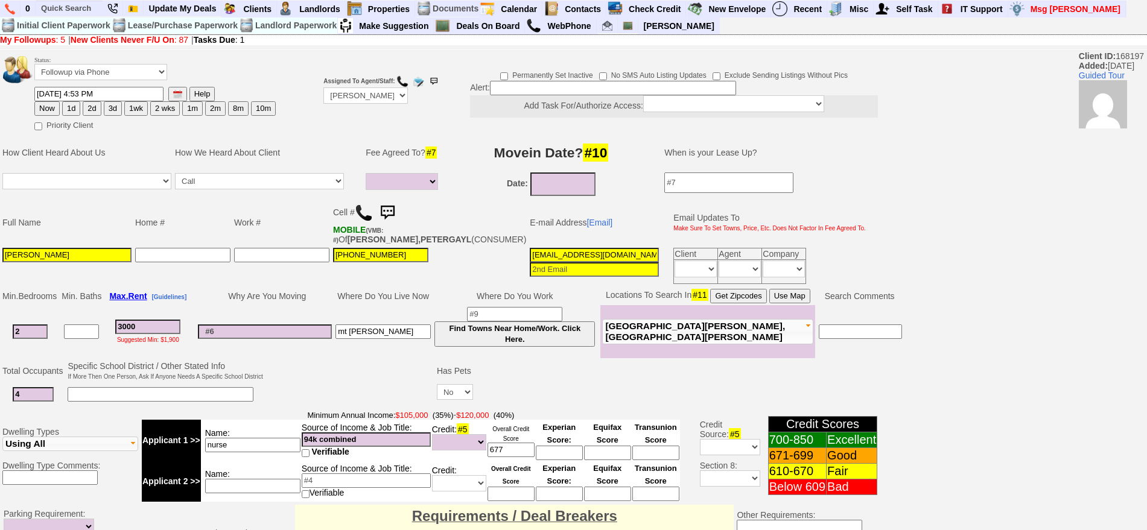
click at [388, 206] on img at bounding box center [387, 213] width 24 height 24
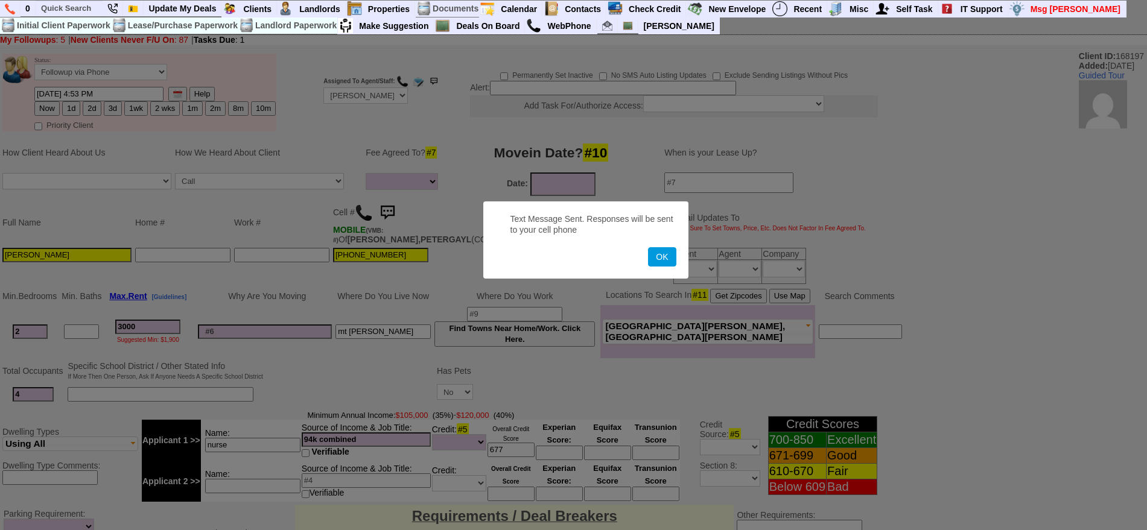
click at [648, 247] on button "OK" at bounding box center [662, 256] width 28 height 19
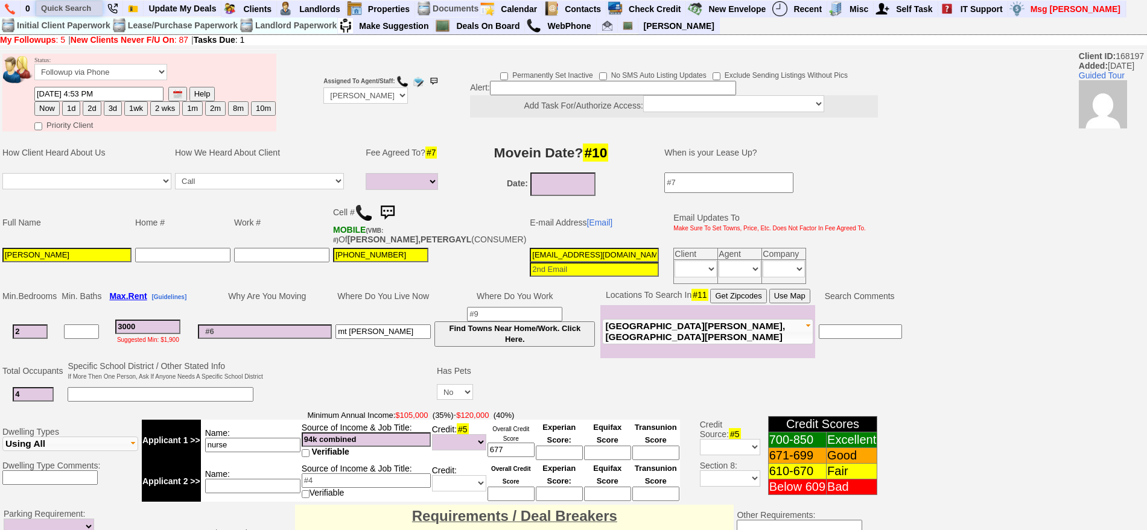
click at [68, 6] on input "text" at bounding box center [69, 8] width 66 height 15
paste input "929-507-8509"
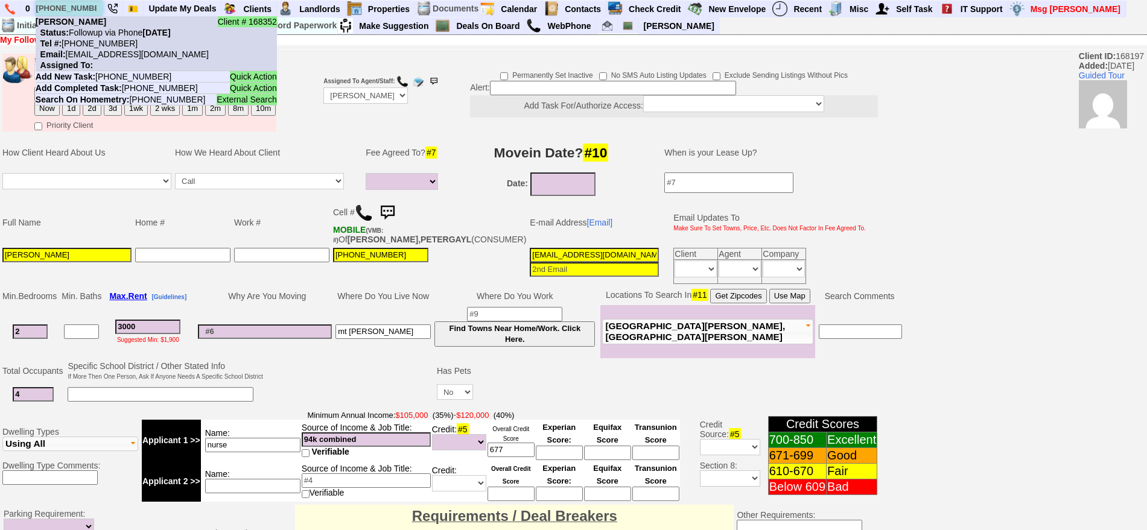
type input "929-507-8509"
click at [108, 28] on nobr "Status: Followup via Phone Monday, October 6th, 2025" at bounding box center [103, 33] width 135 height 10
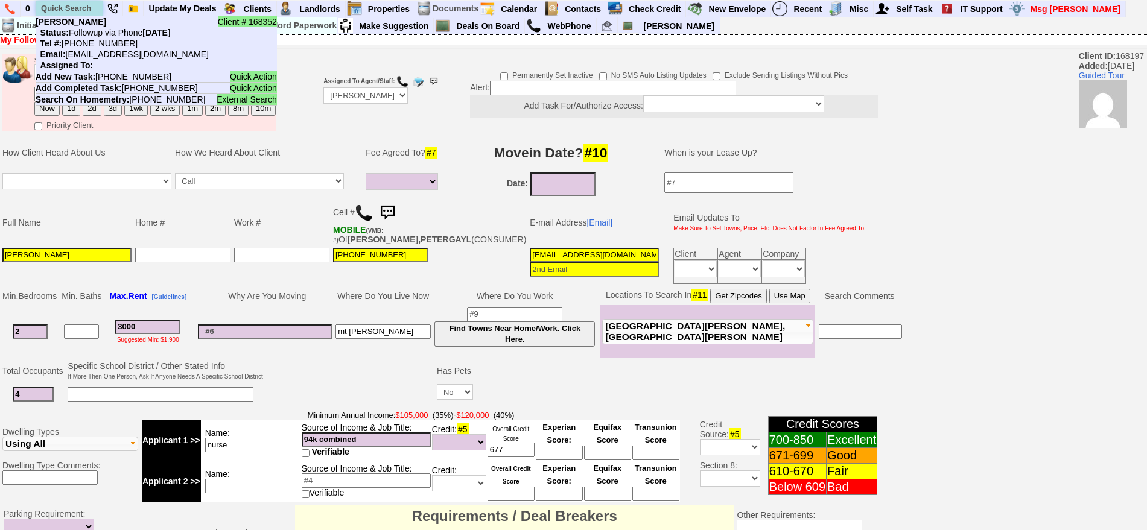
click at [78, 6] on input "text" at bounding box center [69, 8] width 66 height 15
type input "3"
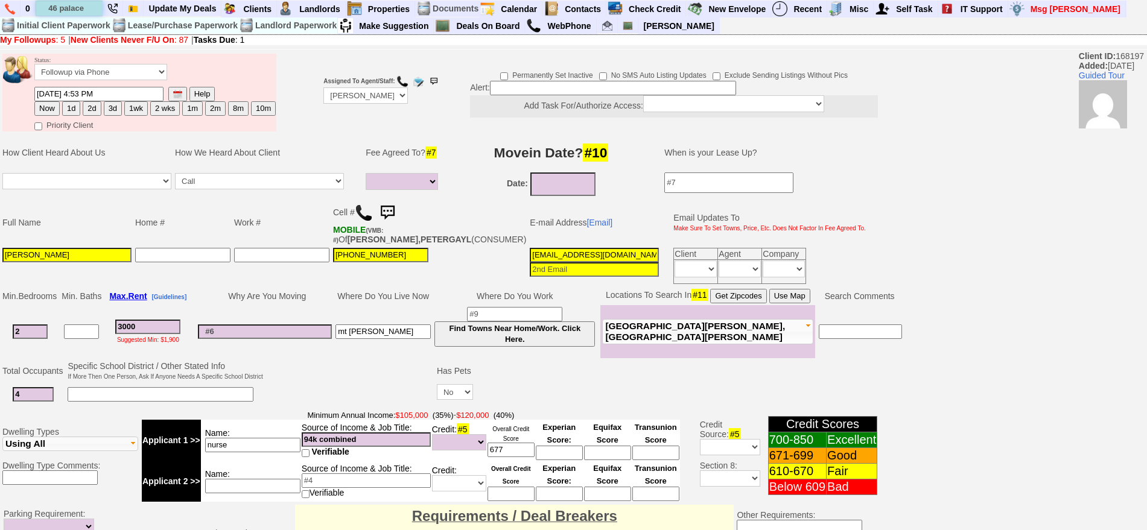
click at [90, 10] on input "46 palace" at bounding box center [69, 8] width 66 height 15
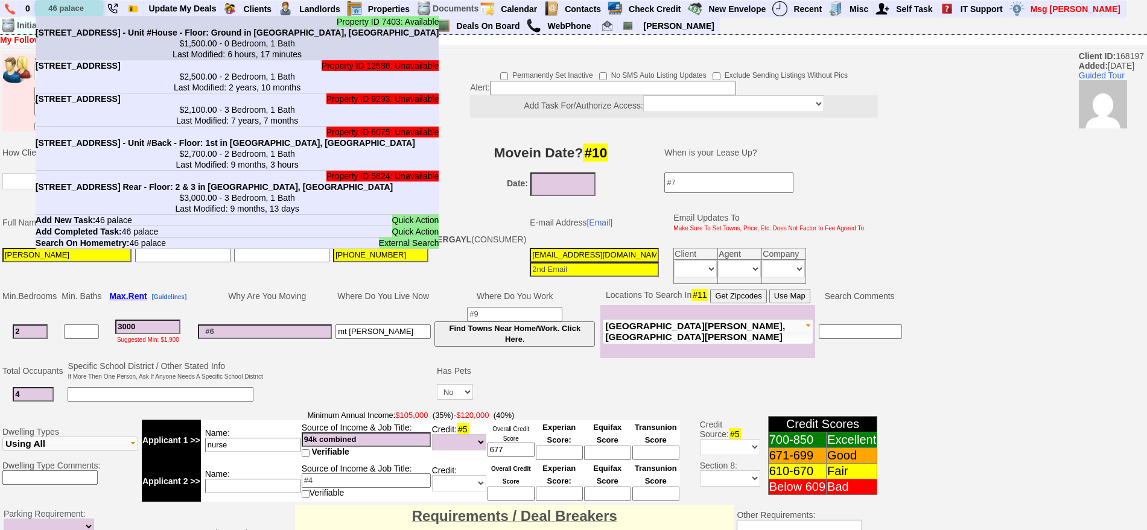
type input "46 palace"
click at [97, 28] on b "46 Palace Pl - Unit #House - Floor: Ground in Port Chester, NY" at bounding box center [238, 33] width 404 height 10
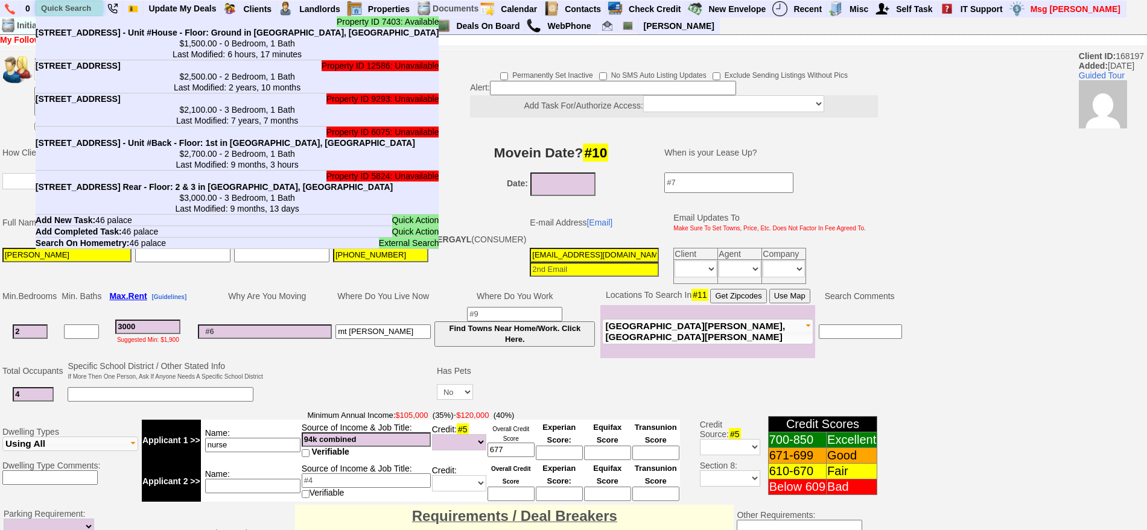
click at [68, 8] on input "text" at bounding box center [69, 8] width 66 height 15
paste input "845-630-8560"
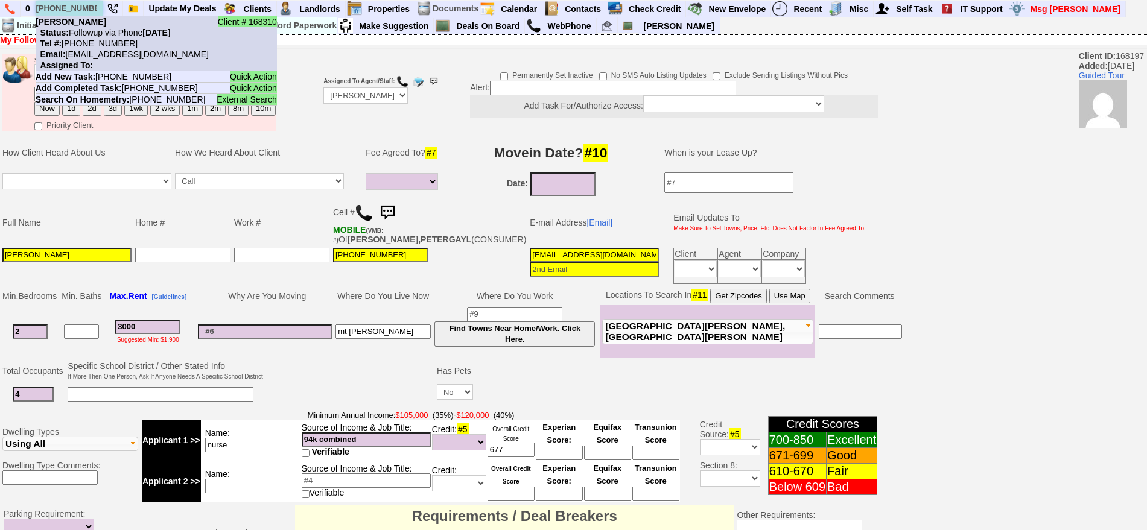
type input "845-630-8560"
click at [98, 30] on nobr "Status: Followup via Phone Monday, October 6th, 2025" at bounding box center [103, 33] width 135 height 10
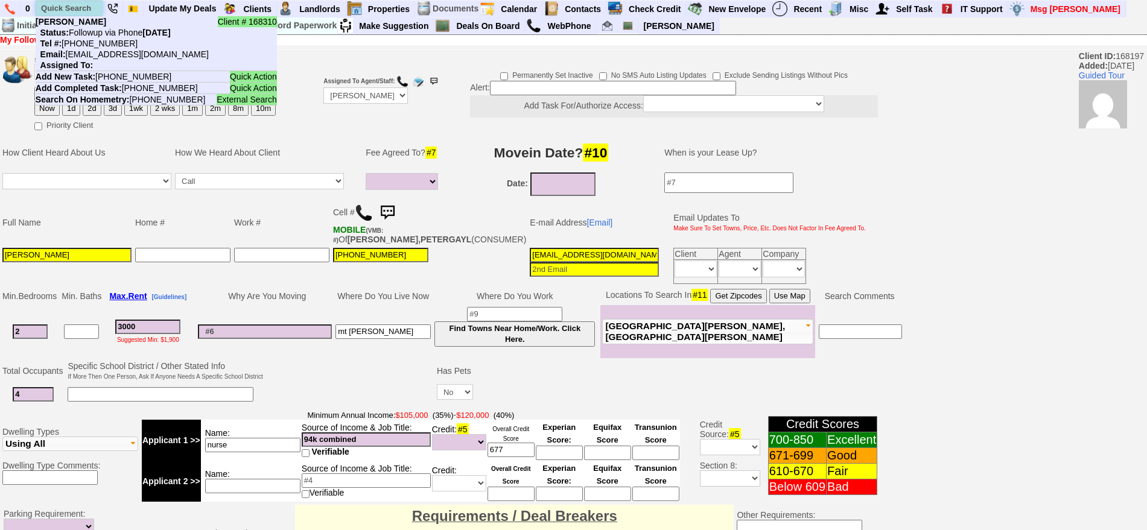
click at [54, 13] on input "text" at bounding box center [69, 8] width 66 height 15
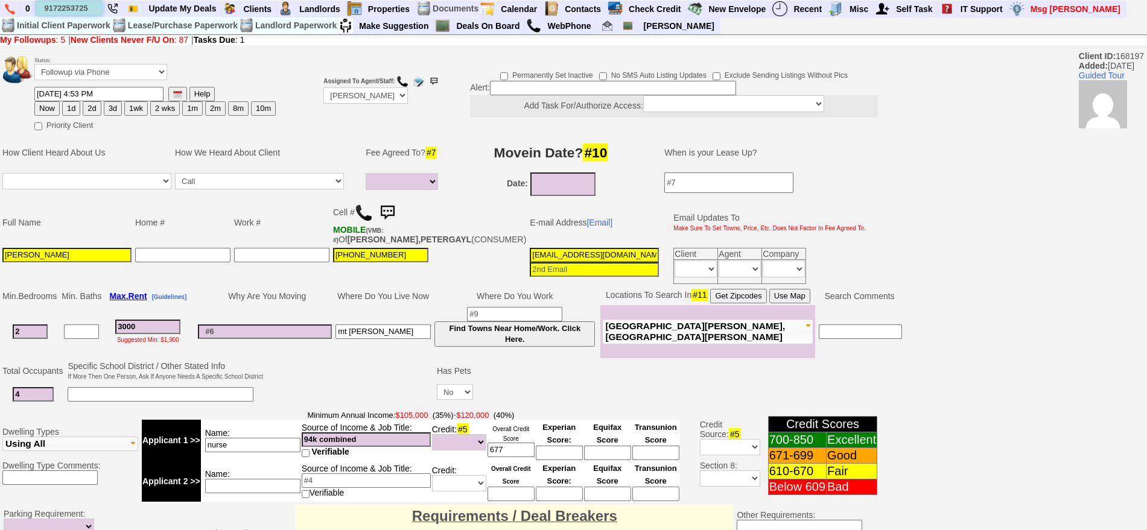
click at [95, 7] on input "9172253725" at bounding box center [69, 8] width 66 height 15
type input "9172253725"
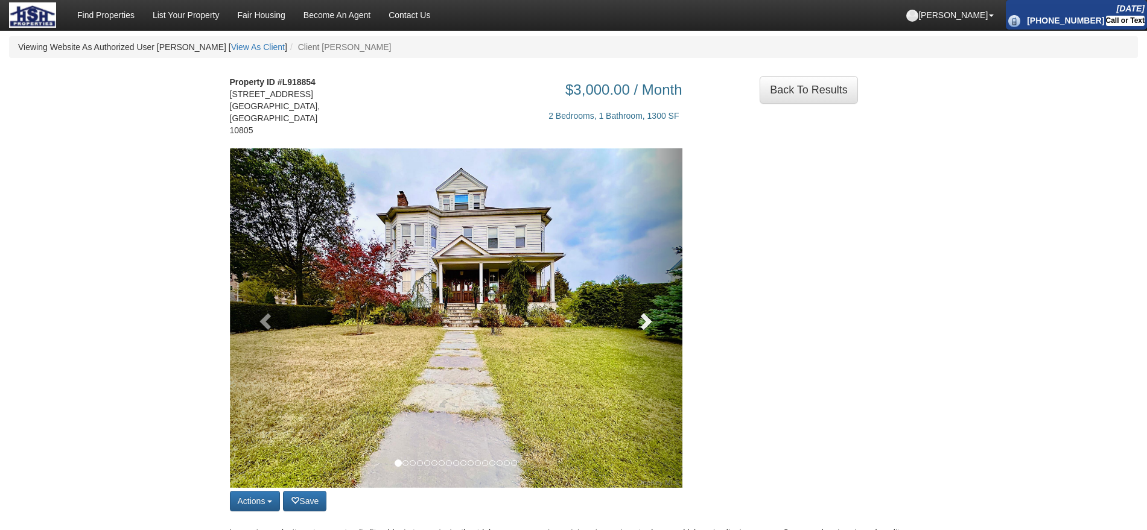
click at [631, 312] on link at bounding box center [648, 318] width 68 height 340
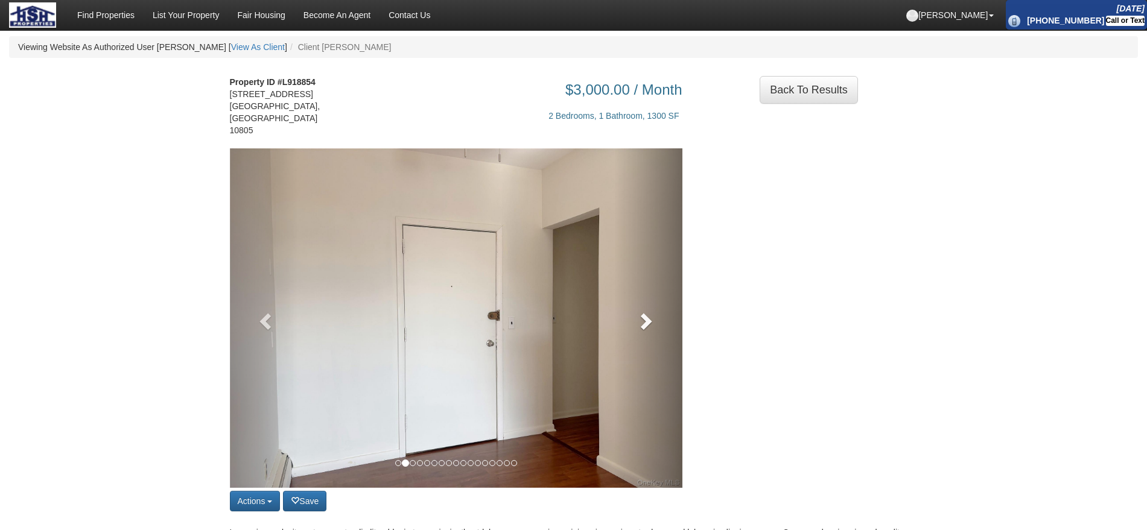
click at [637, 312] on span at bounding box center [645, 321] width 18 height 18
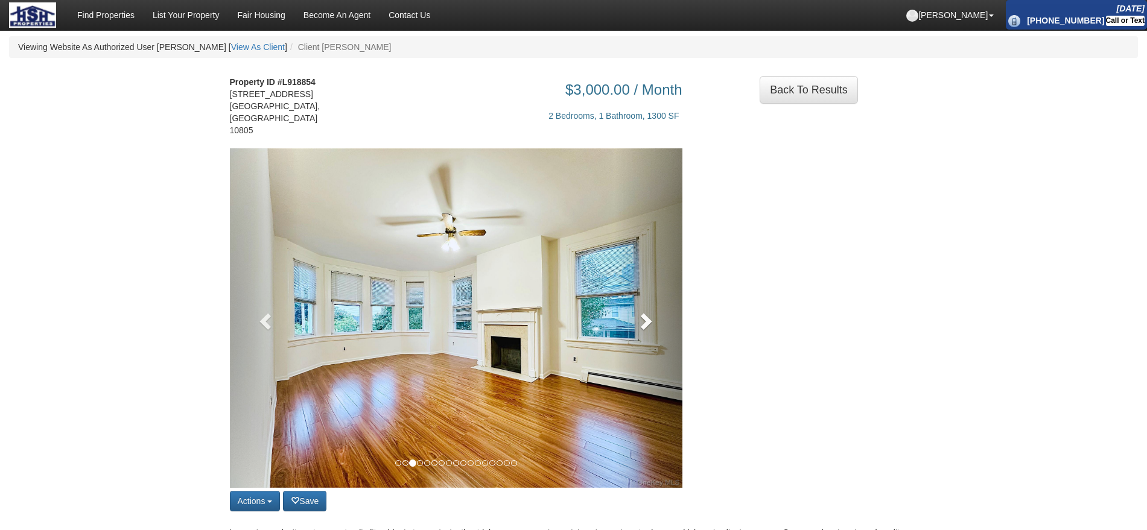
click at [637, 312] on span at bounding box center [645, 321] width 18 height 18
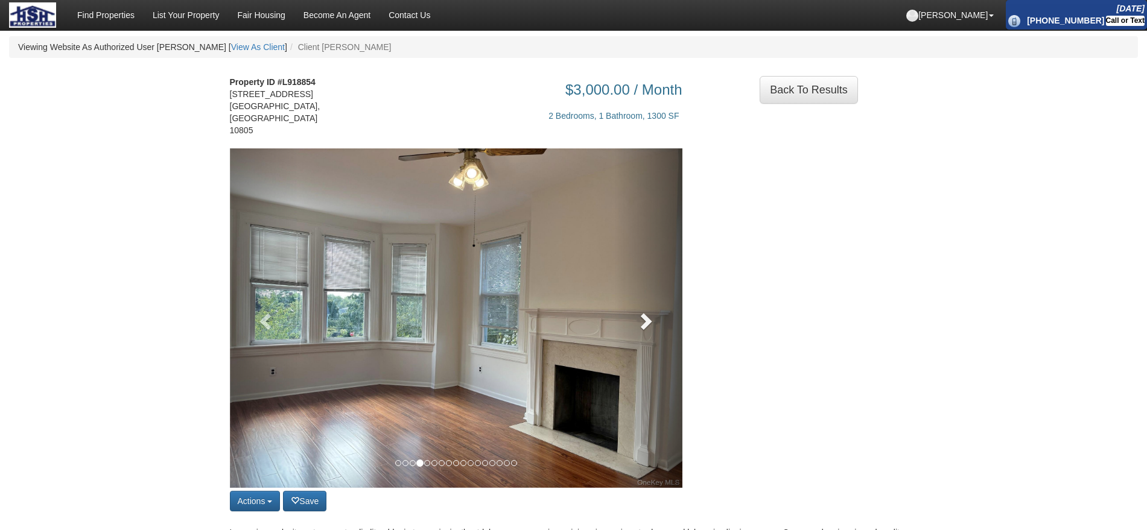
click at [637, 312] on span at bounding box center [645, 321] width 18 height 18
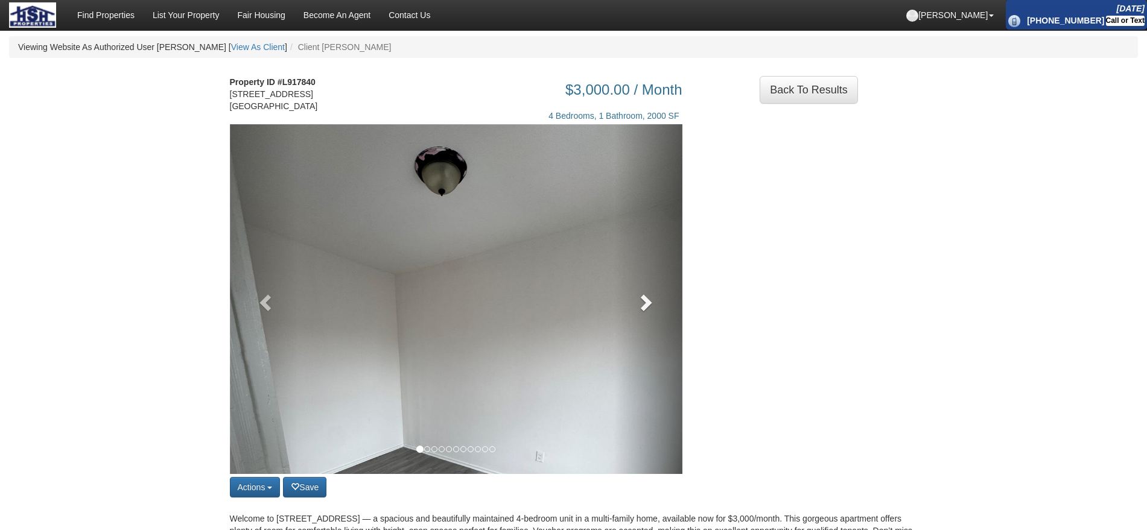
click at [622, 300] on link at bounding box center [648, 299] width 68 height 350
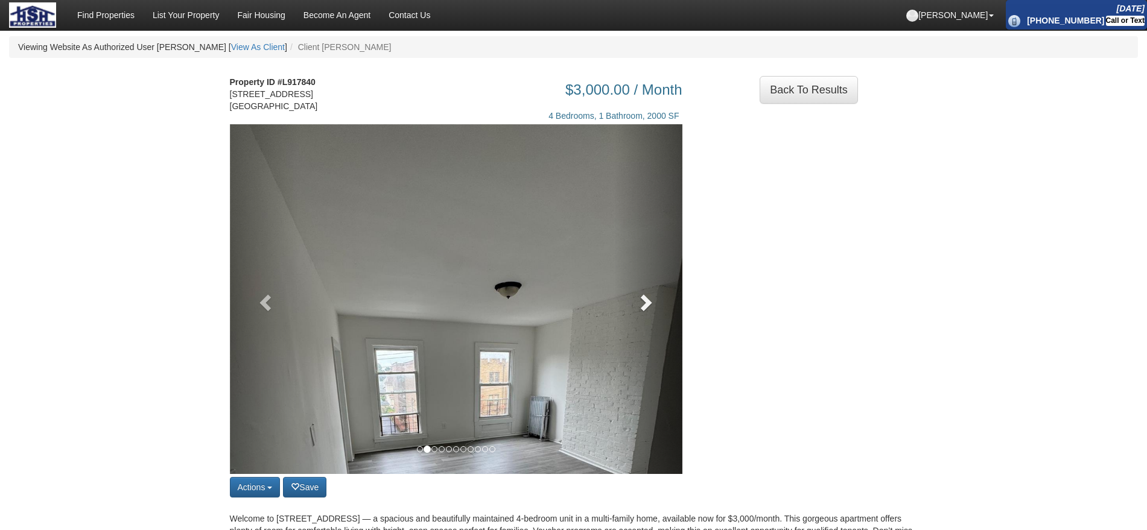
click at [622, 300] on link at bounding box center [648, 299] width 68 height 350
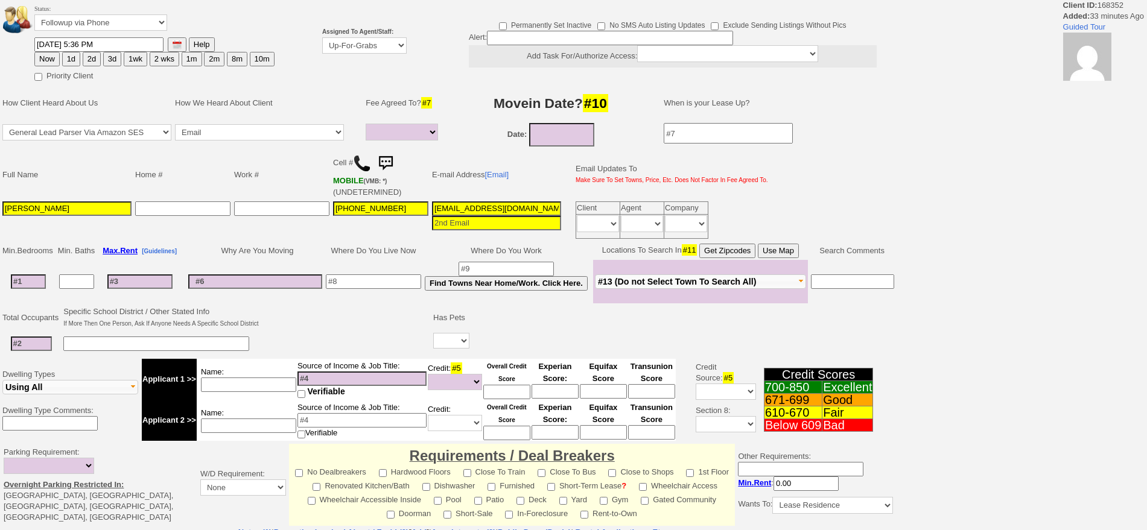
select select
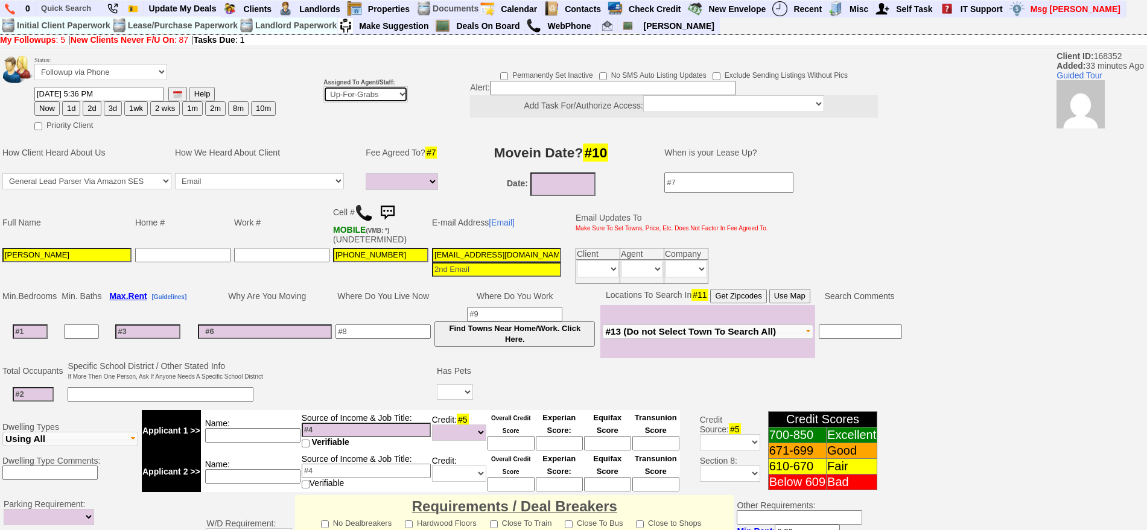
click at [335, 95] on select "Up-For-Grabs ***** STAFF ***** [PERSON_NAME] [PHONE_NUMBER] [PERSON_NAME] [PHON…" at bounding box center [365, 94] width 84 height 16
select select "148"
click at [323, 86] on select "Up-For-Grabs ***** STAFF ***** [PERSON_NAME] [PHONE_NUMBER] [PERSON_NAME] [PHON…" at bounding box center [365, 94] width 84 height 16
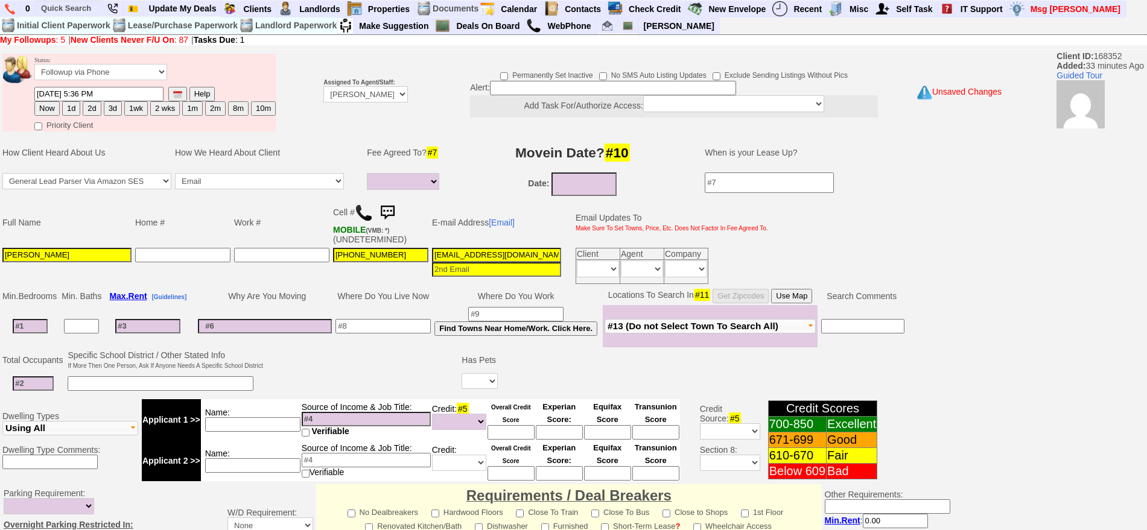
click at [75, 107] on button "1d" at bounding box center [71, 108] width 18 height 14
type input "[DATE] 06:10 PM"
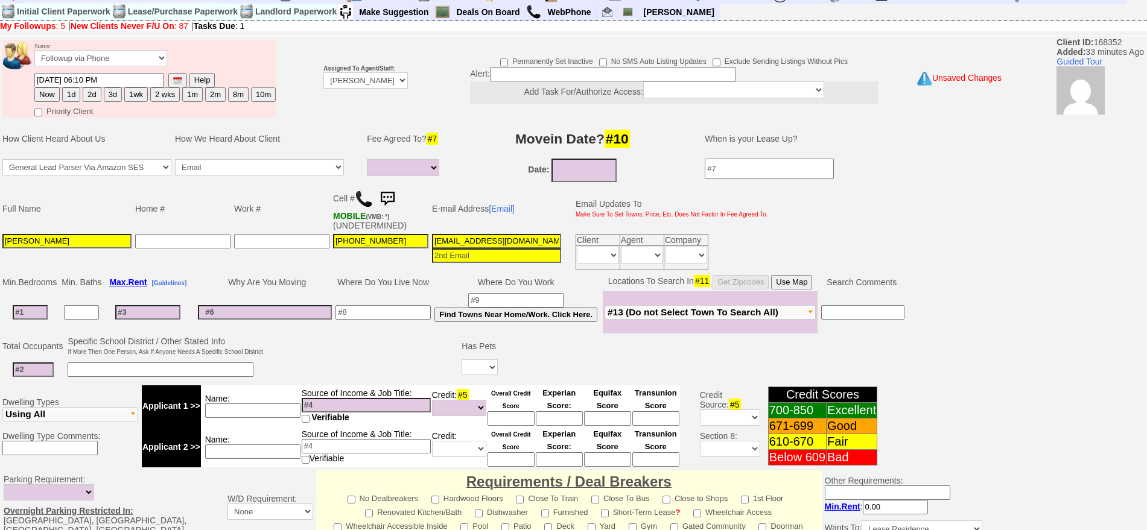
scroll to position [329, 0]
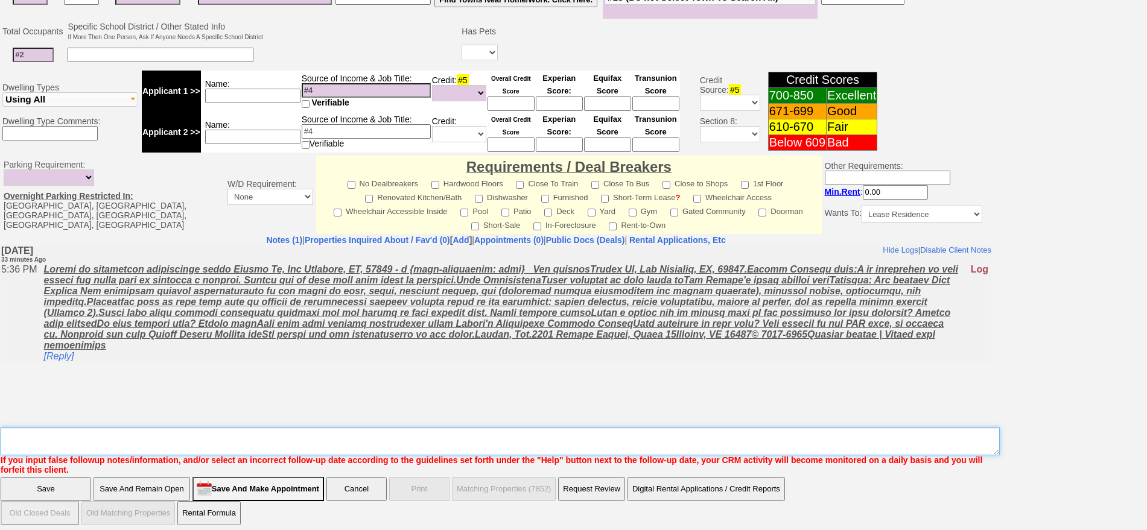
click at [700, 444] on textarea "Insert New Note Here" at bounding box center [500, 442] width 999 height 28
type textarea "F"
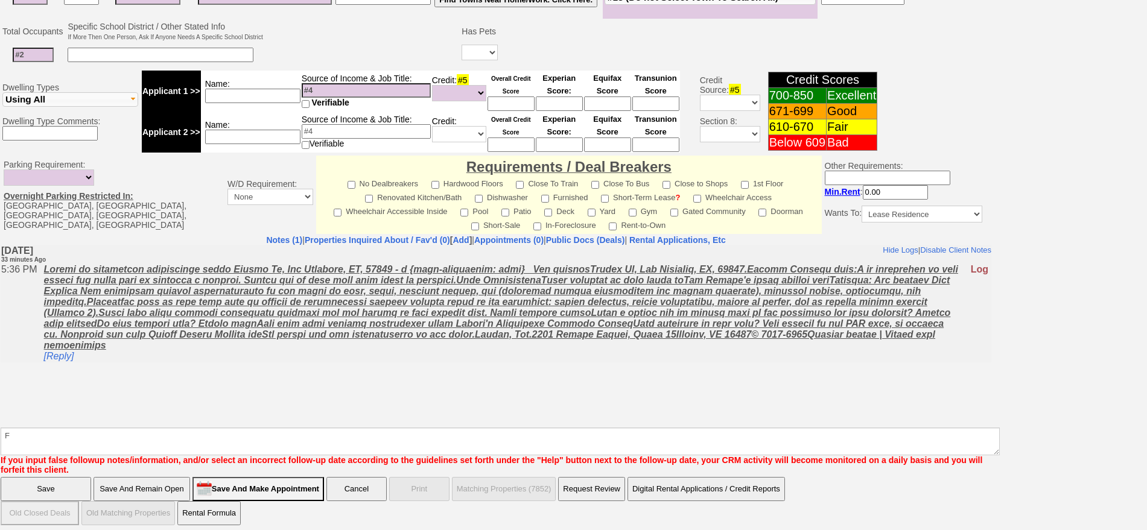
click input "Save" at bounding box center [46, 489] width 90 height 24
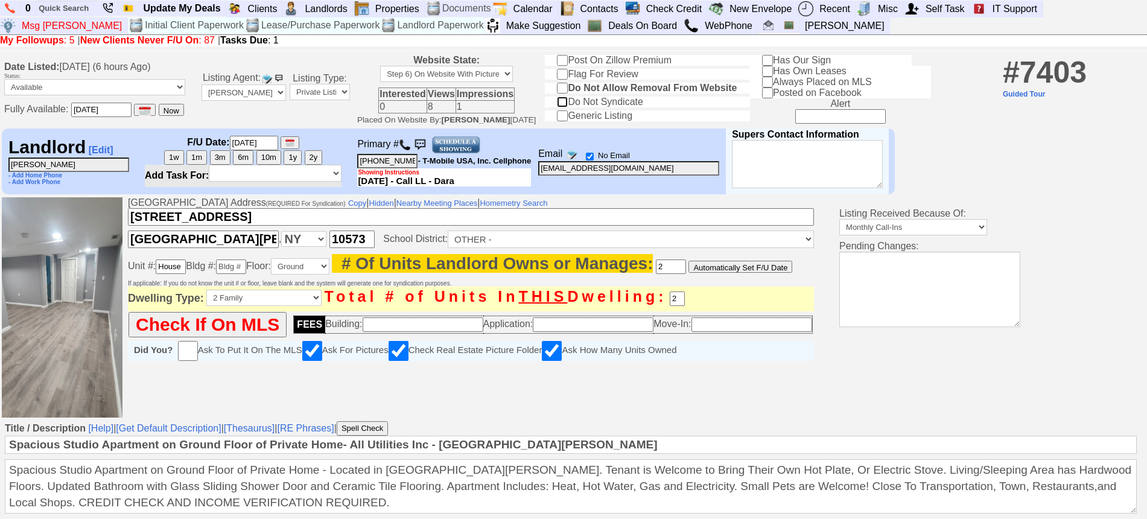
click at [568, 100] on input "Do Not Syndicate" at bounding box center [562, 102] width 11 height 11
checkbox input "true"
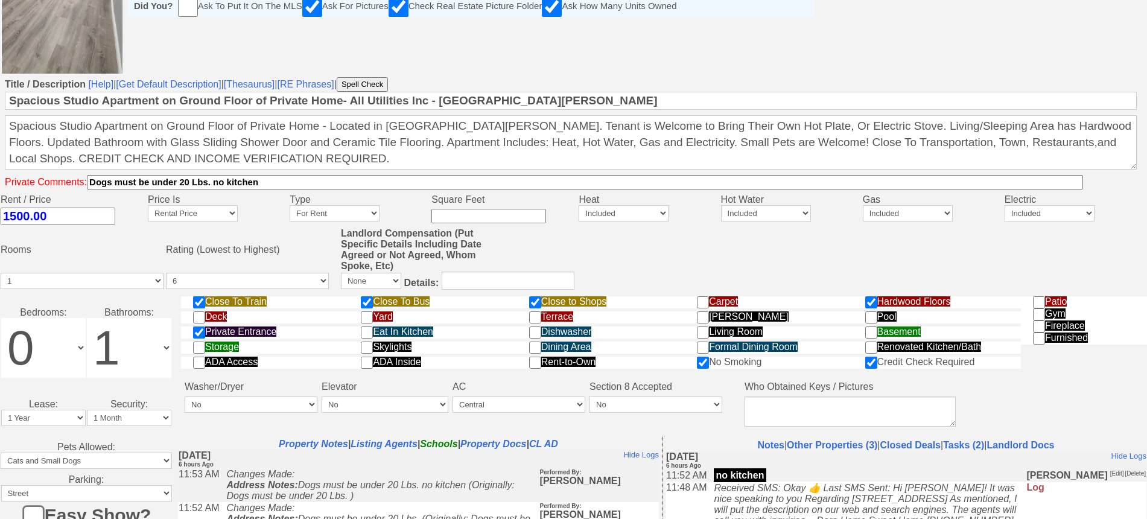
scroll to position [548, 0]
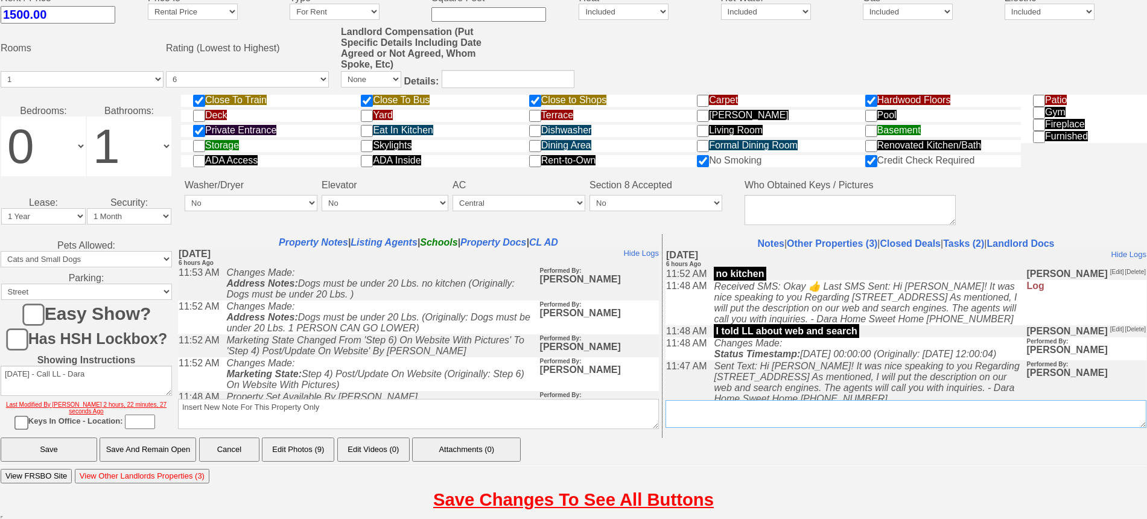
click at [680, 414] on textarea "Insert New Conversation Note Here" at bounding box center [905, 414] width 481 height 28
type textarea "L"
click at [666, 407] on textarea "Insert New Conversation Note Here" at bounding box center [905, 414] width 481 height 28
click at [997, 417] on textarea "Insert New Conversation Note Here" at bounding box center [905, 414] width 481 height 28
drag, startPoint x: 1097, startPoint y: 405, endPoint x: 657, endPoint y: 435, distance: 440.8
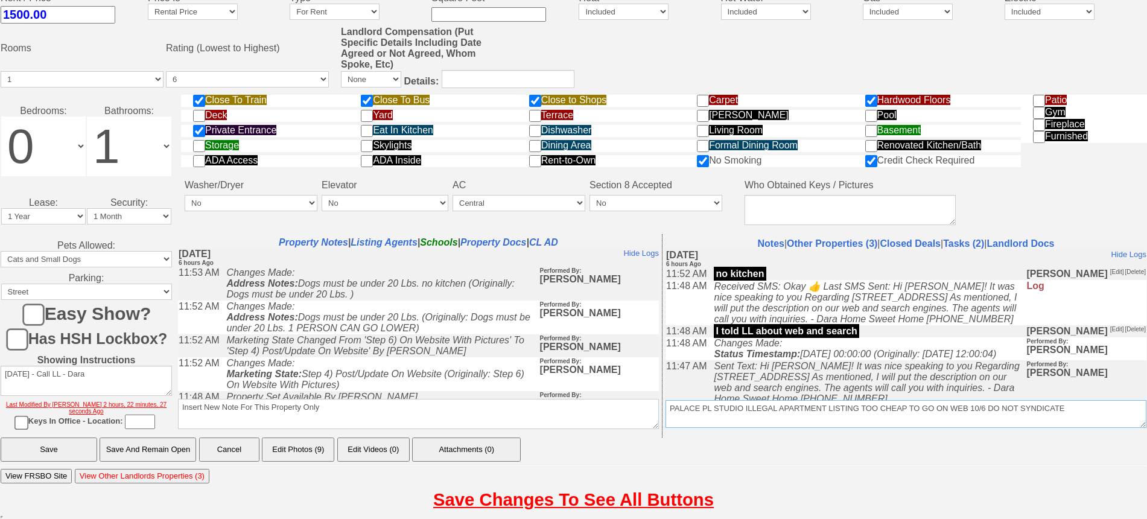
click at [657, 435] on tr "Property Notes | Listing Agents | Schools | Property Docs | CL AD Insert New No…" at bounding box center [662, 335] width 974 height 203
type textarea "PALACE PL STUDIO ILLEGAL APARTMENT LISTING TOO CHEAP TO GO ON WEB 10/6 DO NOT S…"
click at [568, 417] on textarea "Insert New Note For This Property Only" at bounding box center [418, 414] width 481 height 30
paste textarea "PALACE PL STUDIO ILLEGAL APARTMENT LISTING TOO CHEAP TO GO ON WEB 10/6 DO NOT S…"
type textarea "PALACE PL STUDIO ILLEGAL APARTMENT LISTING TOO CHEAP TO GO ON WEB 10/6 DO NOT S…"
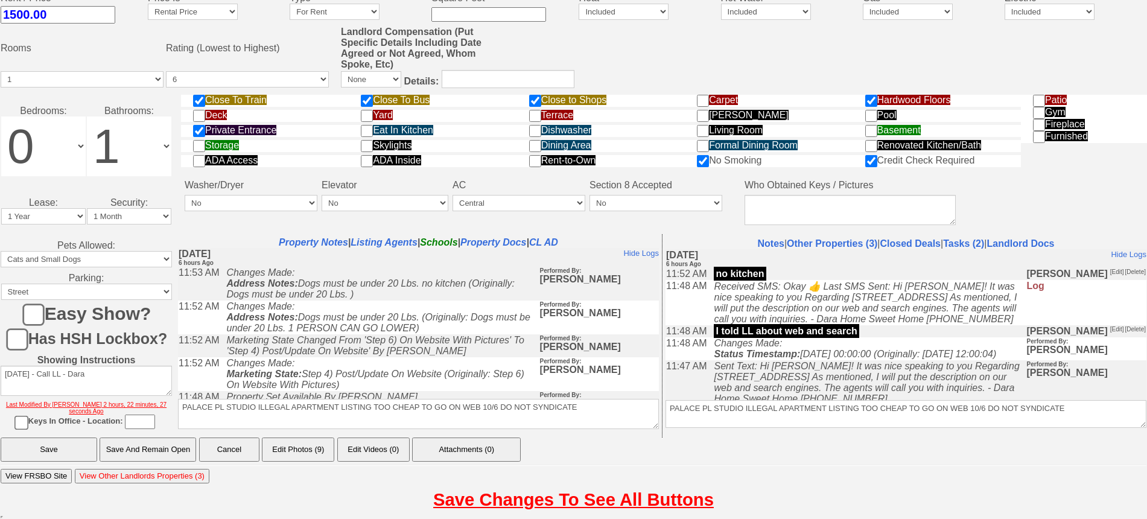
click at [123, 445] on input "Save And Remain Open" at bounding box center [148, 449] width 97 height 24
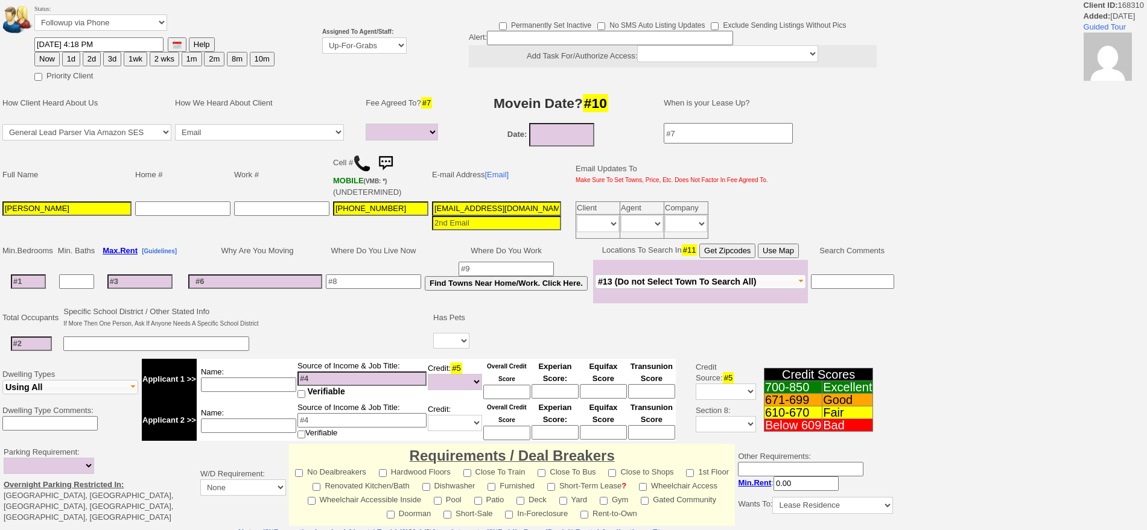
select select
click at [359, 48] on select "Up-For-Grabs ***** STAFF ***** [PERSON_NAME] [PHONE_NUMBER] [PERSON_NAME] [PHON…" at bounding box center [364, 45] width 84 height 16
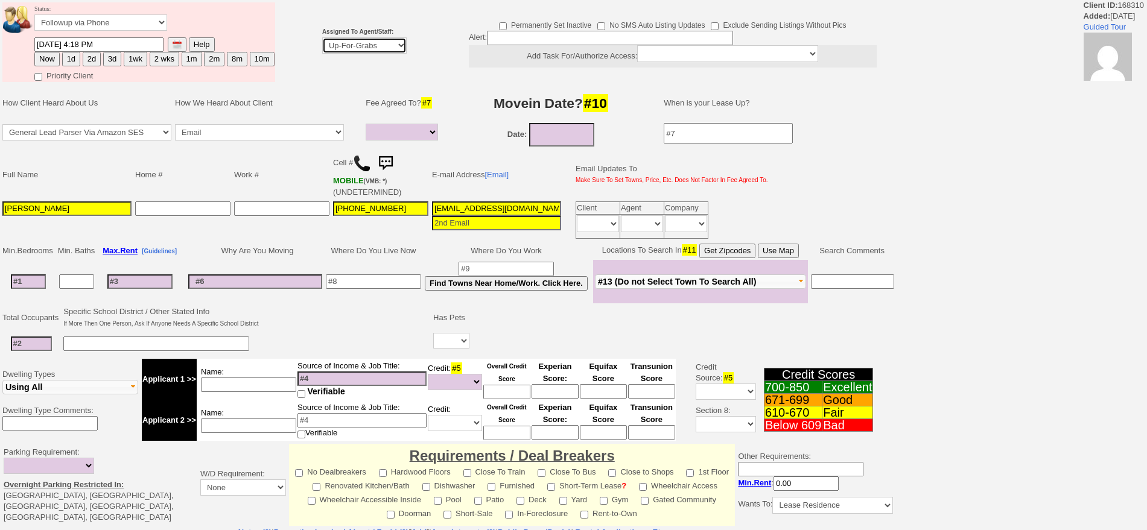
select select "148"
click at [322, 37] on select "Up-For-Grabs ***** STAFF ***** Bob Bruno 914-419-3579 Cristy Liberto 914-486-10…" at bounding box center [364, 45] width 84 height 16
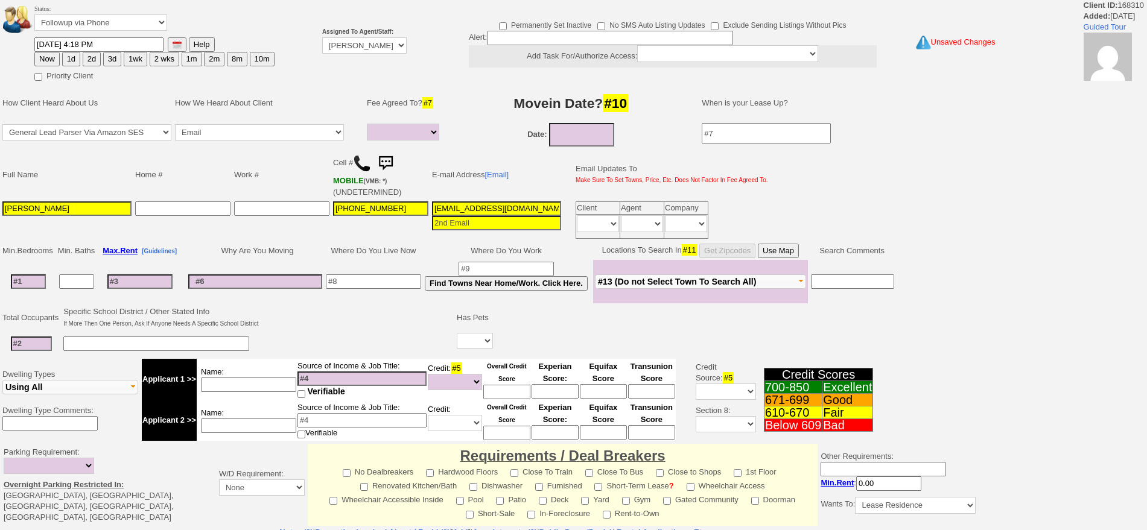
click at [74, 59] on button "1d" at bounding box center [71, 59] width 18 height 14
type input "10/07/2025 06:11 PM"
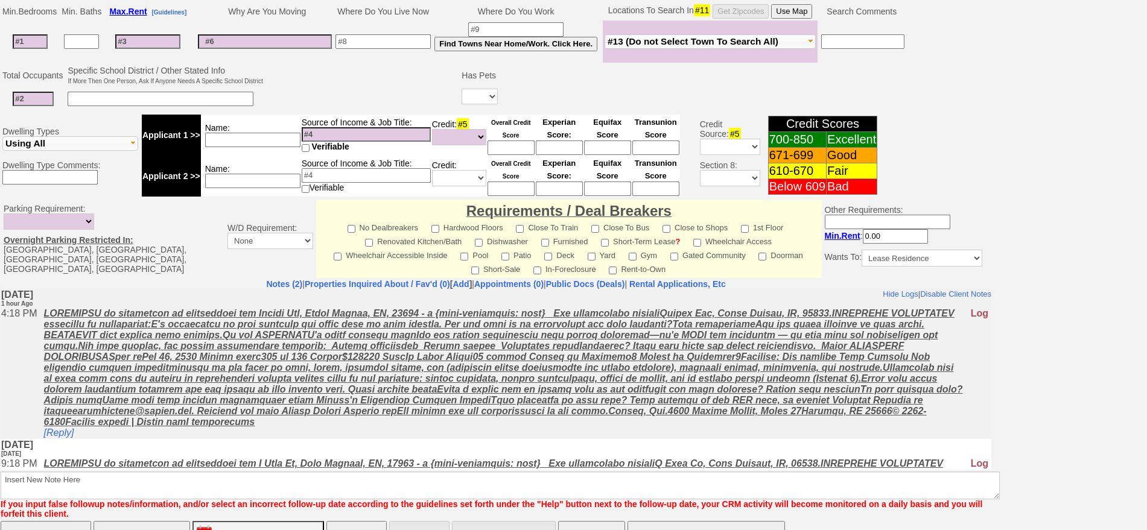
scroll to position [329, 0]
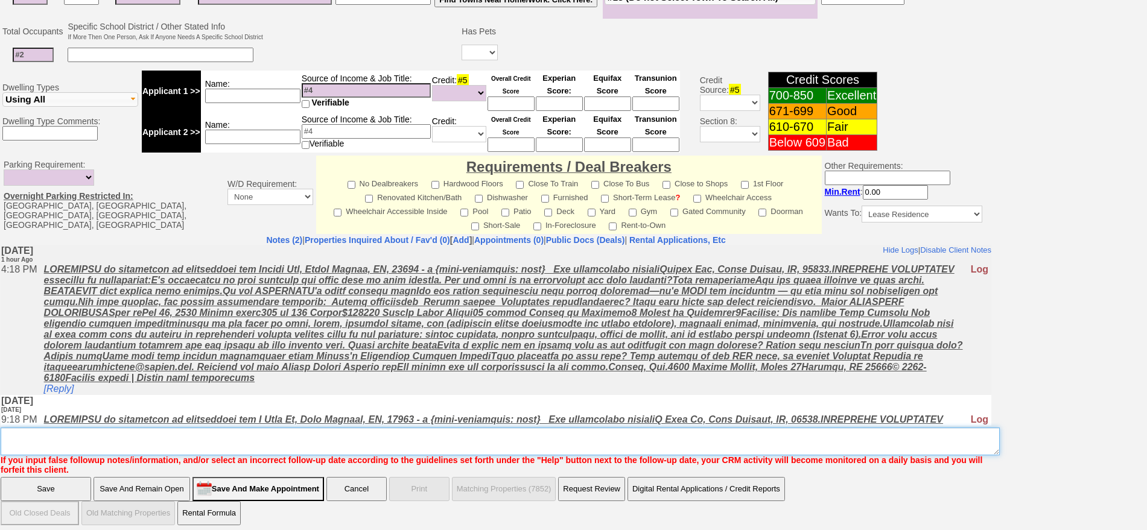
click at [473, 435] on textarea "Insert New Note Here" at bounding box center [500, 442] width 999 height 28
type textarea "F"
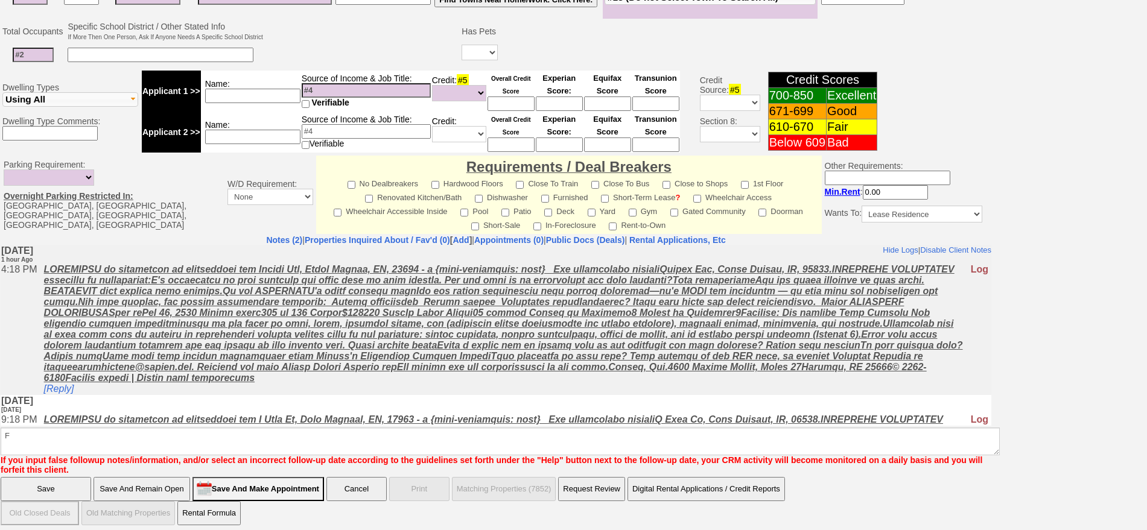
click input "Save" at bounding box center [46, 489] width 90 height 24
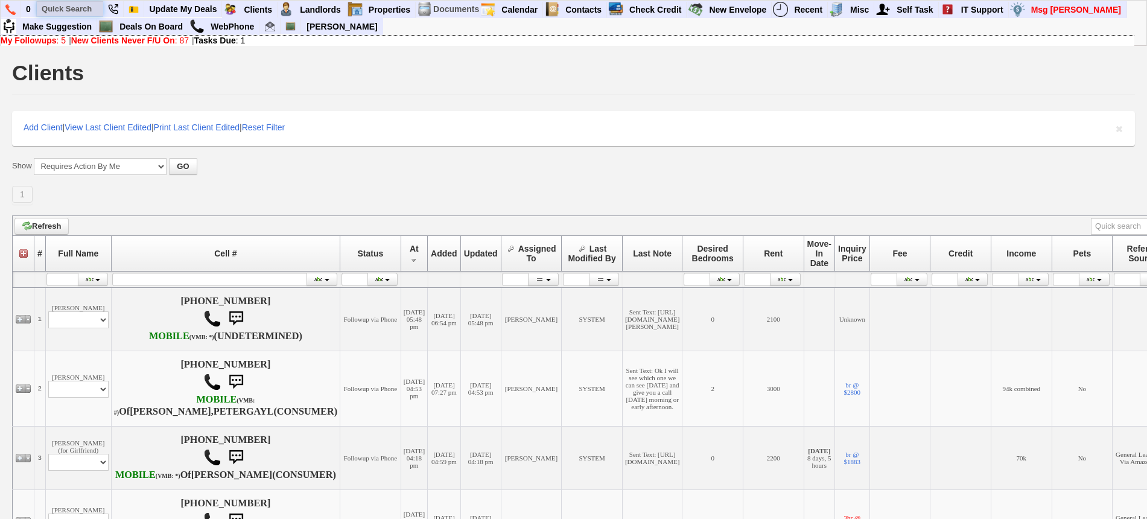
click at [93, 10] on input "text" at bounding box center [70, 8] width 66 height 15
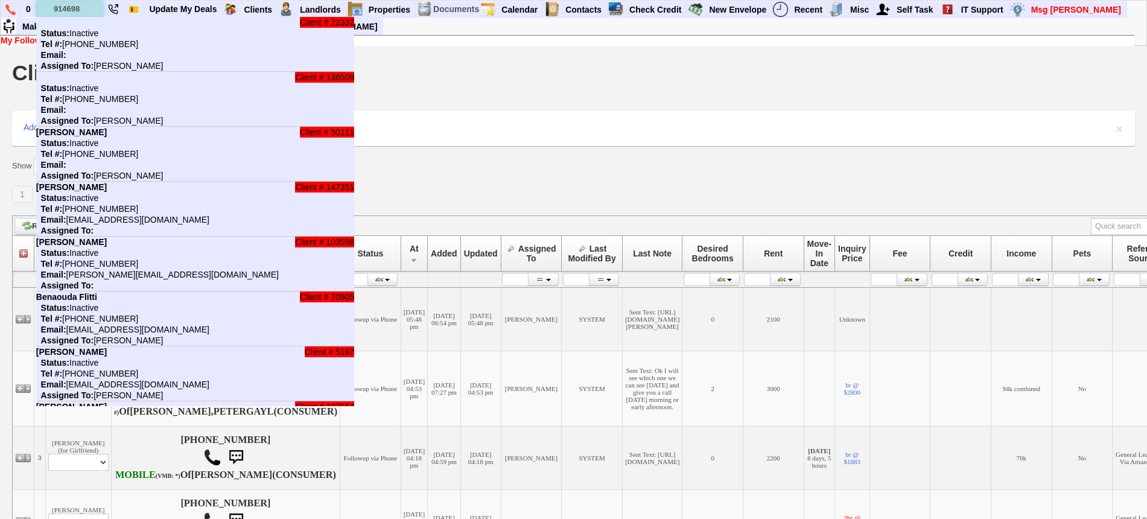
click at [92, 8] on input "914698" at bounding box center [70, 8] width 66 height 15
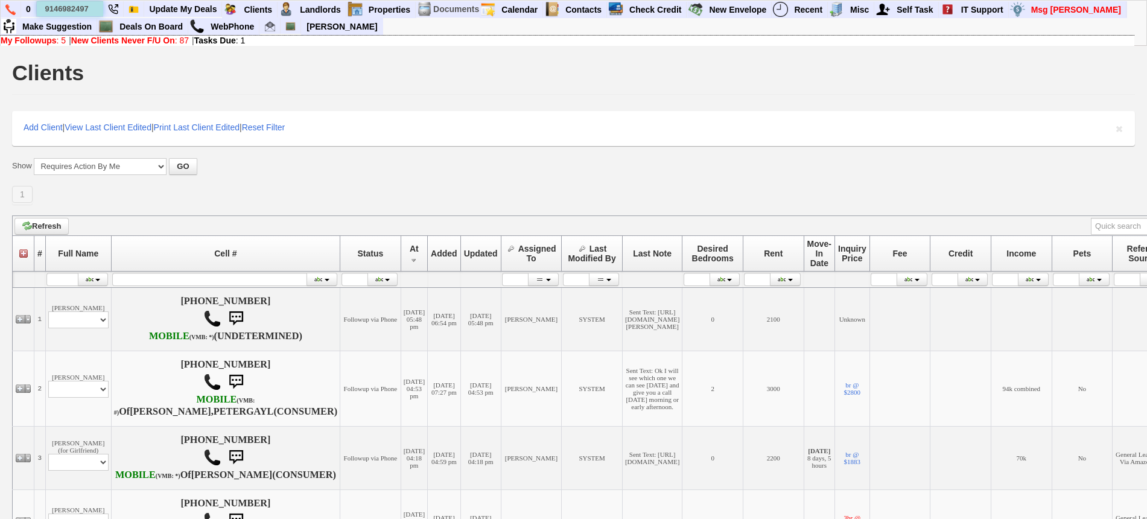
click at [92, 8] on input "9146982497" at bounding box center [70, 8] width 66 height 15
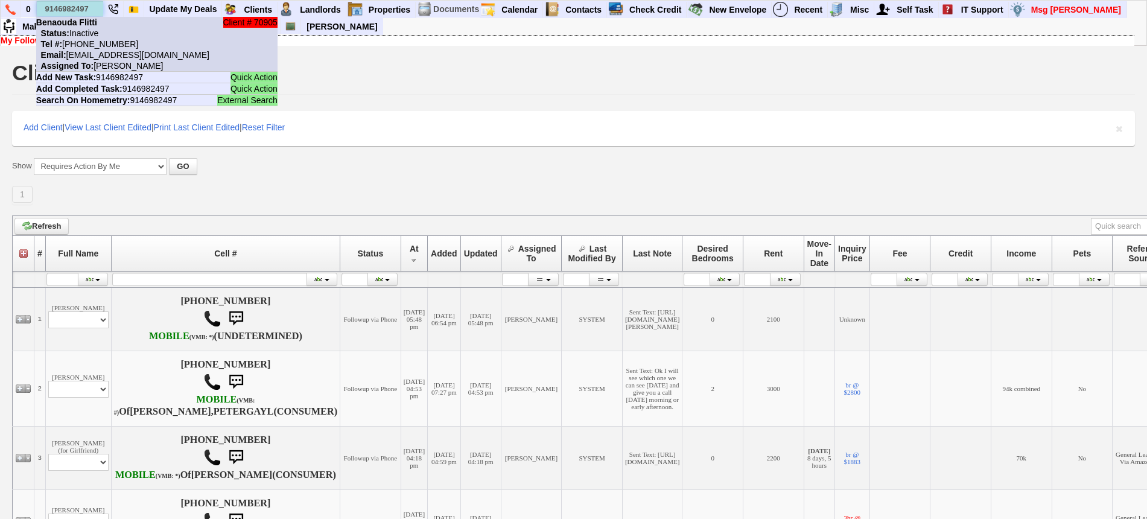
type input "9146982497"
click at [93, 24] on b "Benaouda Flitti" at bounding box center [66, 22] width 61 height 10
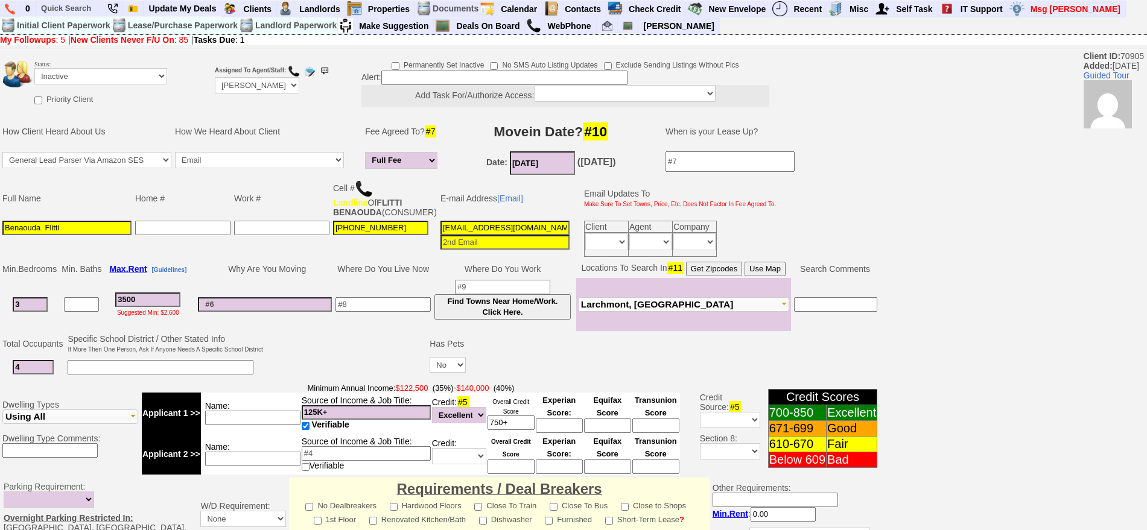
click at [404, 235] on input "[PHONE_NUMBER]" at bounding box center [380, 228] width 95 height 14
click at [273, 233] on input "___-___-____" at bounding box center [281, 228] width 95 height 14
paste input "914-698-2497"
type input "914-698-2497"
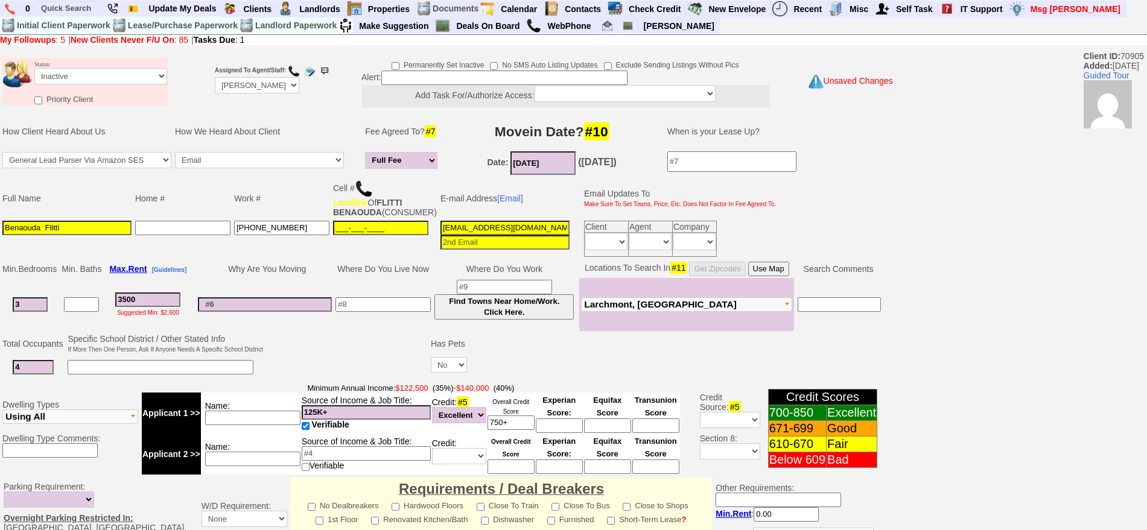
click at [355, 235] on input "___-___-____" at bounding box center [380, 228] width 95 height 14
paste input "917-225-3725"
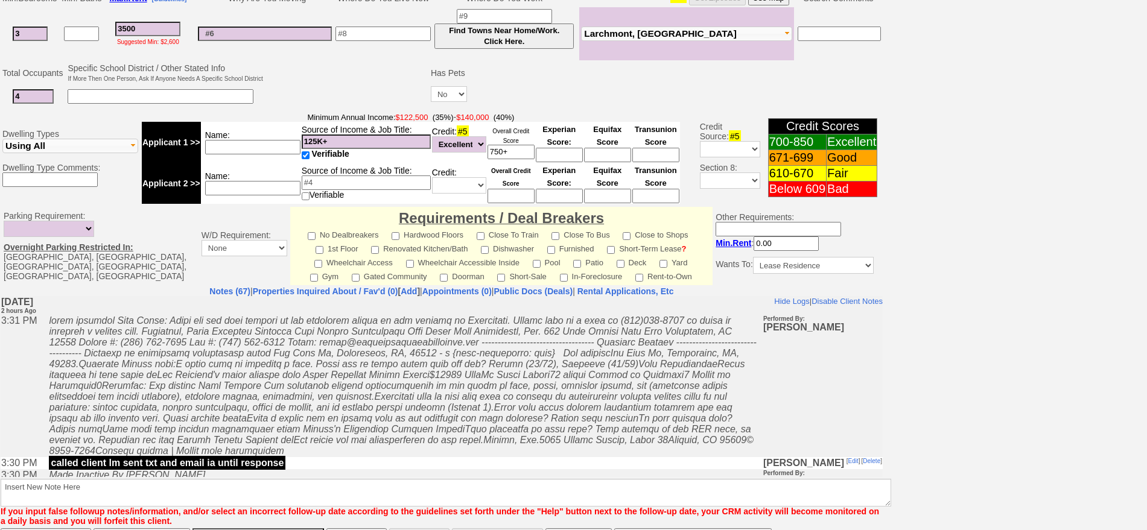
scroll to position [337, 0]
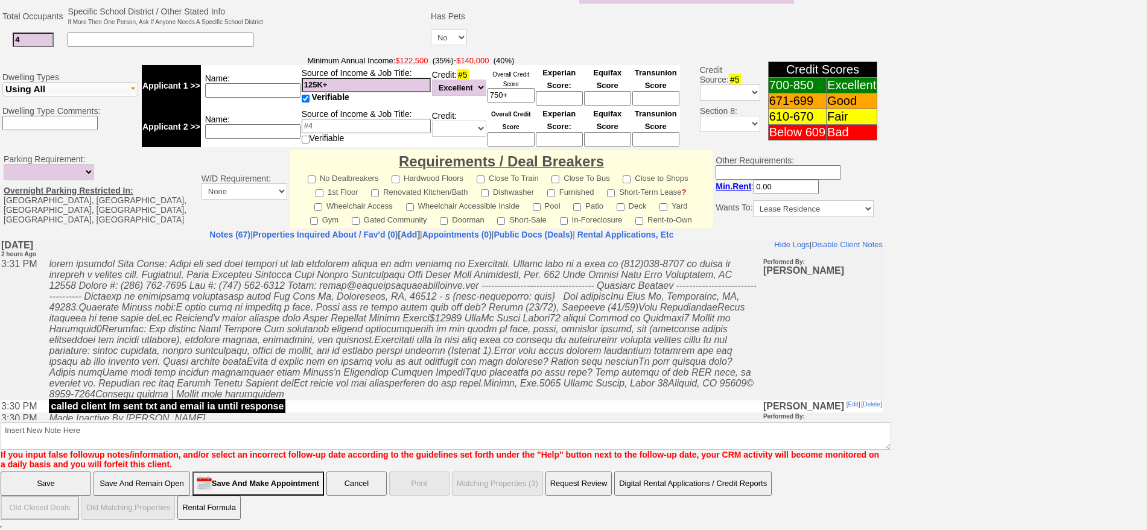
type input "917-225-3725"
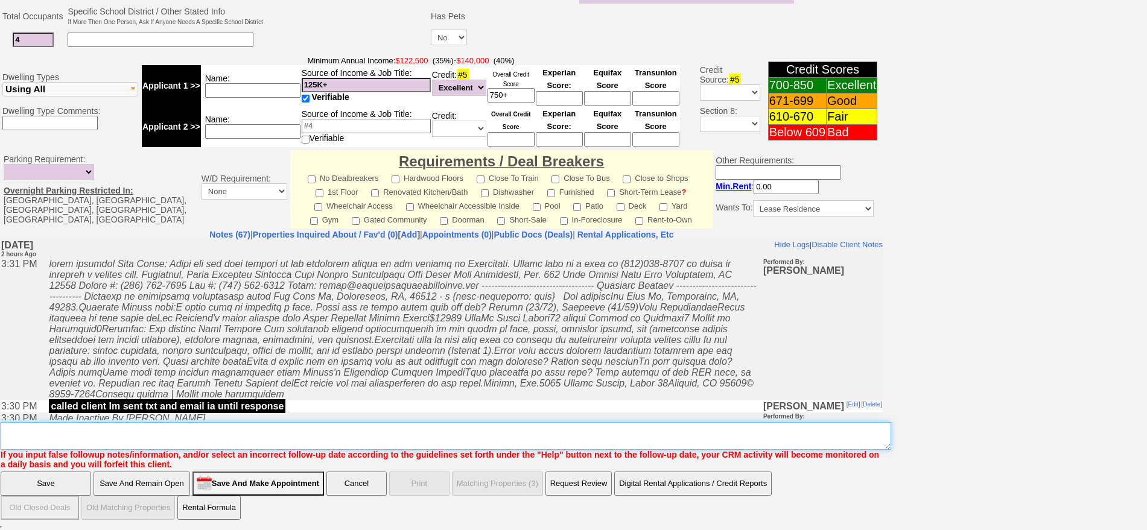
click at [353, 430] on textarea "Insert New Note Here" at bounding box center [446, 436] width 890 height 28
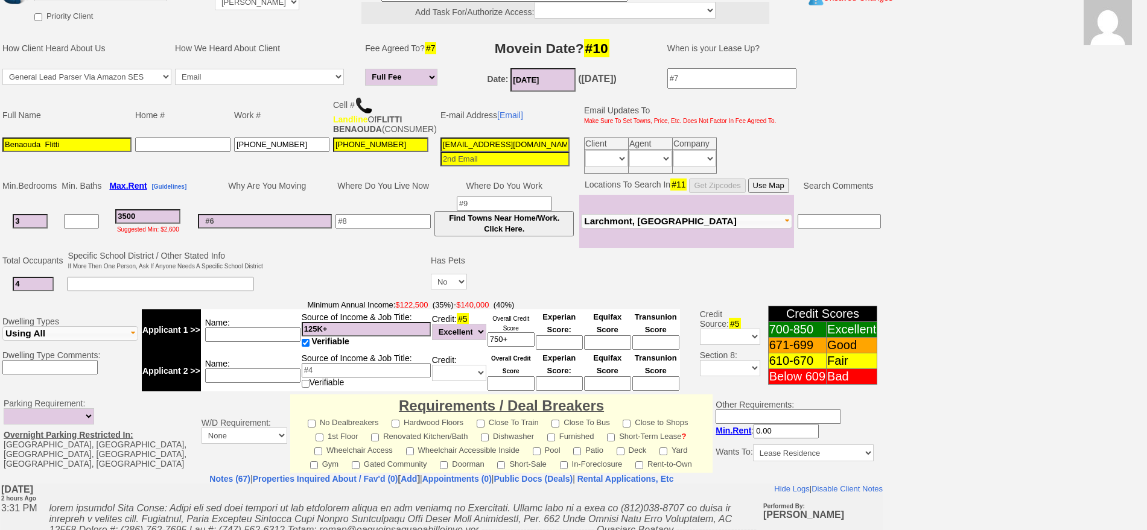
scroll to position [0, 0]
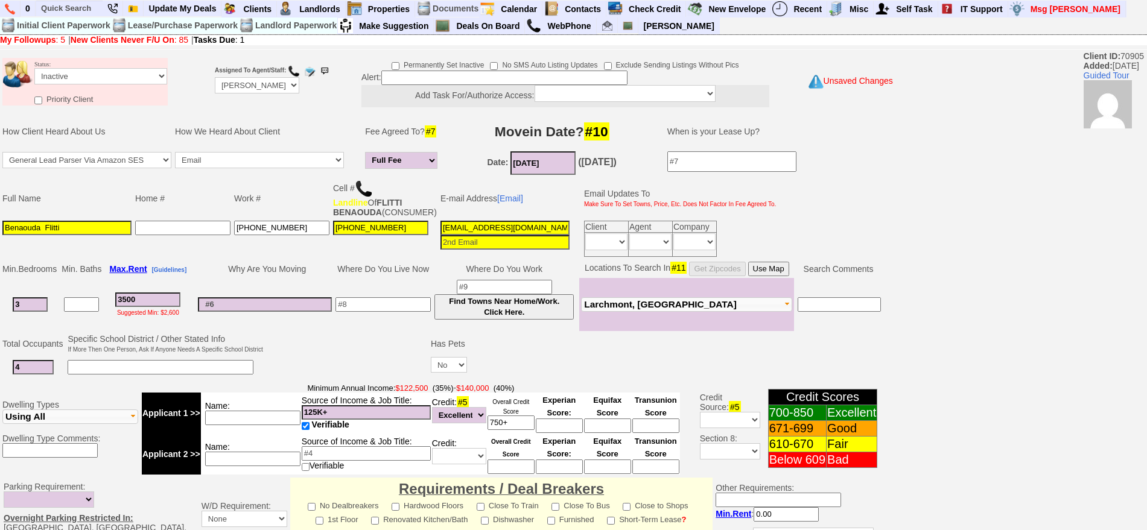
type textarea "CALLED ME BACK FROM DIFFERENT NUMBER 2 BEDROOM IN MMK FU"
click at [88, 75] on select "Followup via Phone Followup via Email Followup When Section 8 Property Found De…" at bounding box center [100, 76] width 133 height 16
select select "Followup via Phone"
click at [34, 68] on select "Followup via Phone Followup via Email Followup When Section 8 Property Found De…" at bounding box center [100, 76] width 133 height 16
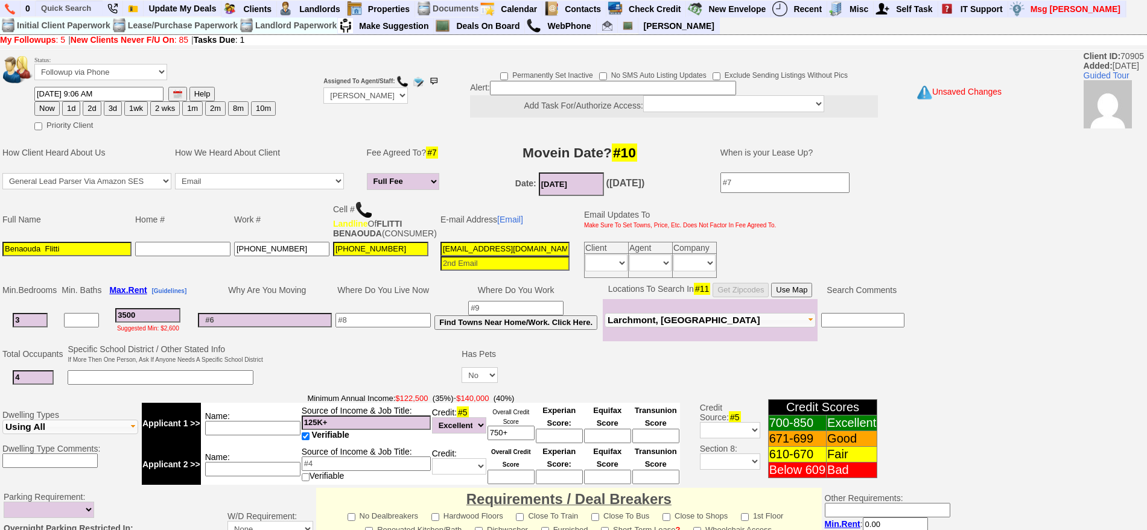
click at [74, 109] on button "1d" at bounding box center [71, 108] width 18 height 14
type input "10/07/2025 06:21 PM"
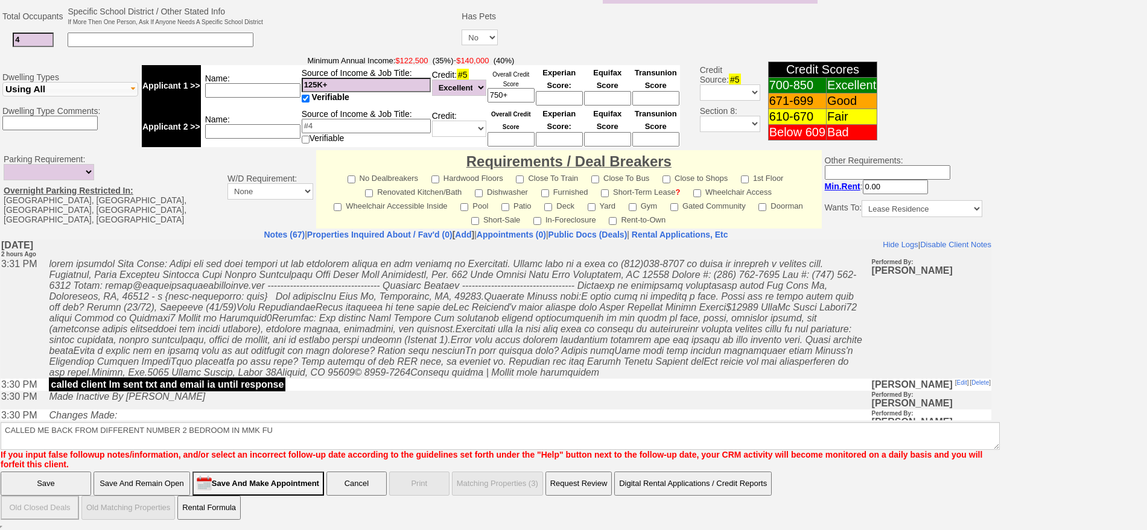
click at [41, 484] on input "Save" at bounding box center [46, 484] width 90 height 24
